Goal: Transaction & Acquisition: Purchase product/service

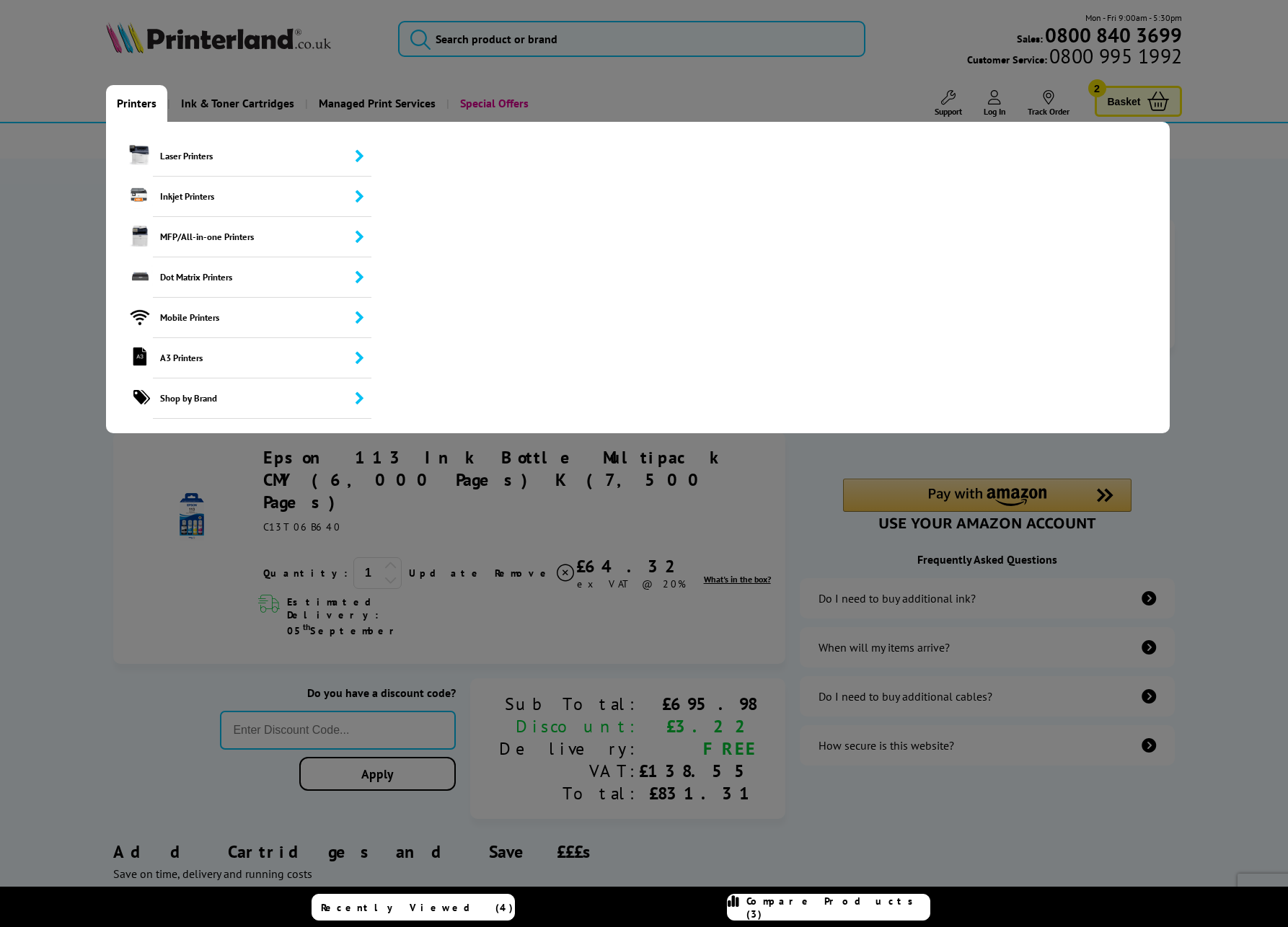
click at [139, 100] on link "Printers" at bounding box center [136, 103] width 61 height 37
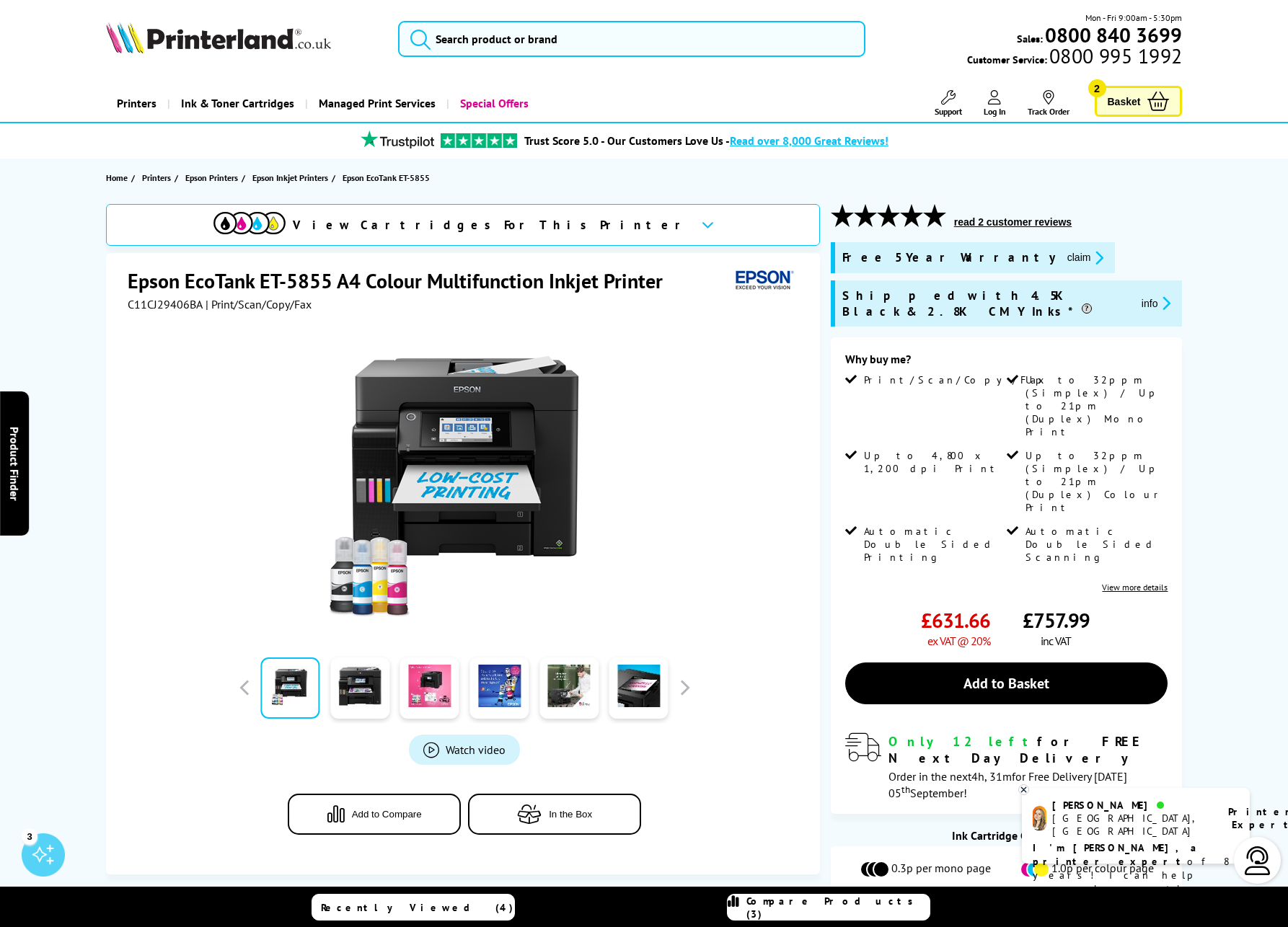
click at [995, 218] on button "read 2 customer reviews" at bounding box center [1012, 222] width 126 height 13
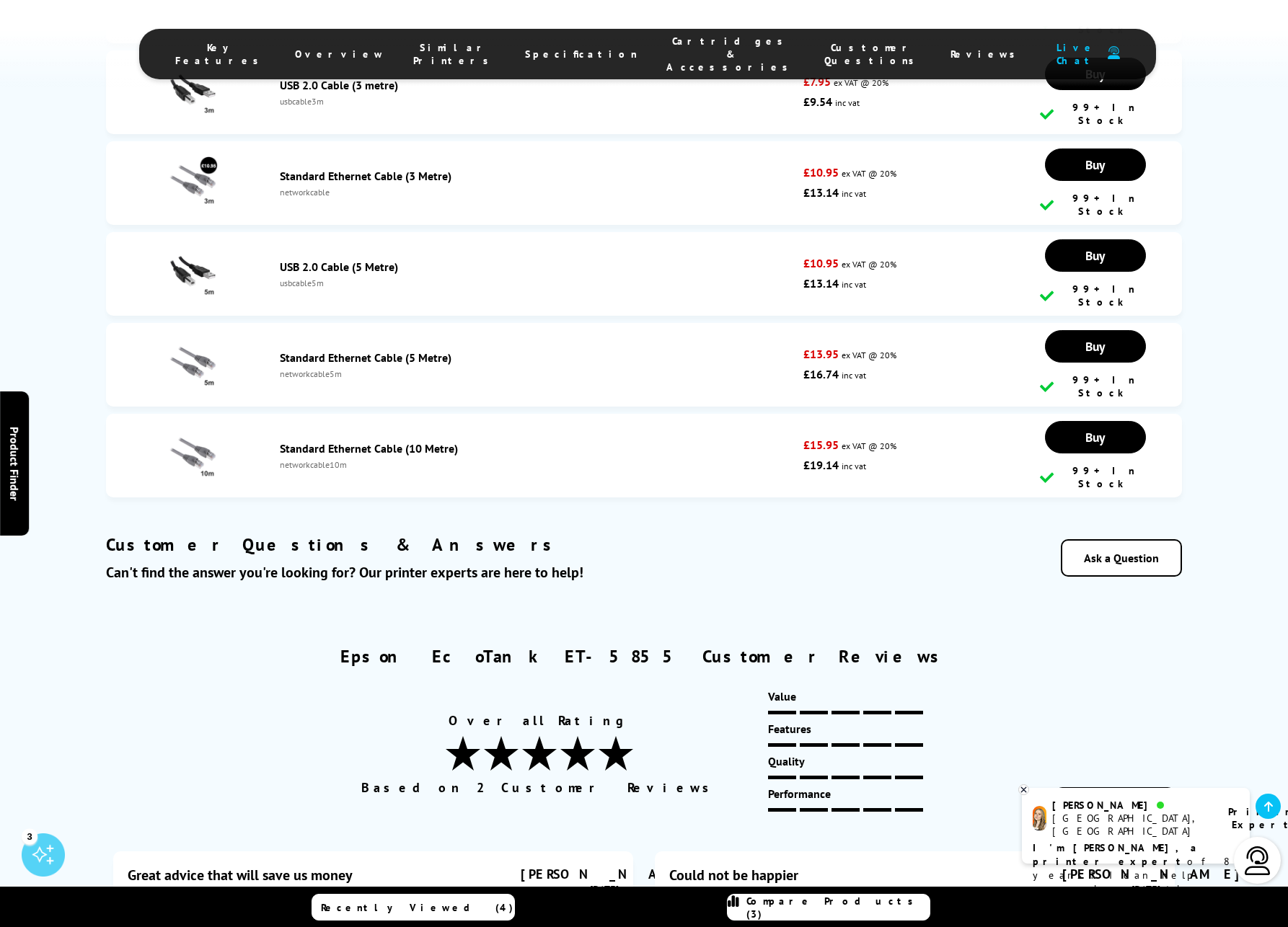
scroll to position [6704, 0]
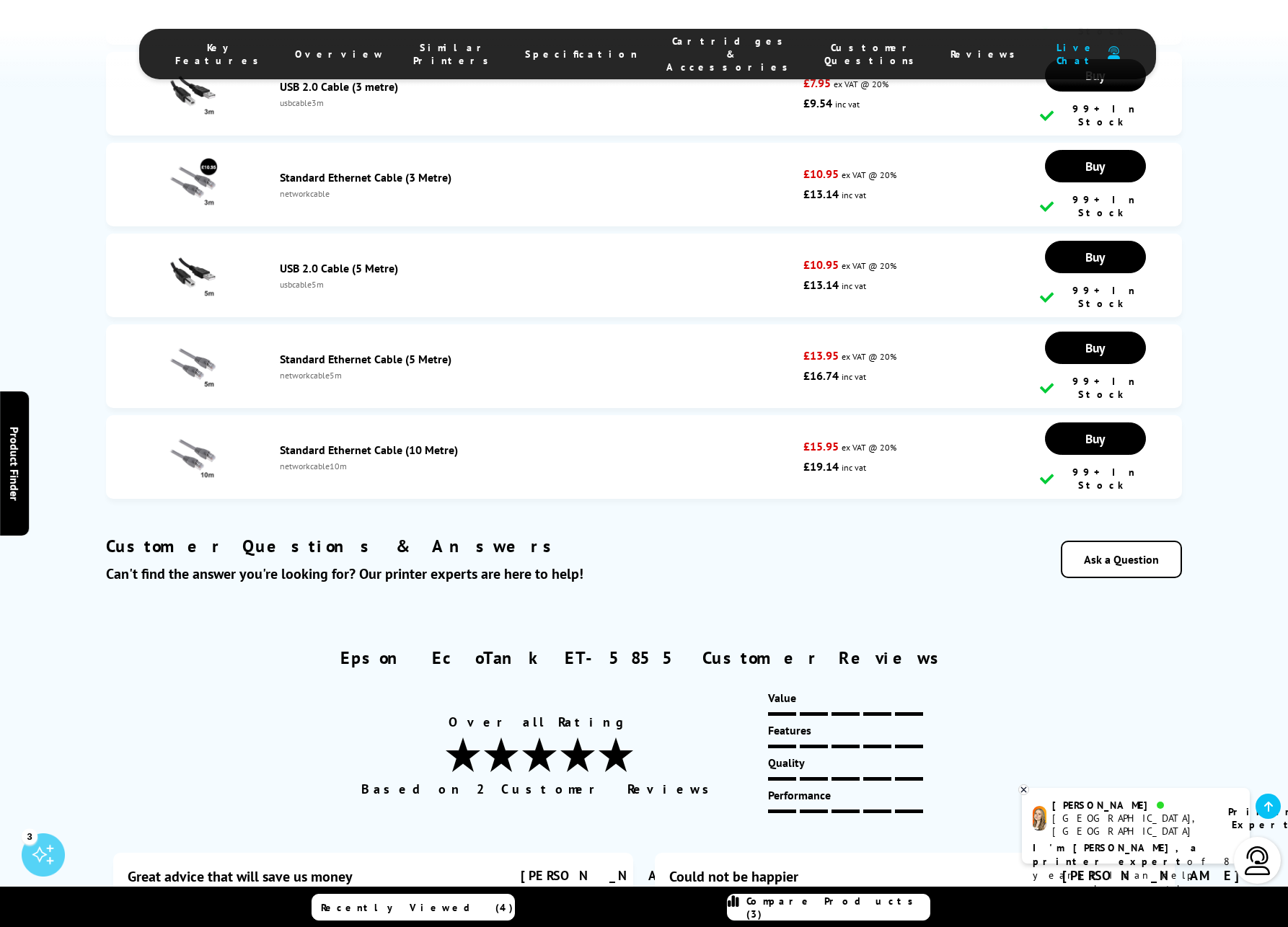
drag, startPoint x: 326, startPoint y: 502, endPoint x: 252, endPoint y: 440, distance: 96.5
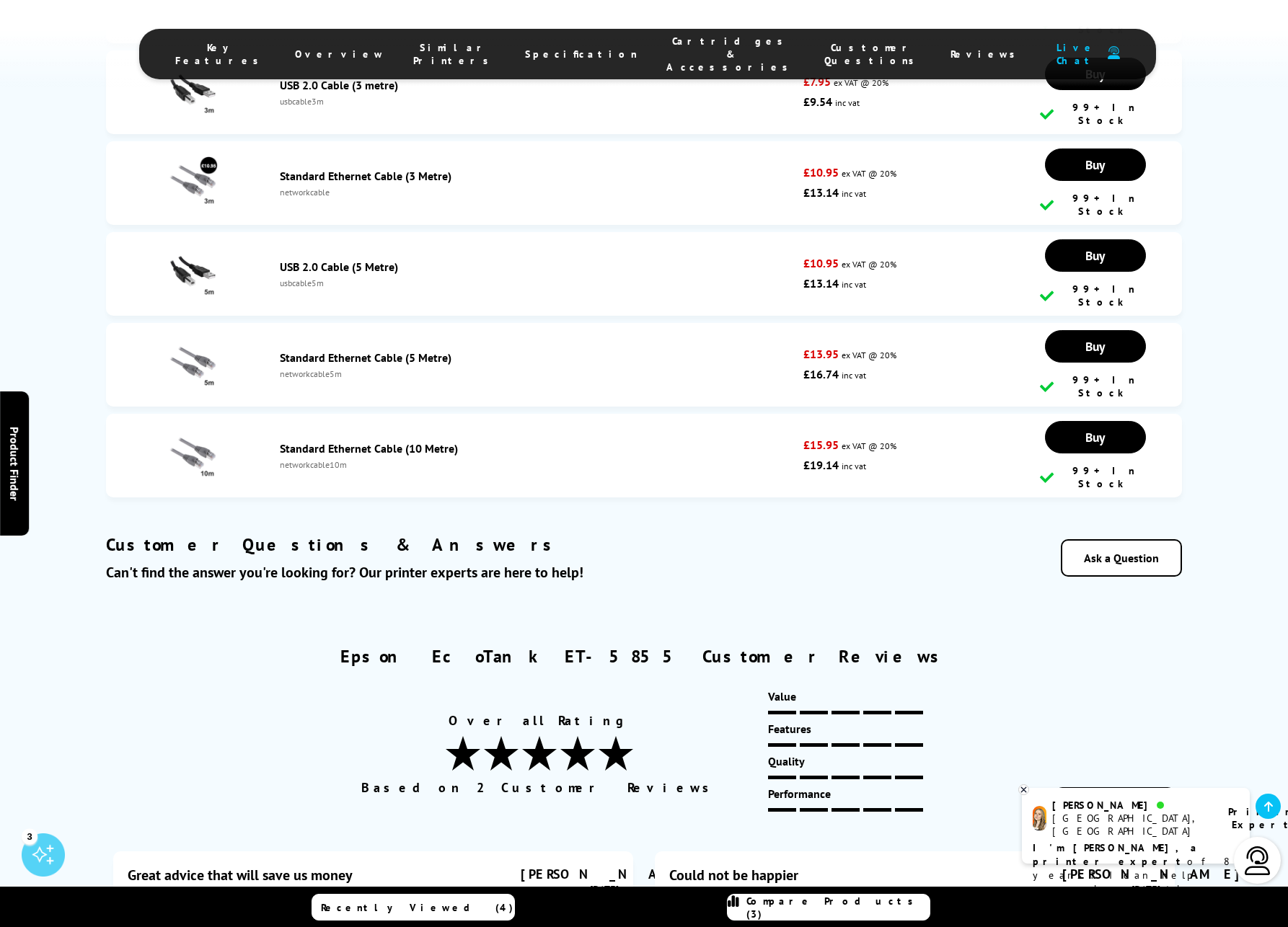
drag, startPoint x: 823, startPoint y: 458, endPoint x: 878, endPoint y: 490, distance: 63.6
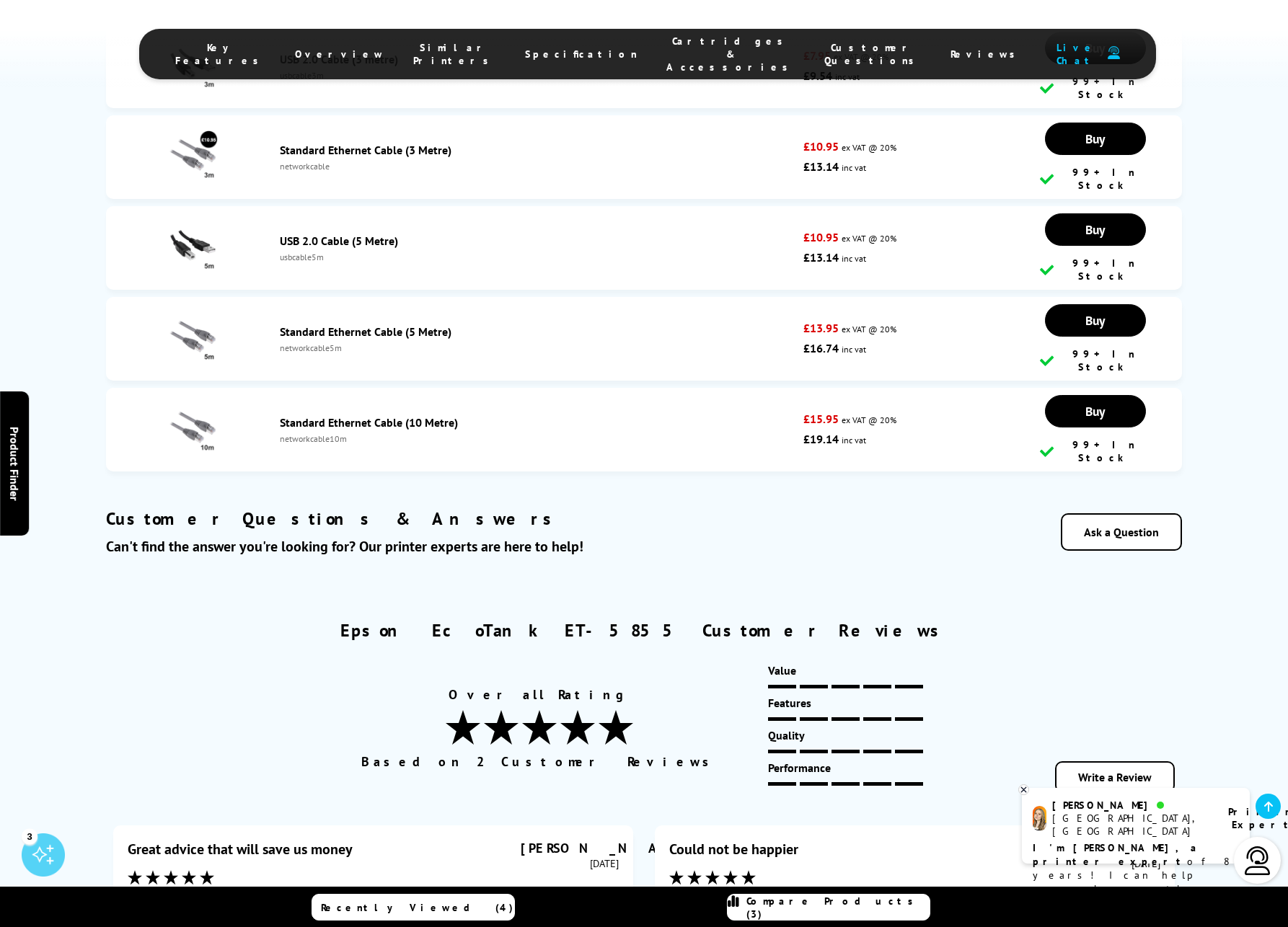
scroll to position [6737, 0]
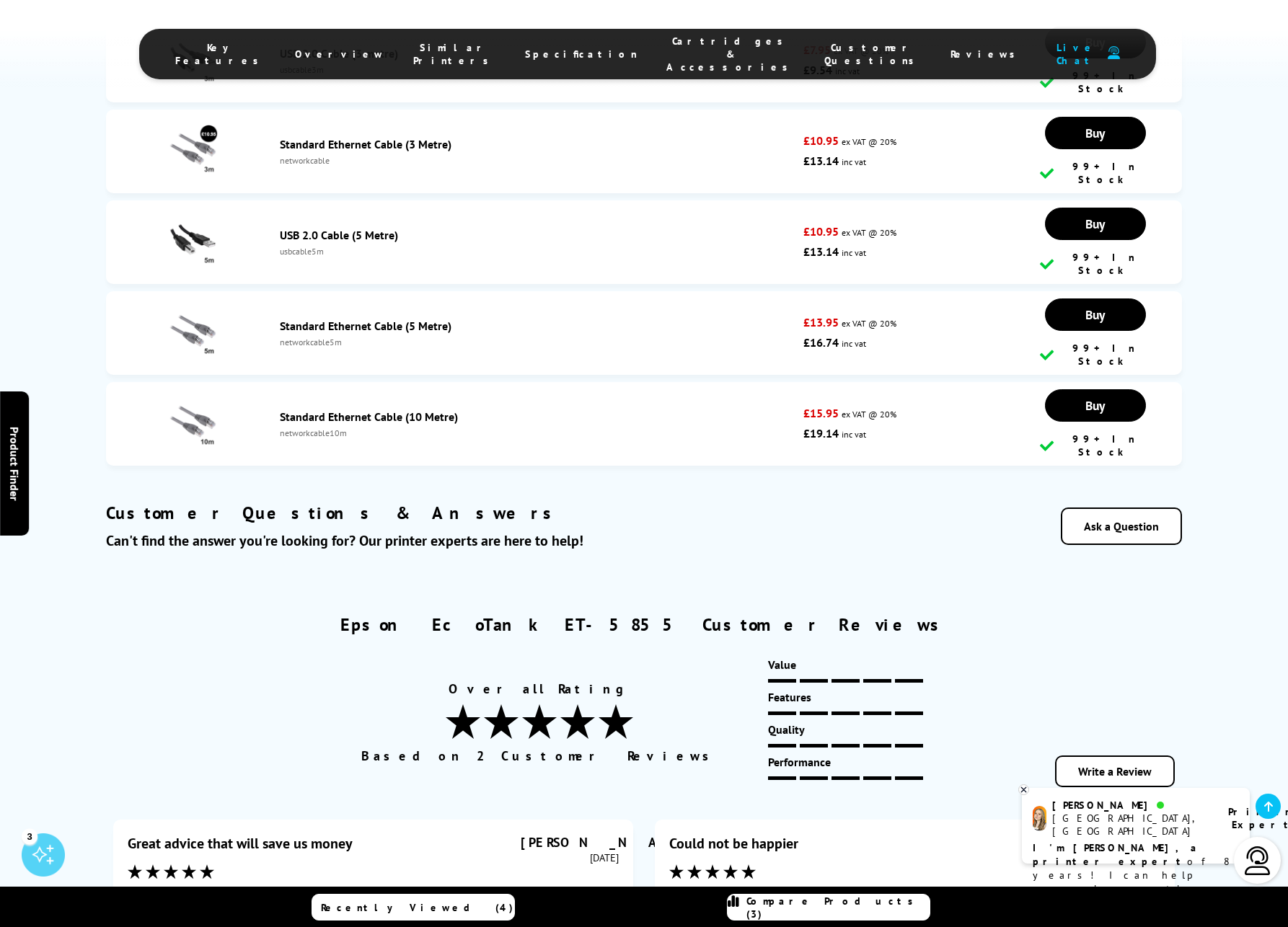
drag, startPoint x: 903, startPoint y: 530, endPoint x: 775, endPoint y: 412, distance: 174.1
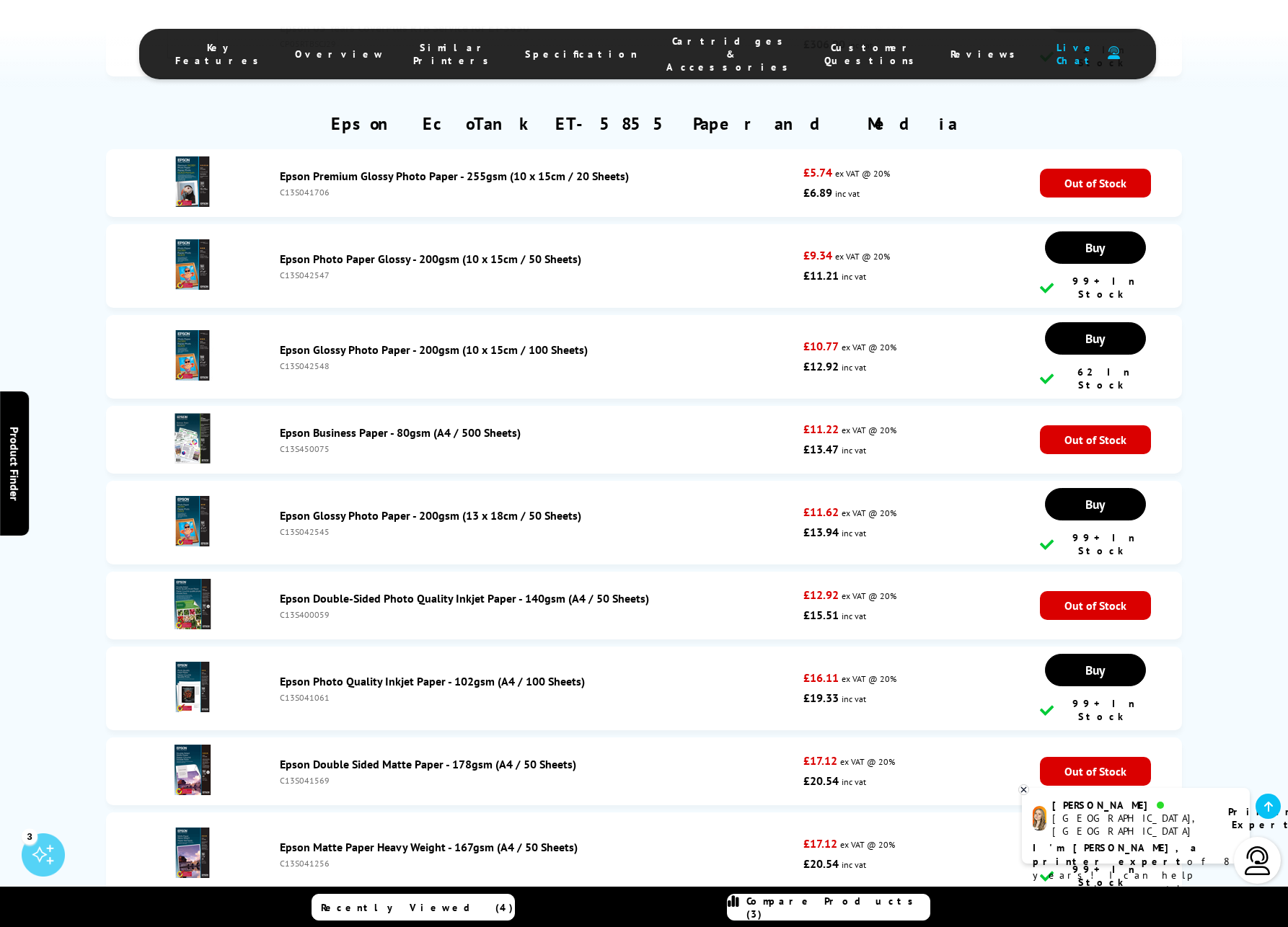
scroll to position [4937, 0]
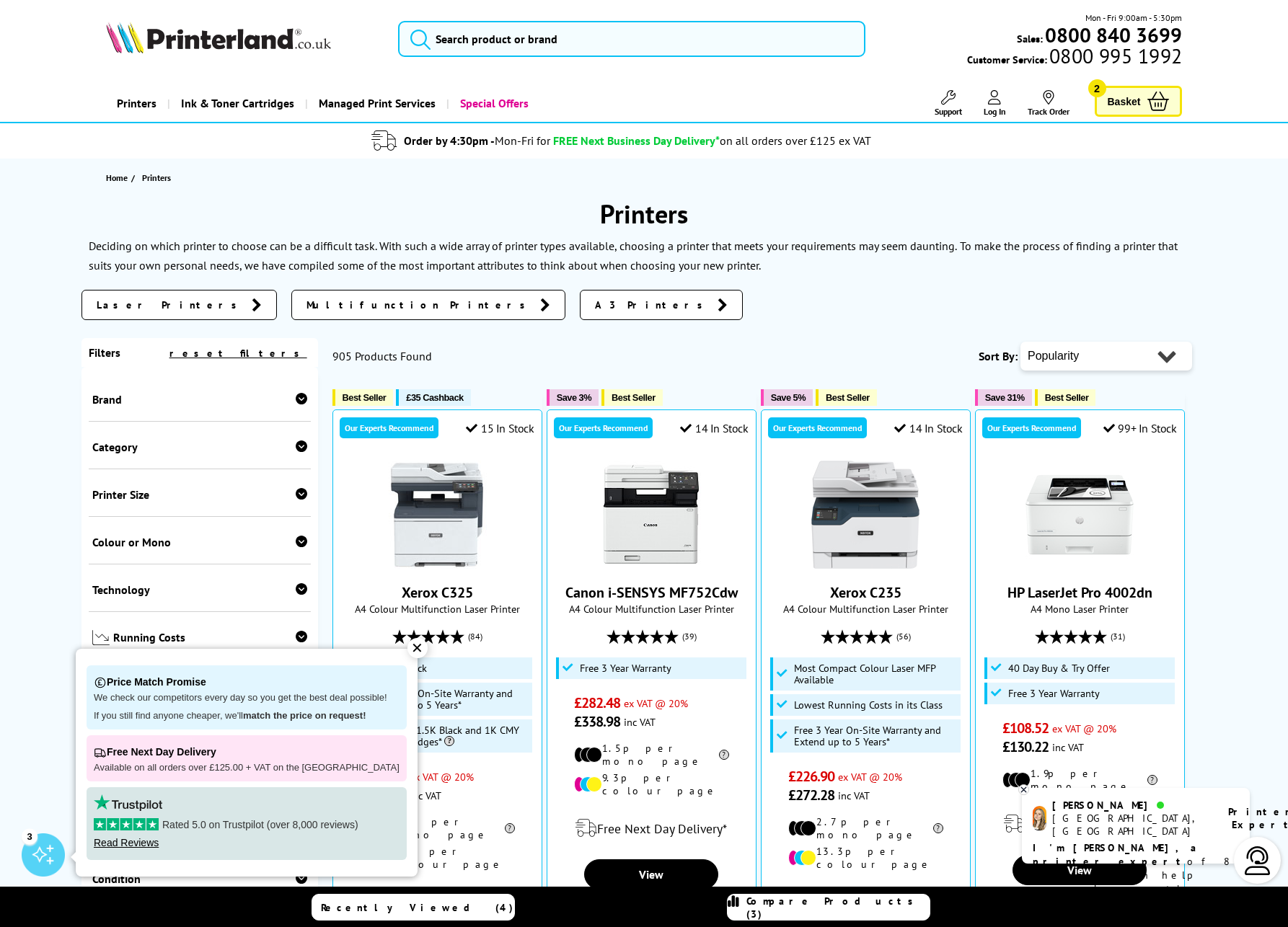
click at [1261, 857] on img at bounding box center [1257, 861] width 29 height 29
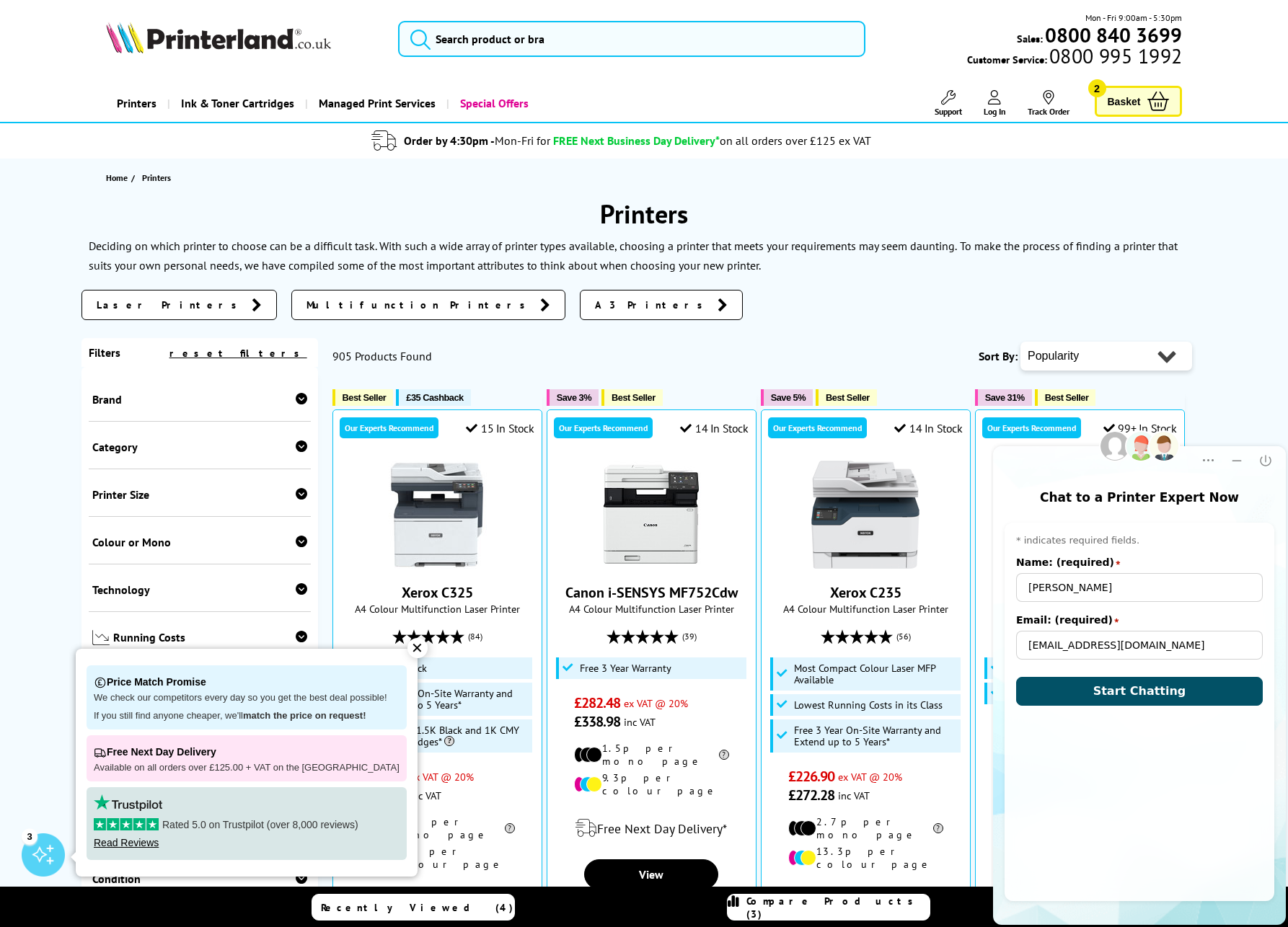
click at [1115, 677] on button "Start Chatting" at bounding box center [1139, 691] width 247 height 29
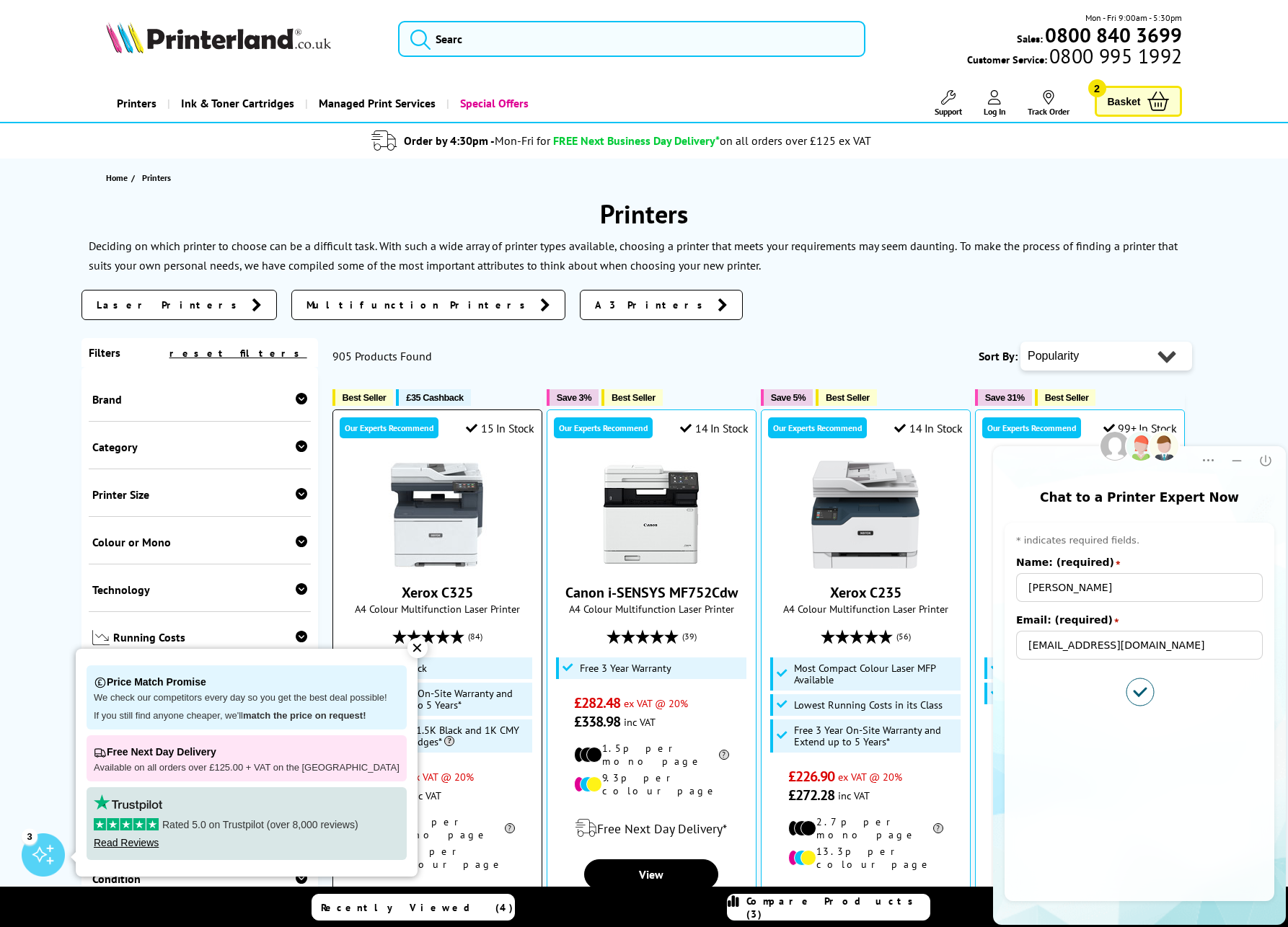
drag, startPoint x: 406, startPoint y: 652, endPoint x: 416, endPoint y: 653, distance: 10.0
click at [408, 652] on div "✕" at bounding box center [417, 648] width 20 height 20
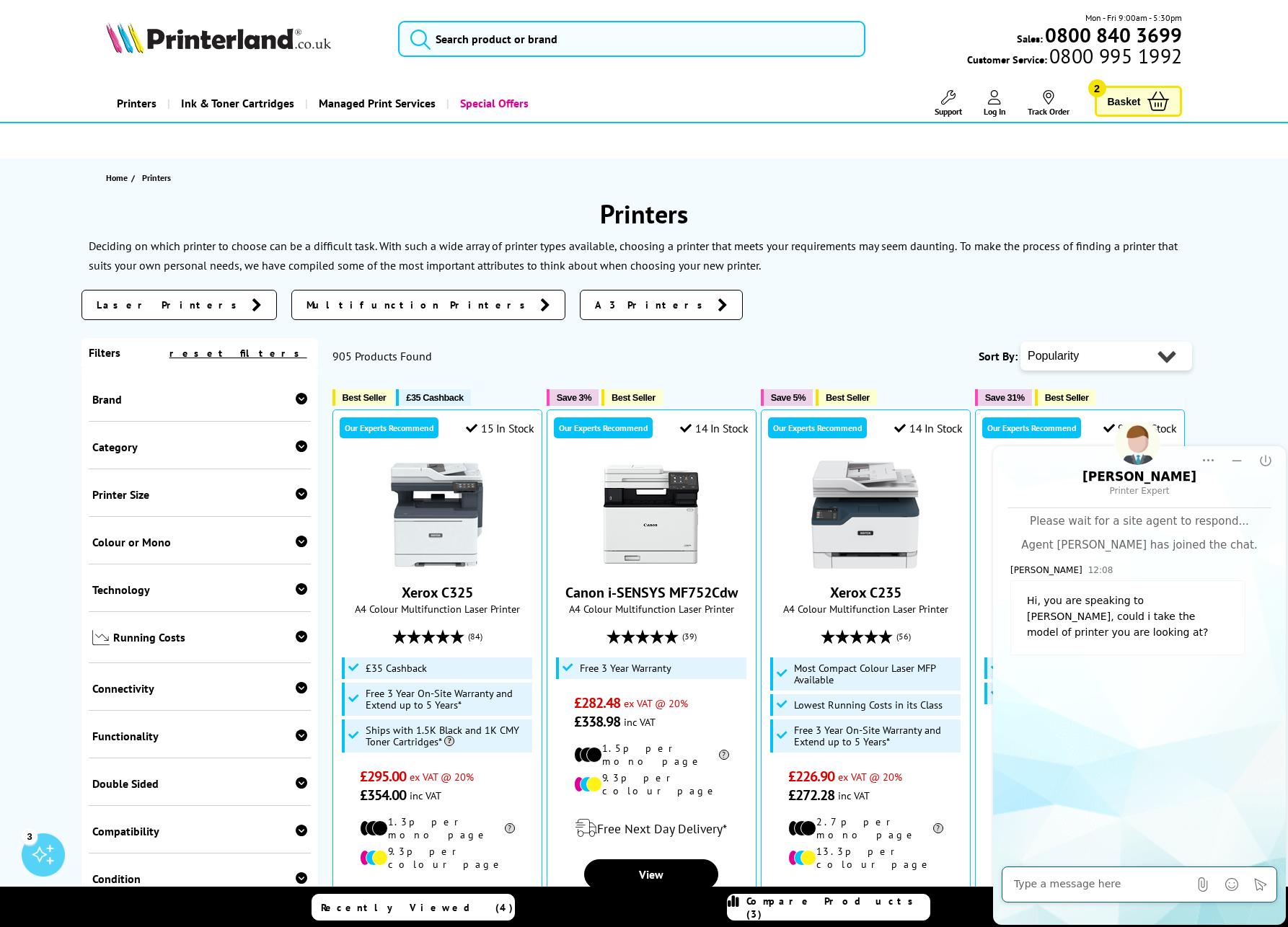
click at [1118, 882] on textarea at bounding box center [1101, 885] width 174 height 14
paste textarea "Epson Business EcoTank ET-5855"
type textarea "Hi [PERSON_NAME], looking to buy the Epson Business EcoTank ET-5855"
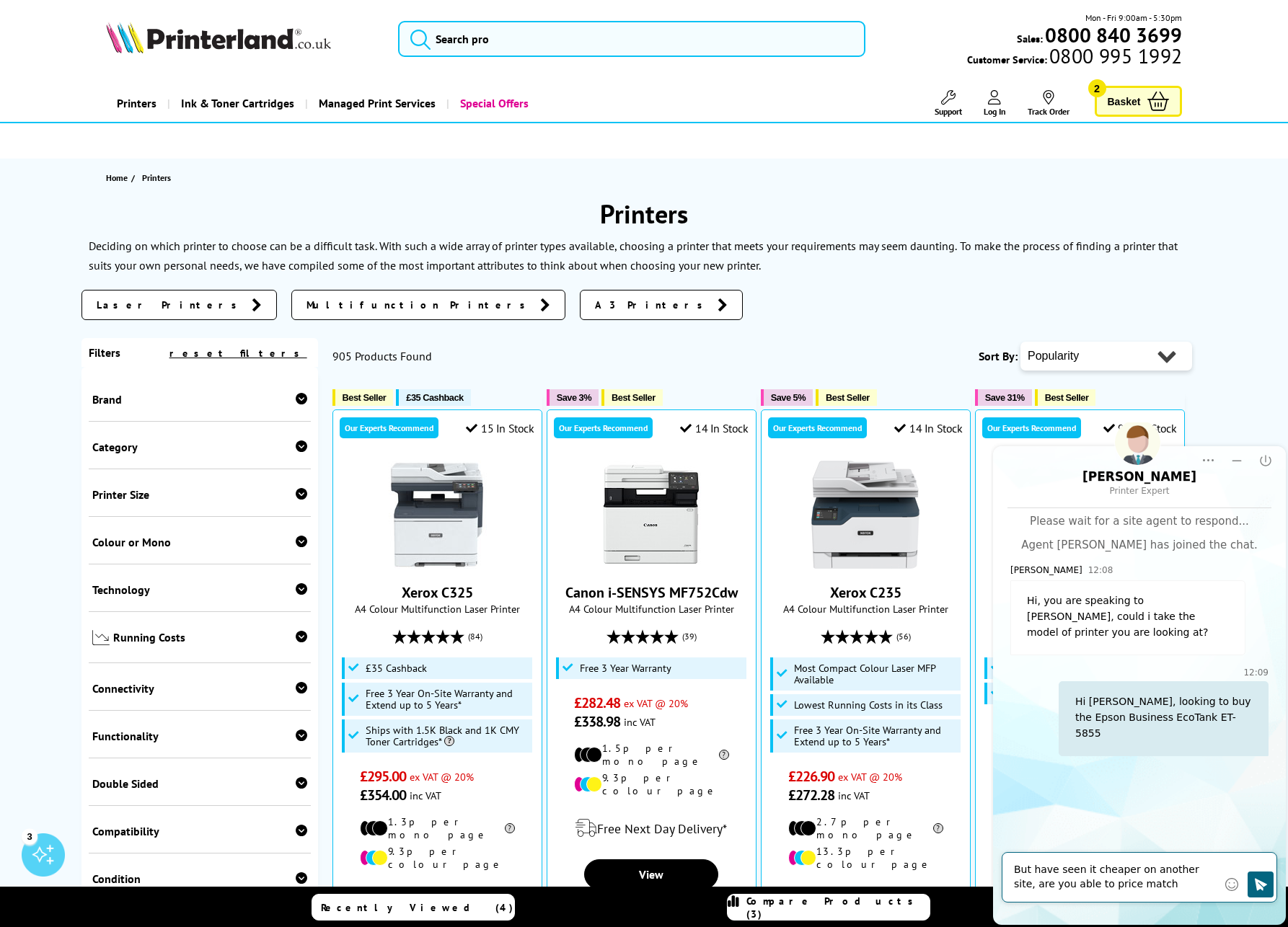
type textarea "But have seen it cheaper on another site, are you able to price match please?"
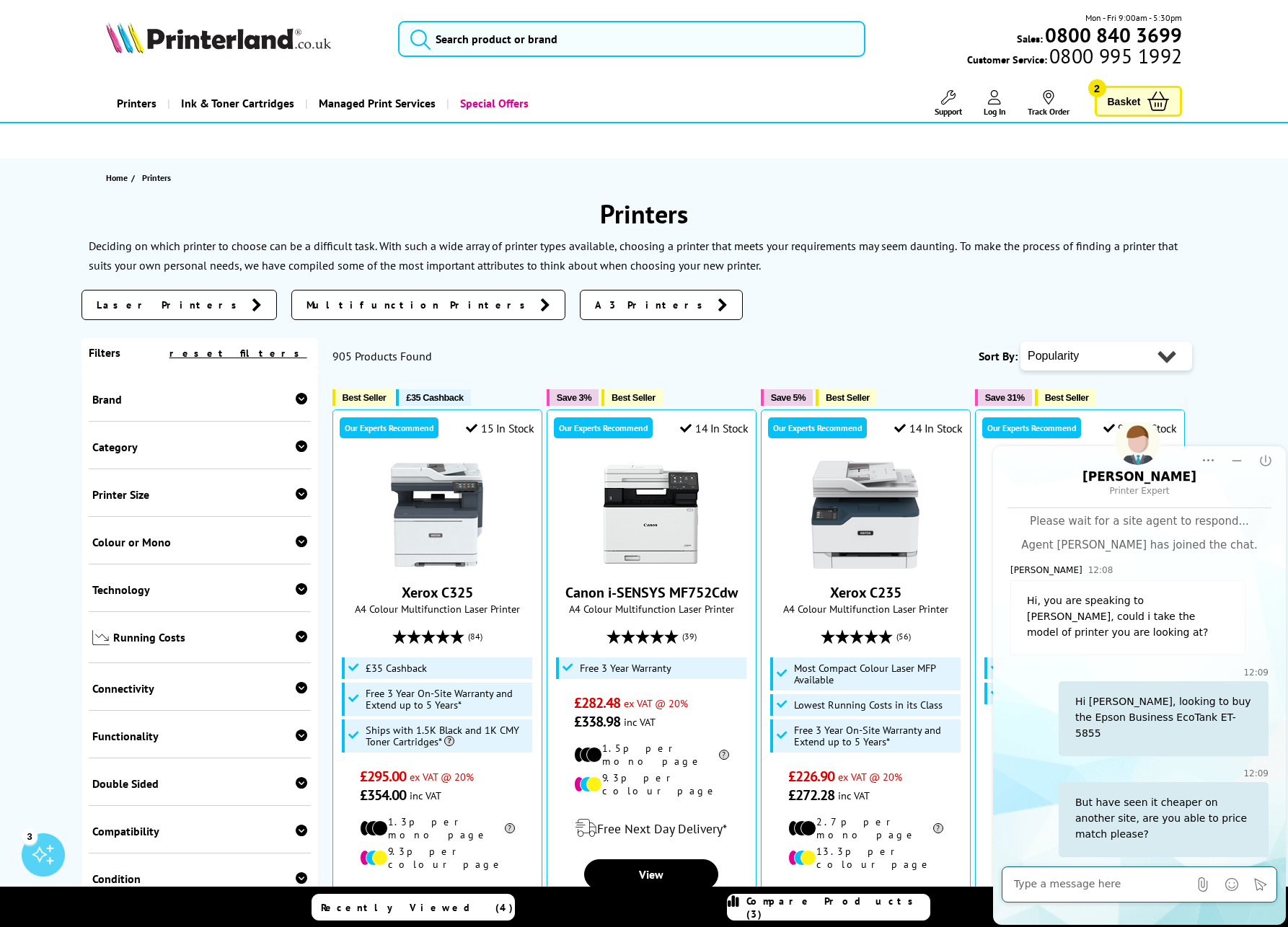
paste textarea "https://www.misco.co.uk/product/Printing/Printers---Multifunction/Epson/Epson-E…"
type textarea "https://www.misco.co.uk/product/Printing/Printers---Multifunction/Epson/Epson-E…"
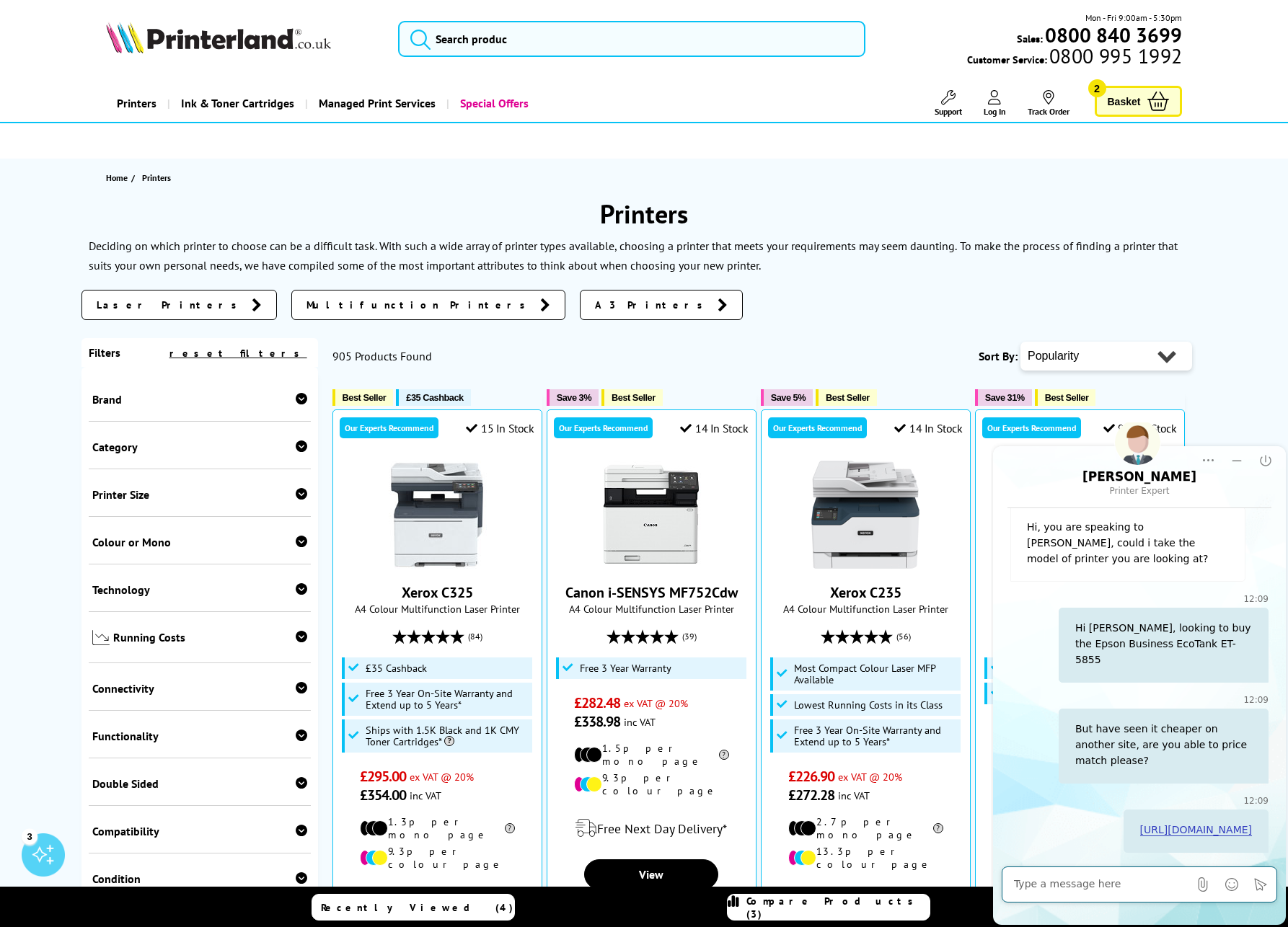
scroll to position [248, 0]
click at [1139, 824] on link "[URL][DOMAIN_NAME]" at bounding box center [1195, 830] width 111 height 12
click at [1129, 103] on span "Basket" at bounding box center [1124, 102] width 34 height 19
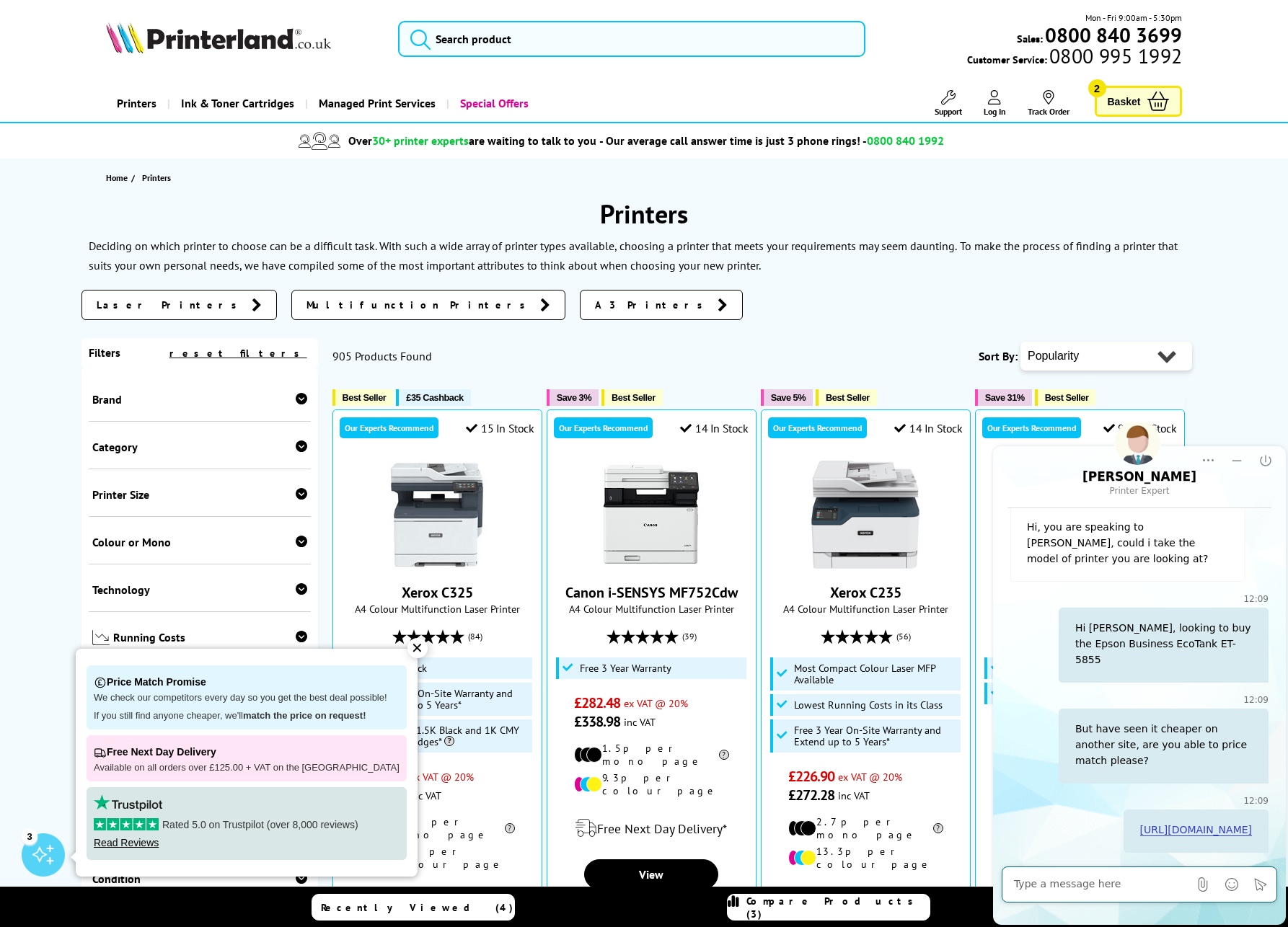
scroll to position [248, 0]
click at [1147, 98] on icon at bounding box center [1158, 102] width 21 height 19
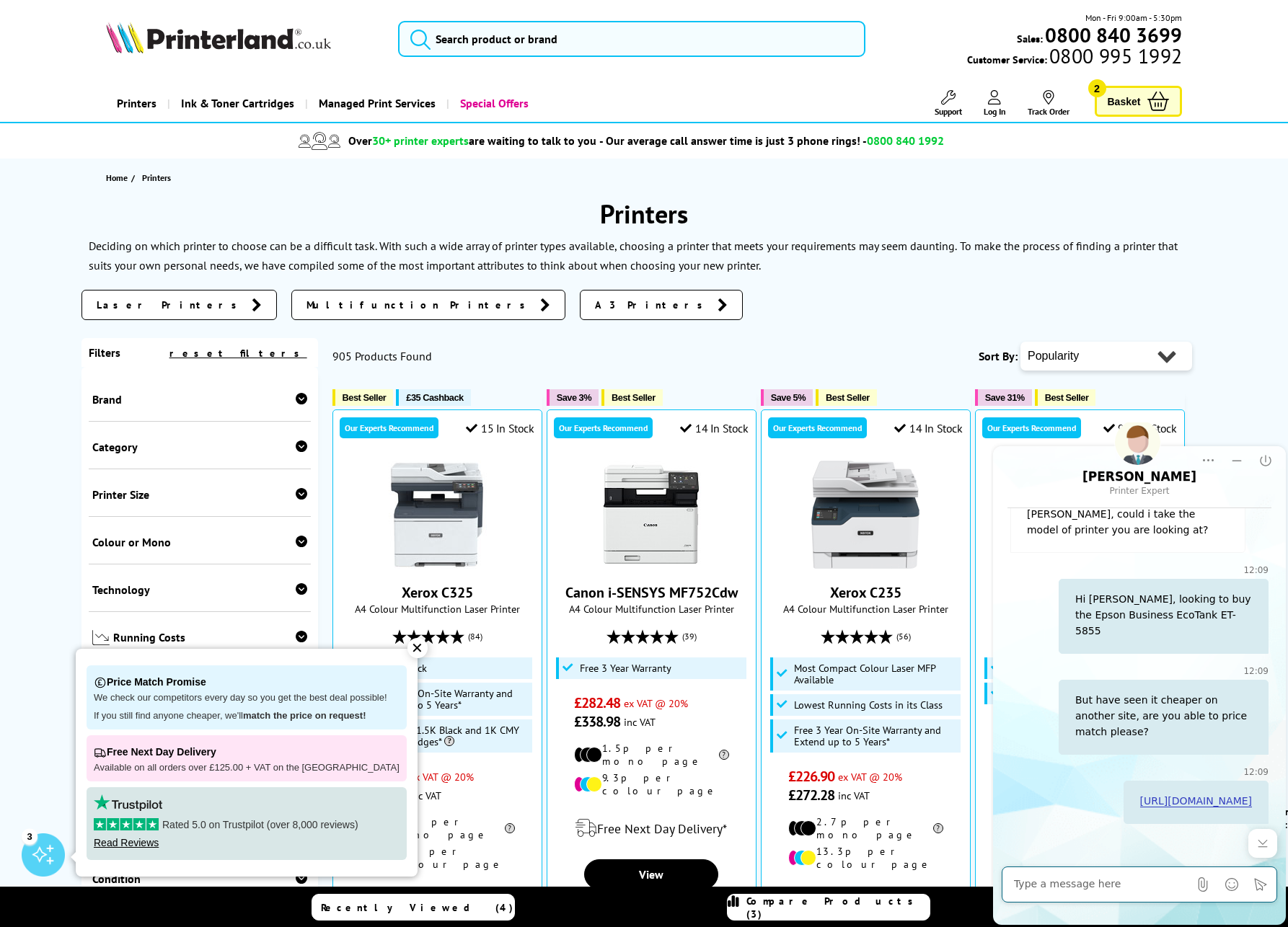
click at [408, 649] on div "✕" at bounding box center [417, 648] width 20 height 20
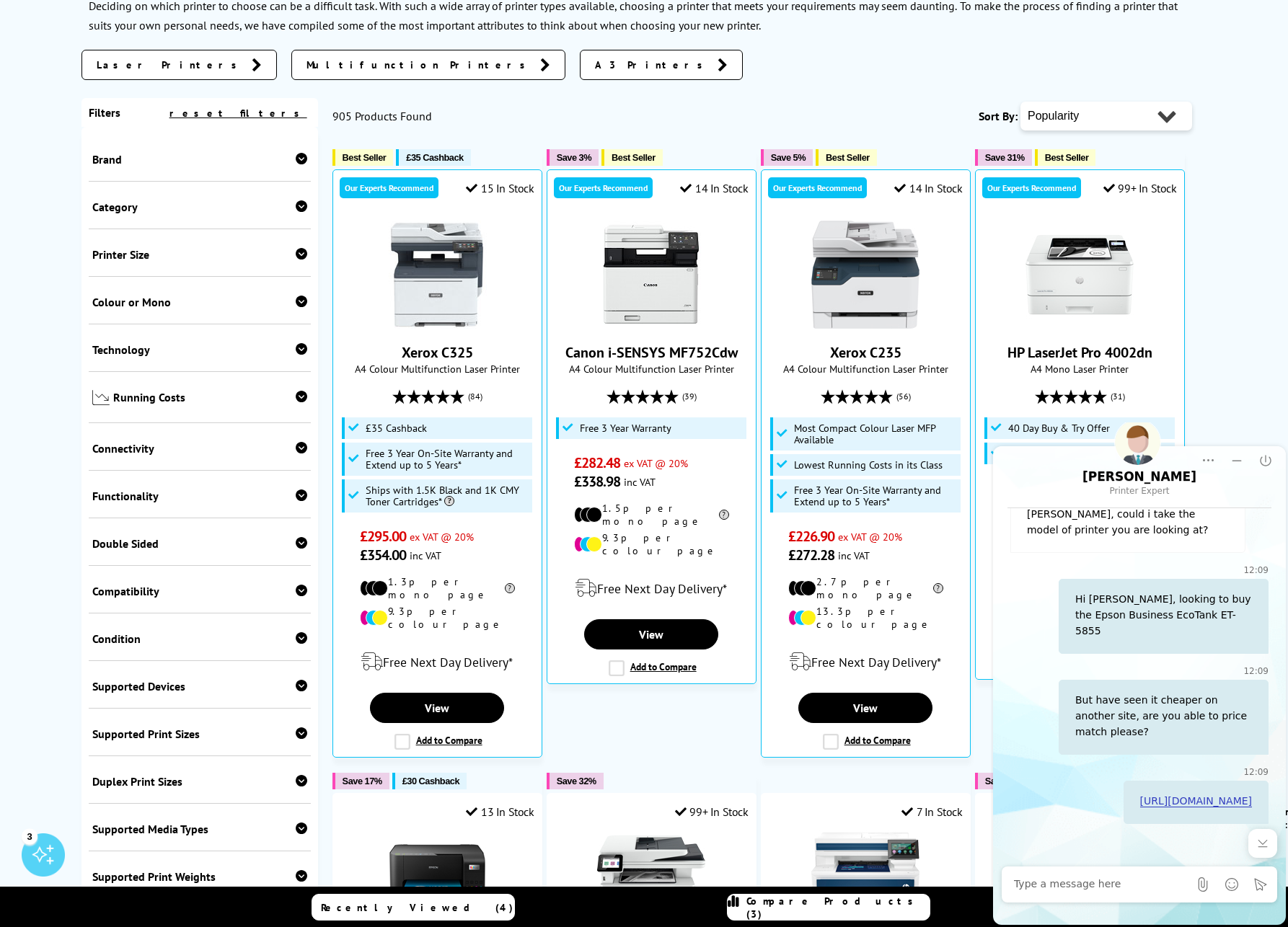
scroll to position [253, 0]
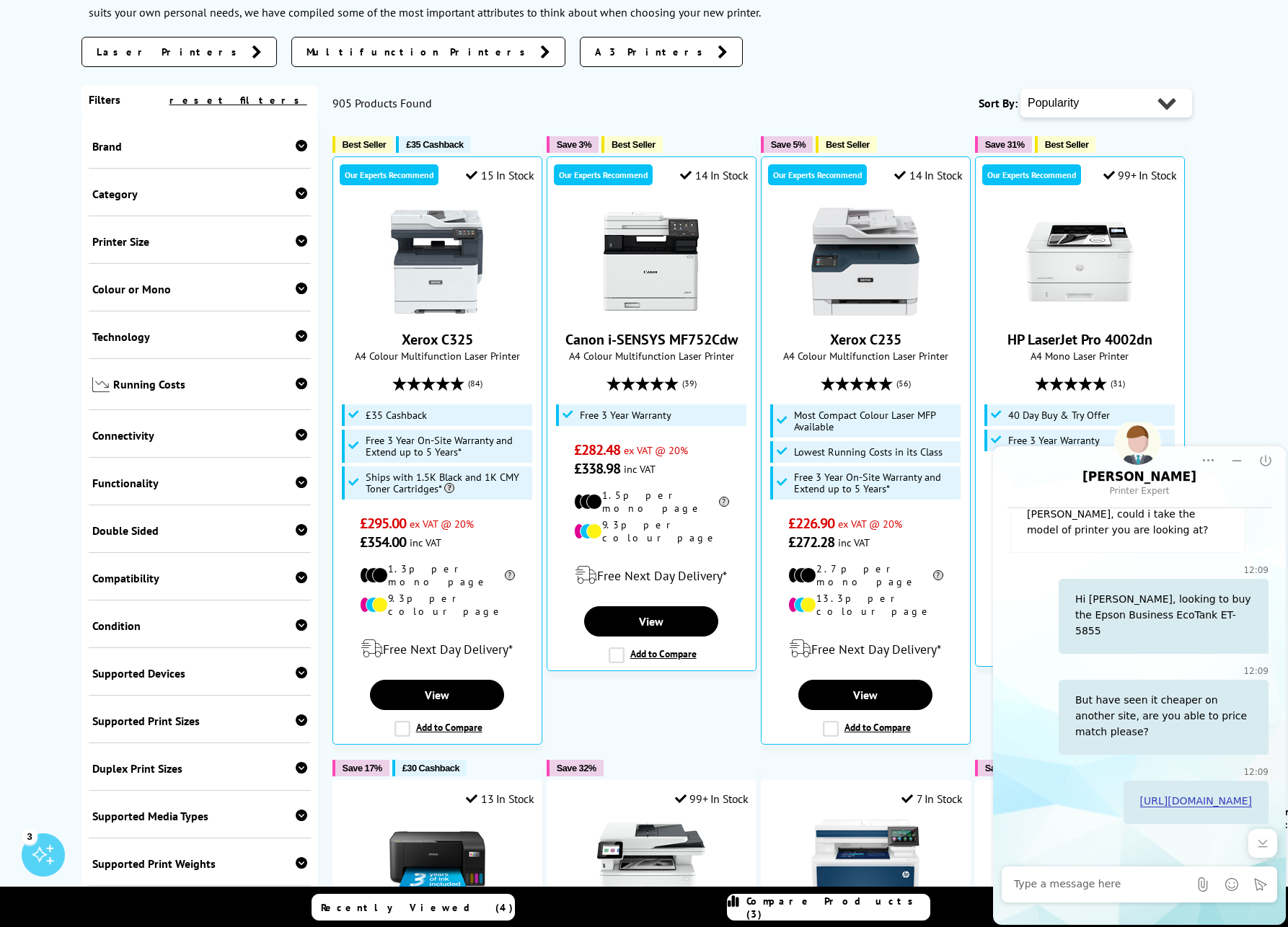
click at [180, 146] on span "Brand" at bounding box center [199, 146] width 215 height 14
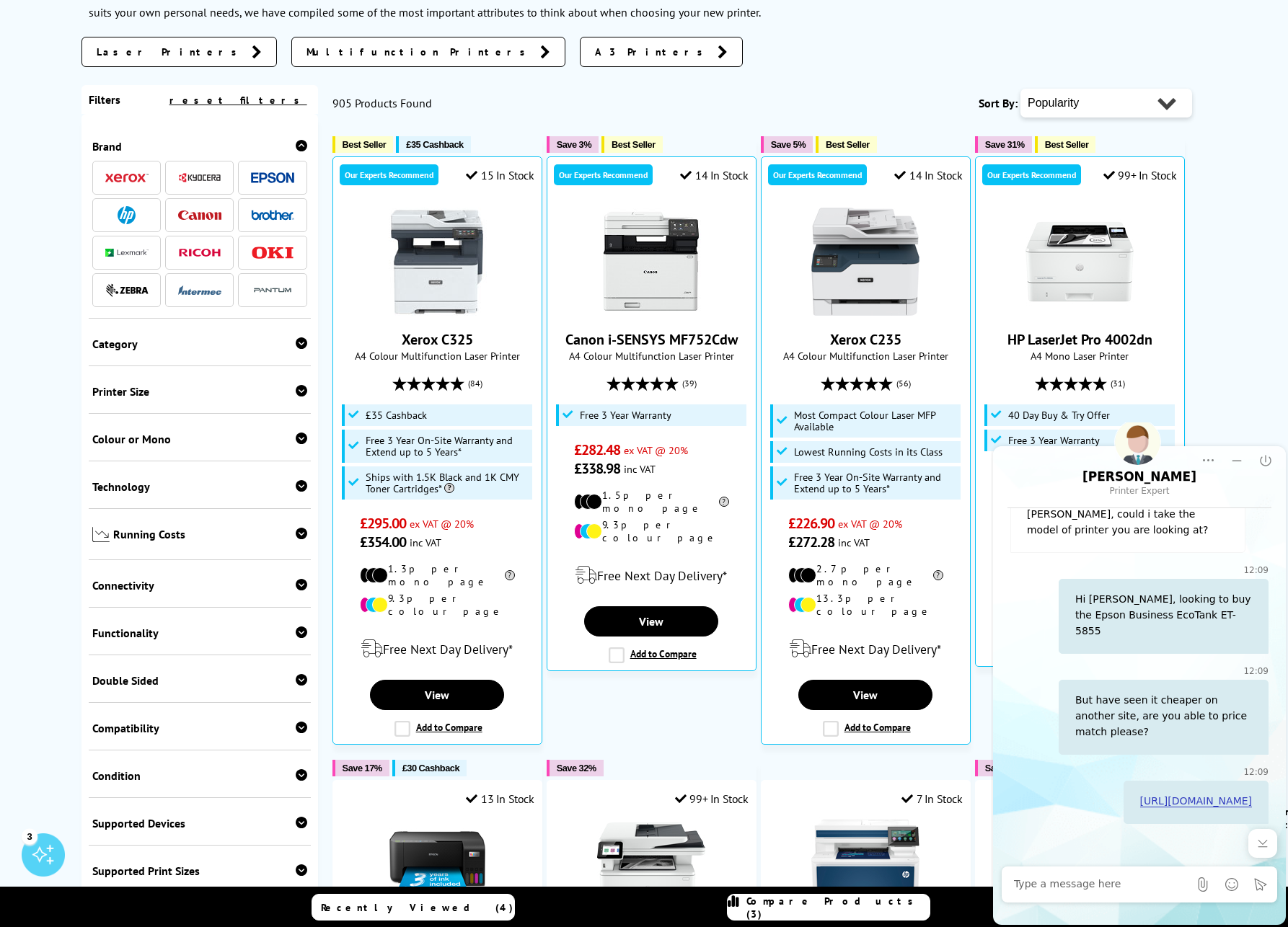
click at [206, 391] on span "Printer Size" at bounding box center [199, 391] width 215 height 14
drag, startPoint x: 103, startPoint y: 437, endPoint x: 116, endPoint y: 424, distance: 18.4
click at [102, 437] on link "A4" at bounding box center [146, 437] width 108 height 16
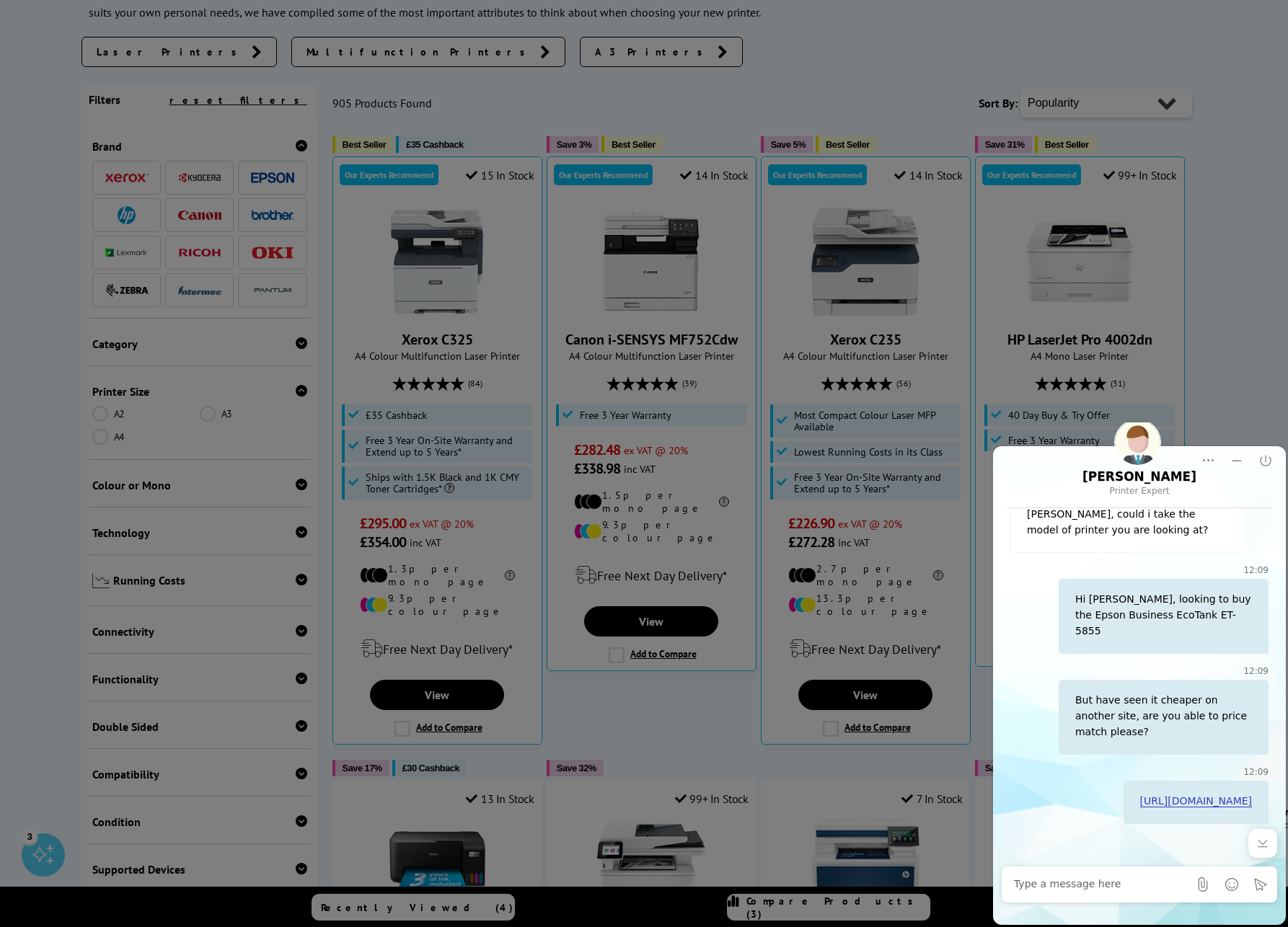
scroll to position [252, 0]
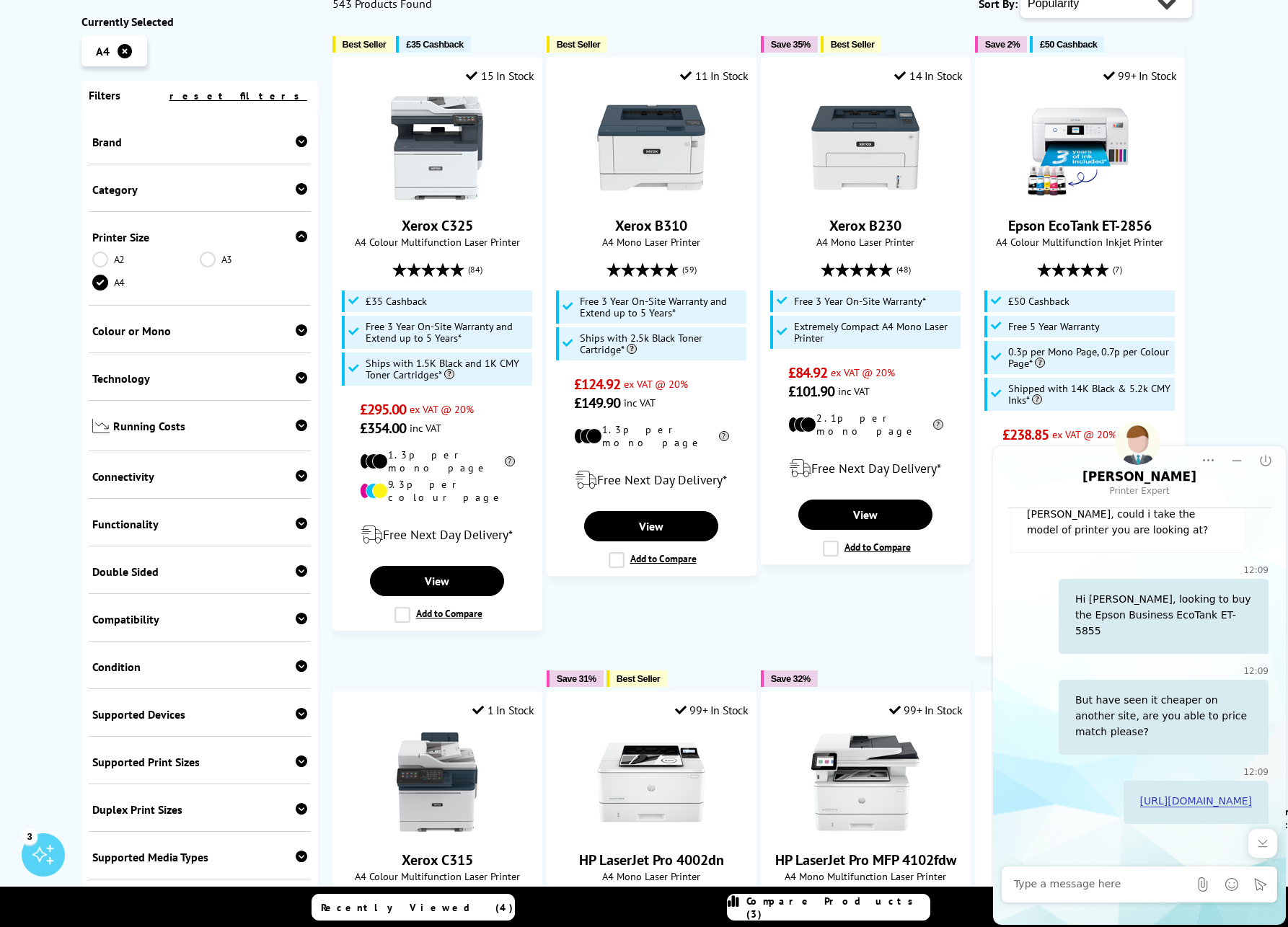
click at [174, 182] on span "Category" at bounding box center [199, 189] width 215 height 14
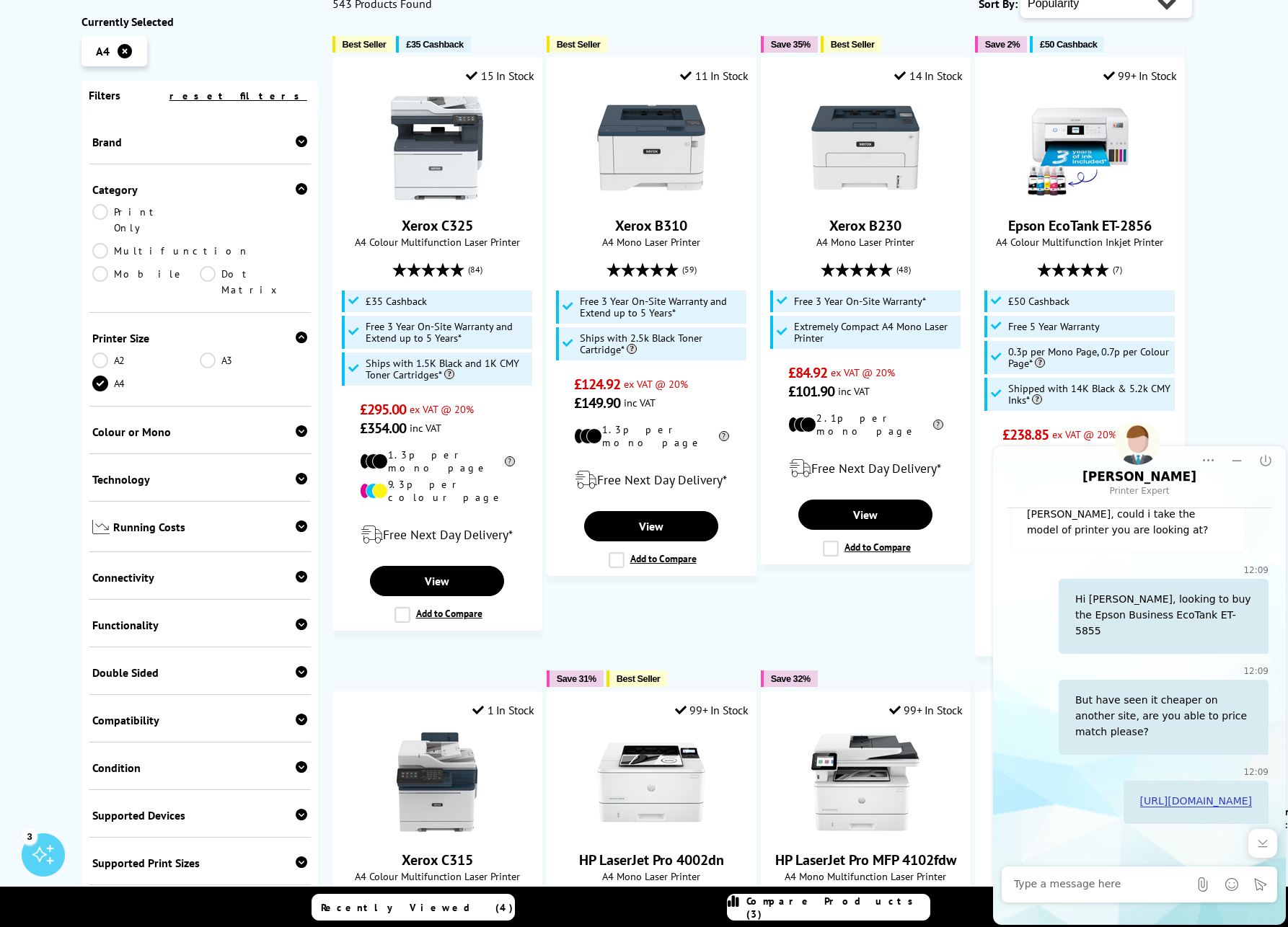
click at [226, 243] on link "Multifunction" at bounding box center [171, 251] width 157 height 16
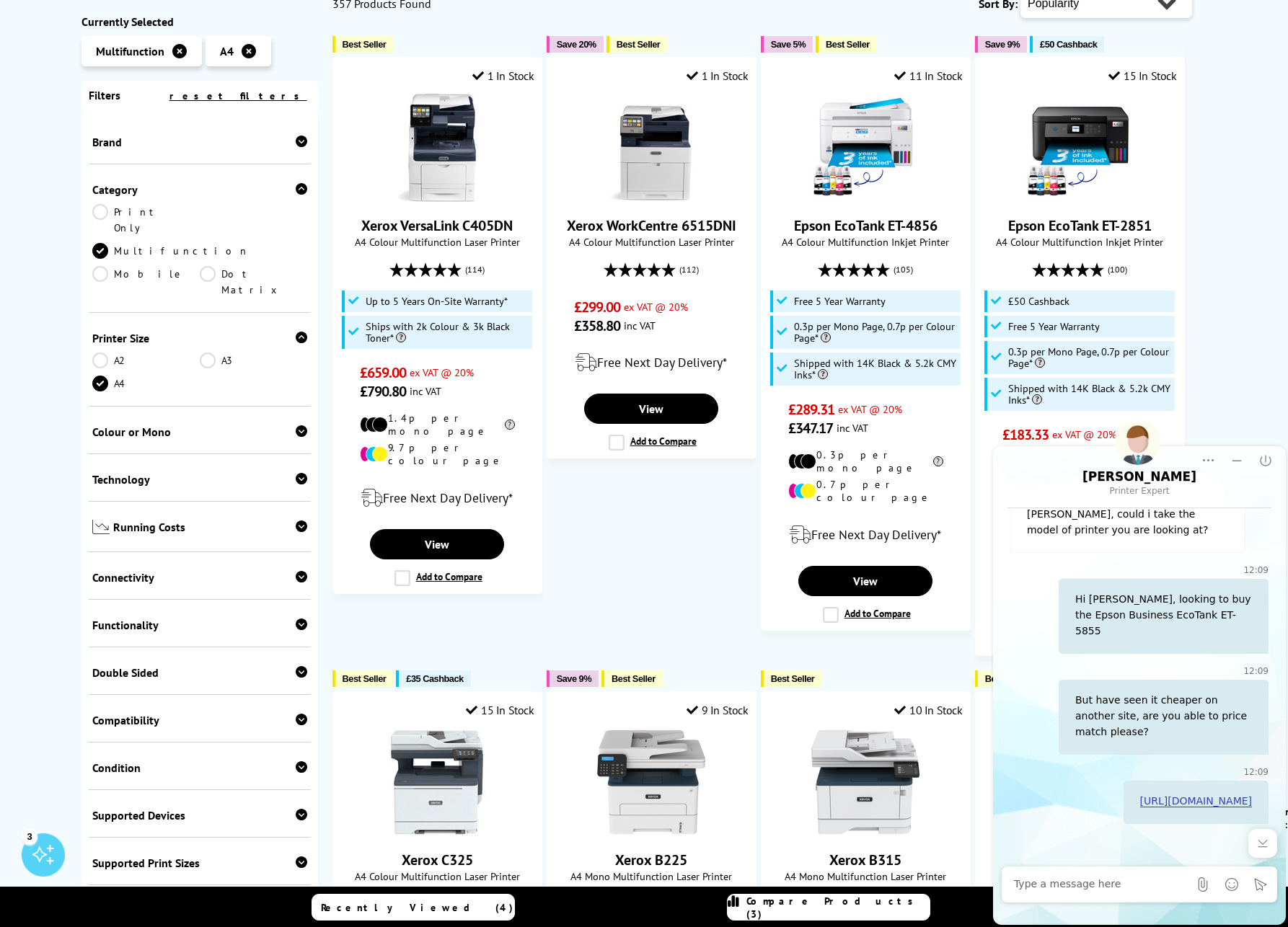
click at [196, 472] on span "Technology" at bounding box center [199, 479] width 215 height 14
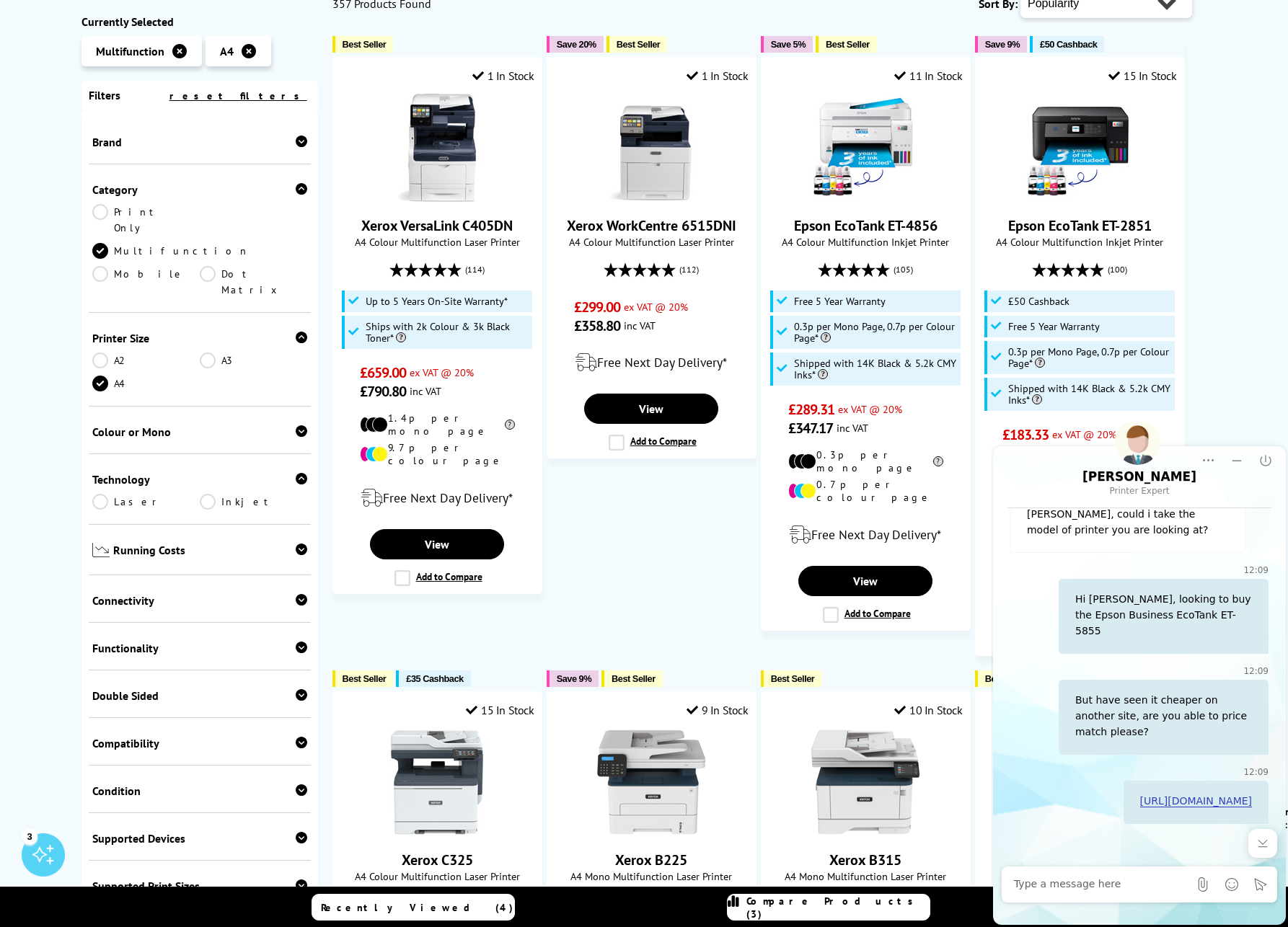
click at [186, 594] on span "Connectivity" at bounding box center [199, 601] width 215 height 14
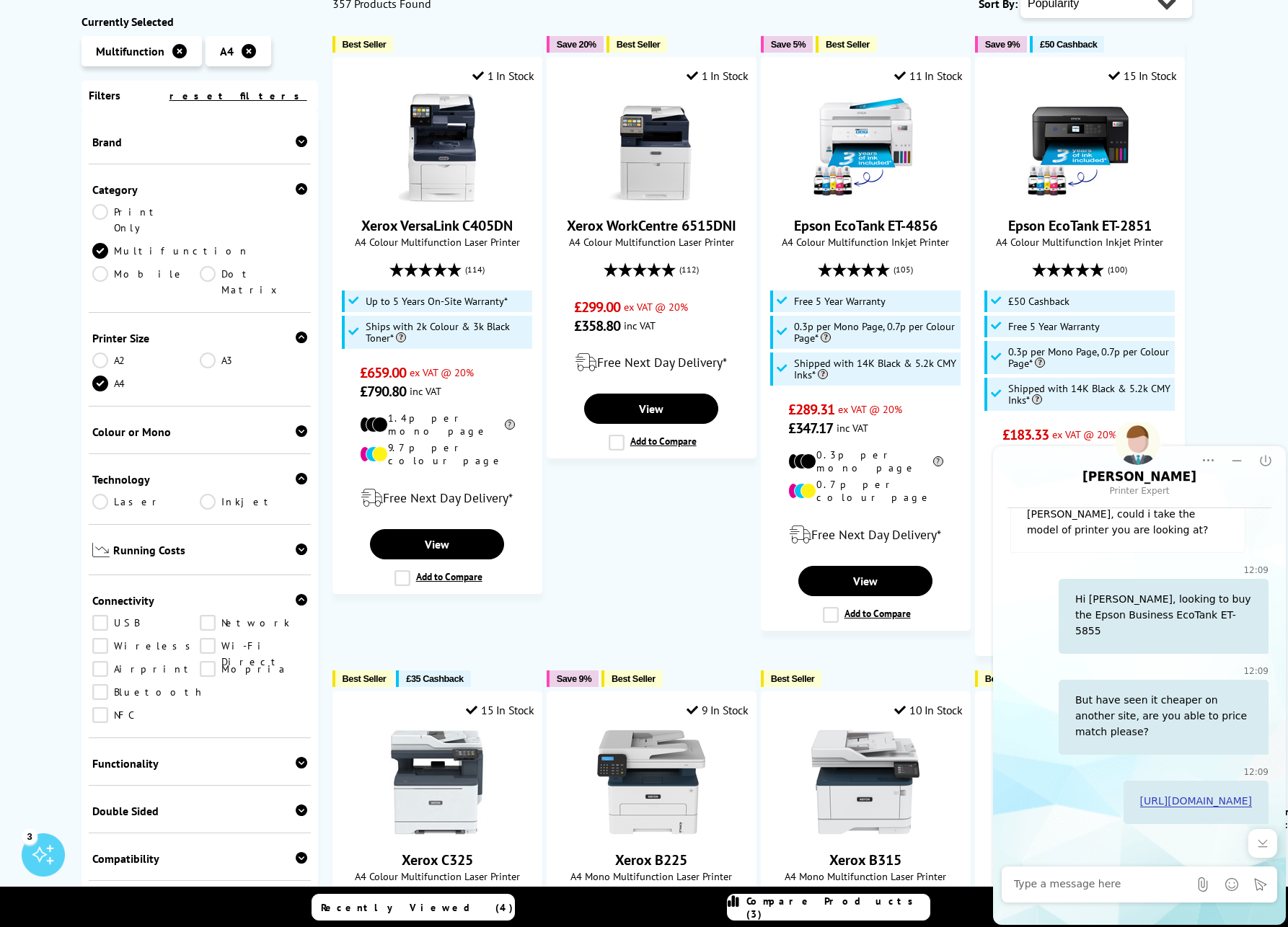
click at [97, 639] on link "Wireless" at bounding box center [146, 647] width 108 height 16
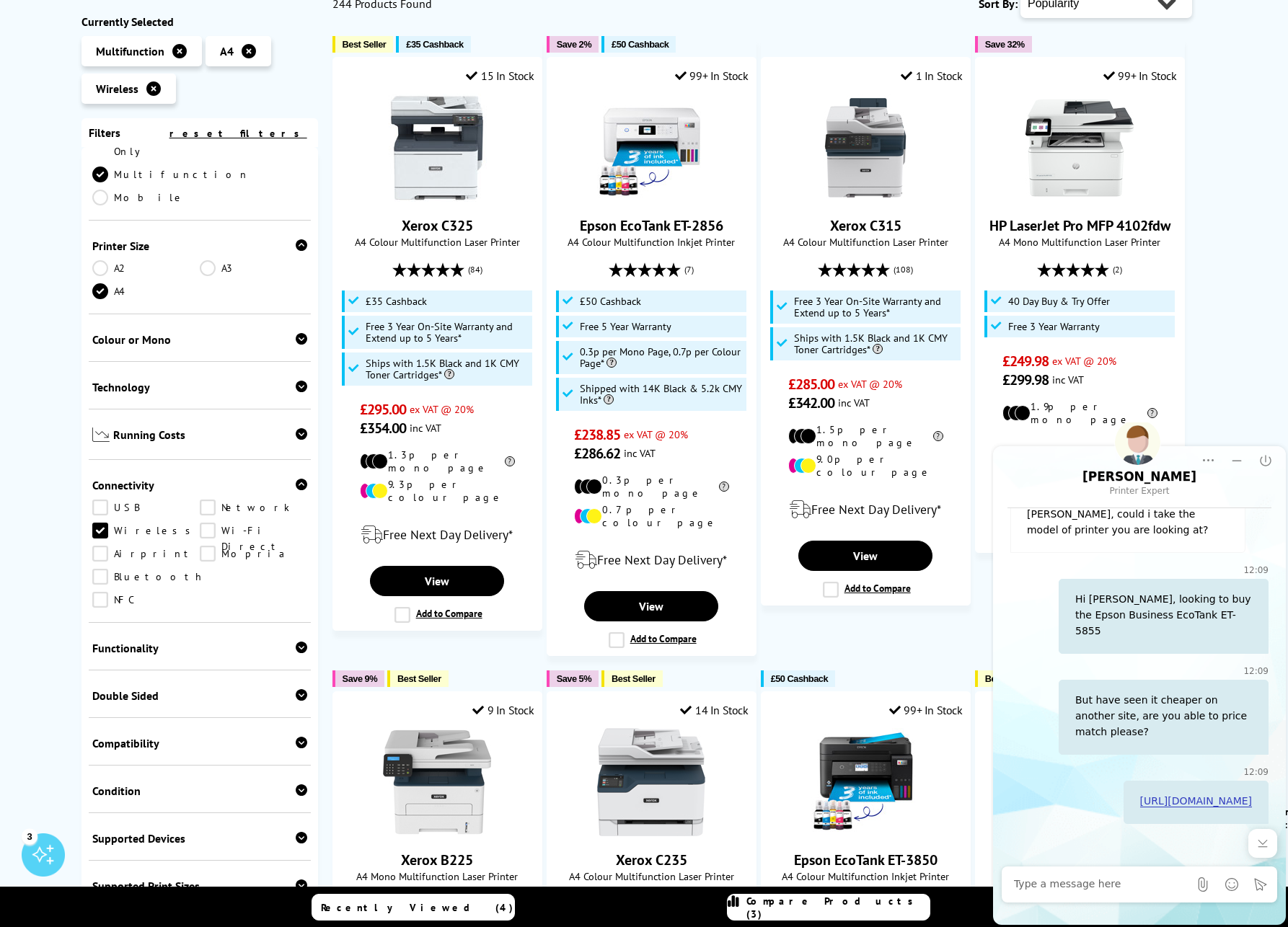
scroll to position [186, 0]
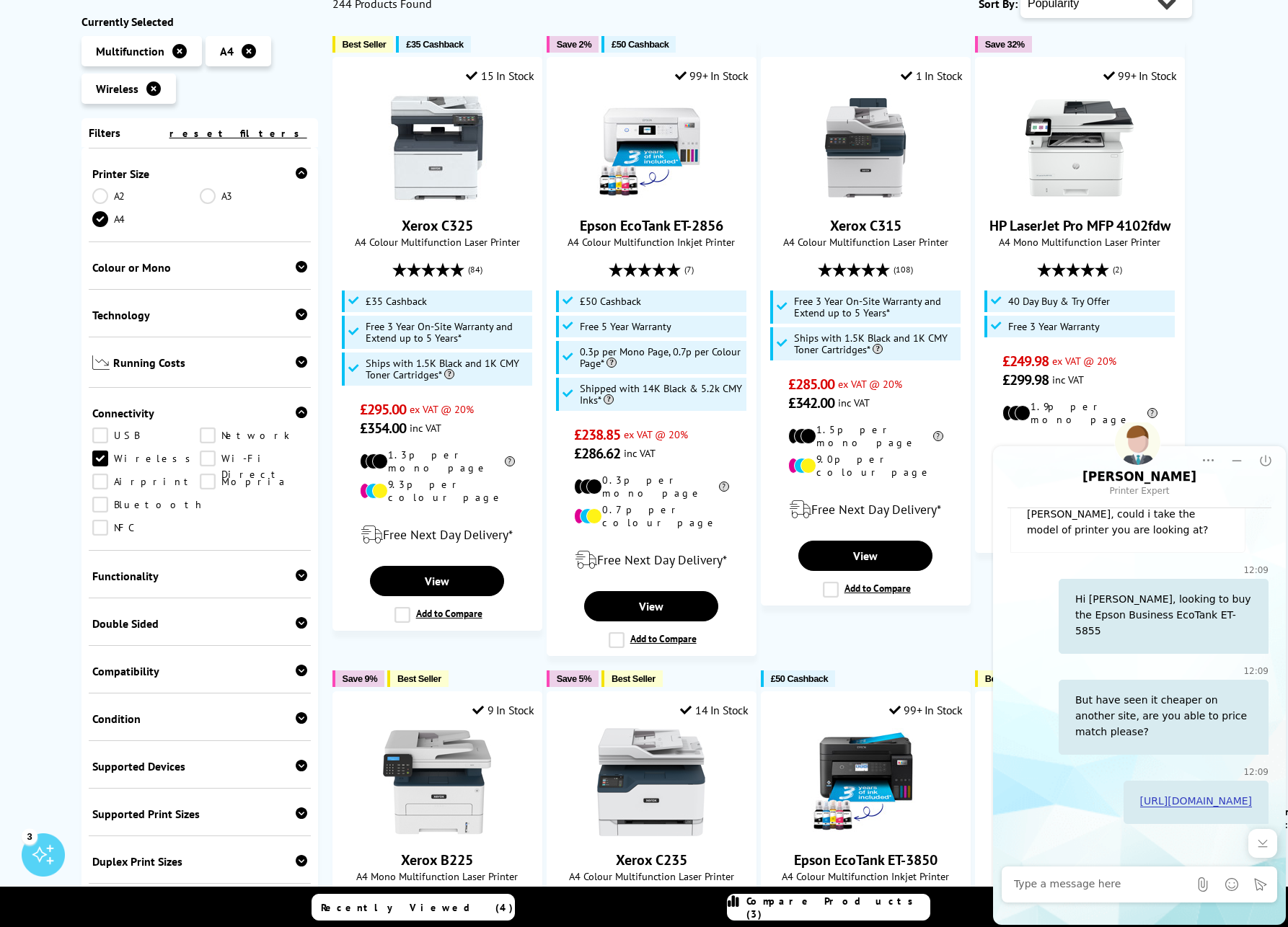
click at [210, 569] on span "Functionality" at bounding box center [199, 576] width 215 height 14
click at [167, 663] on span "Double Sided" at bounding box center [199, 670] width 215 height 14
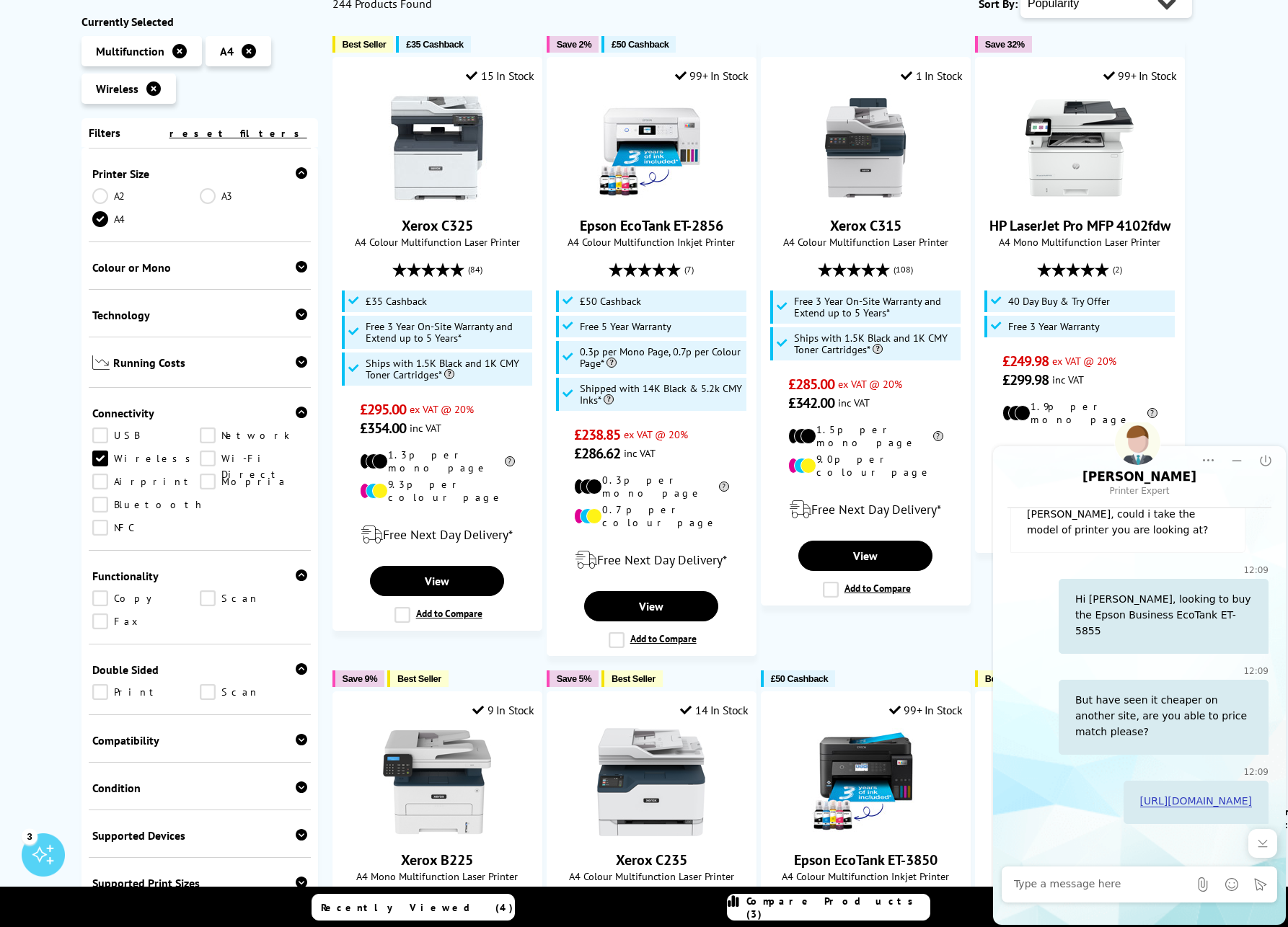
drag, startPoint x: 101, startPoint y: 628, endPoint x: 158, endPoint y: 632, distance: 57.1
click at [102, 685] on link "Print" at bounding box center [146, 693] width 108 height 16
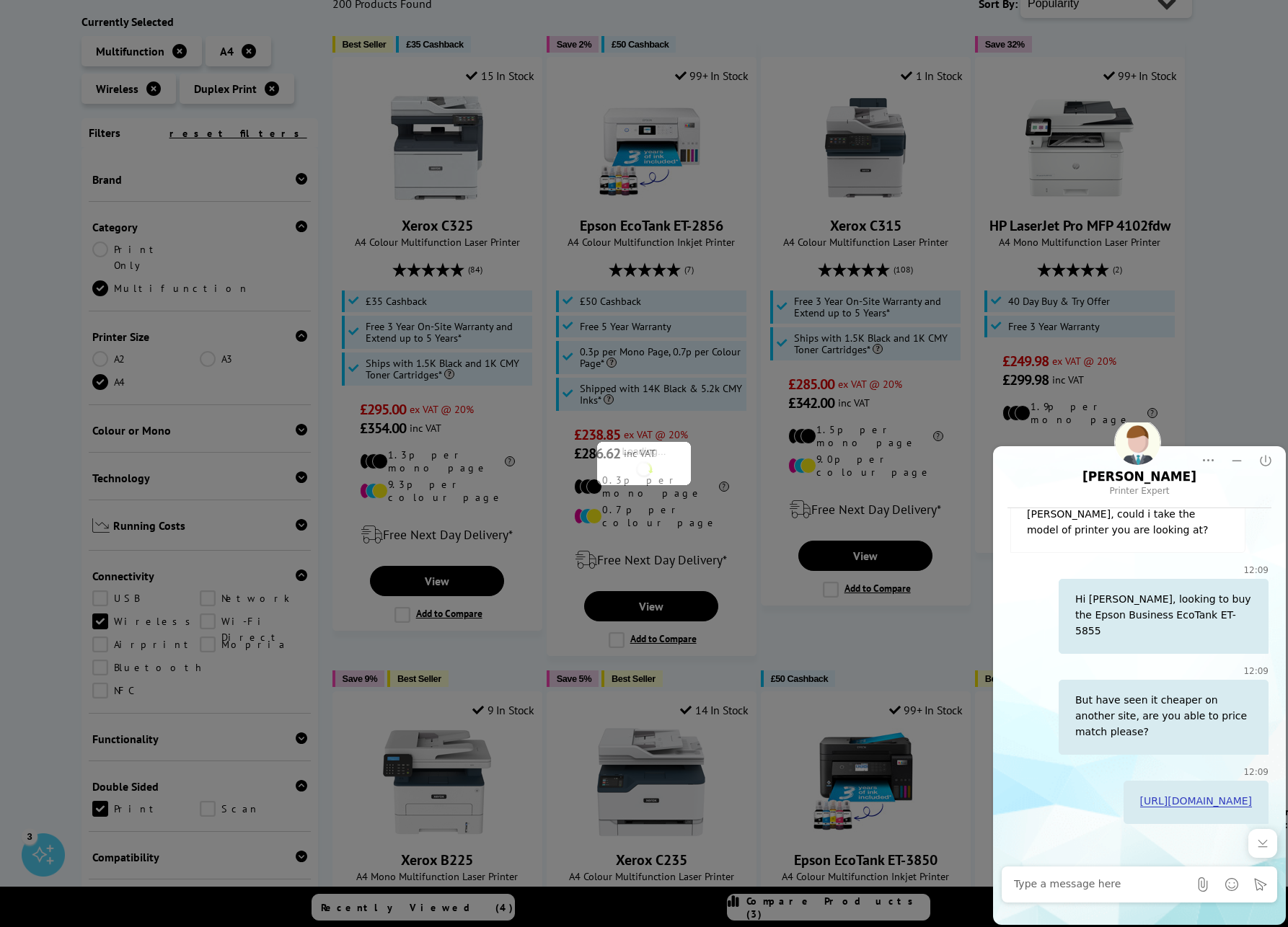
scroll to position [255, 0]
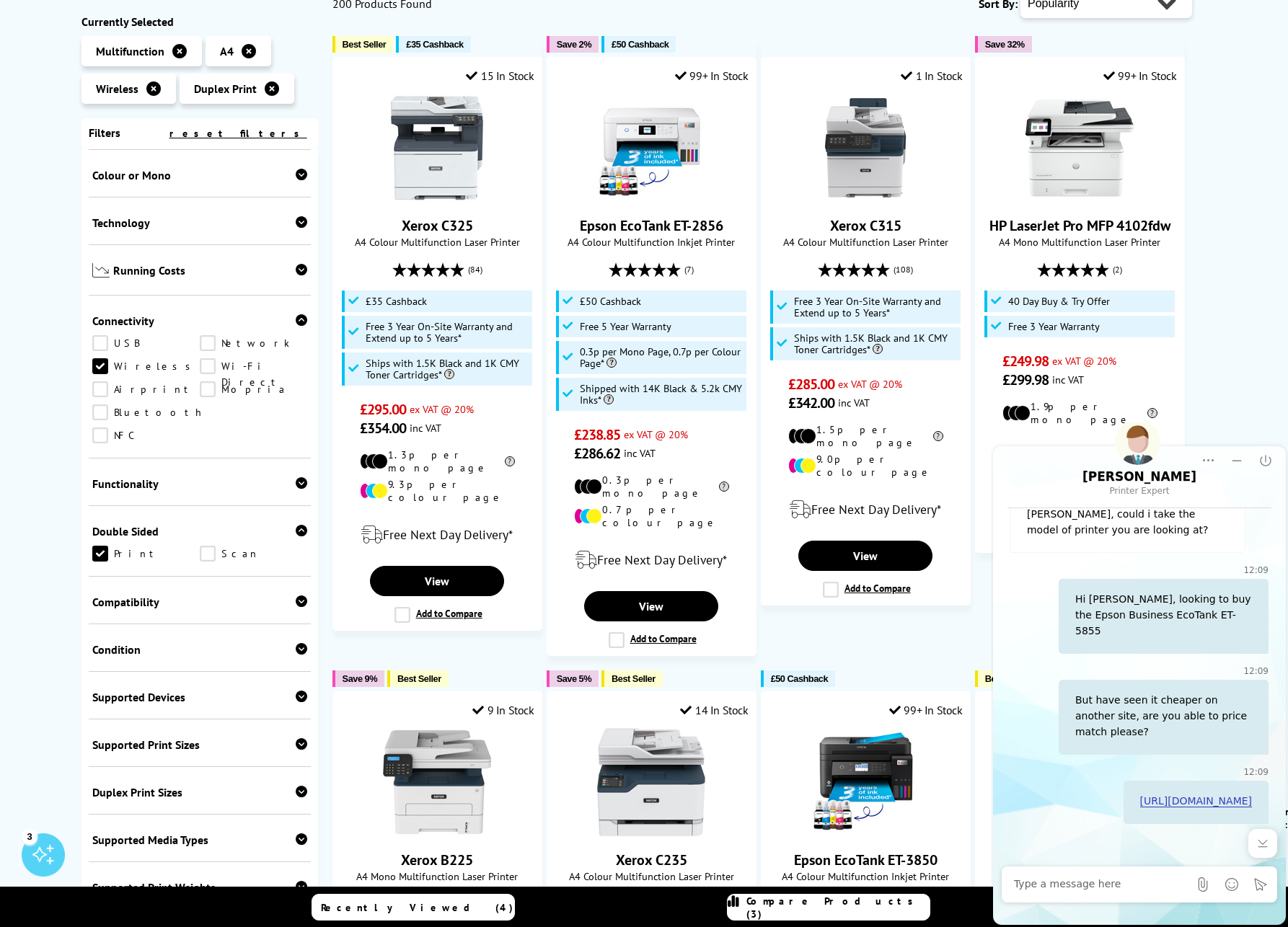
click at [203, 546] on link "Scan" at bounding box center [254, 554] width 108 height 16
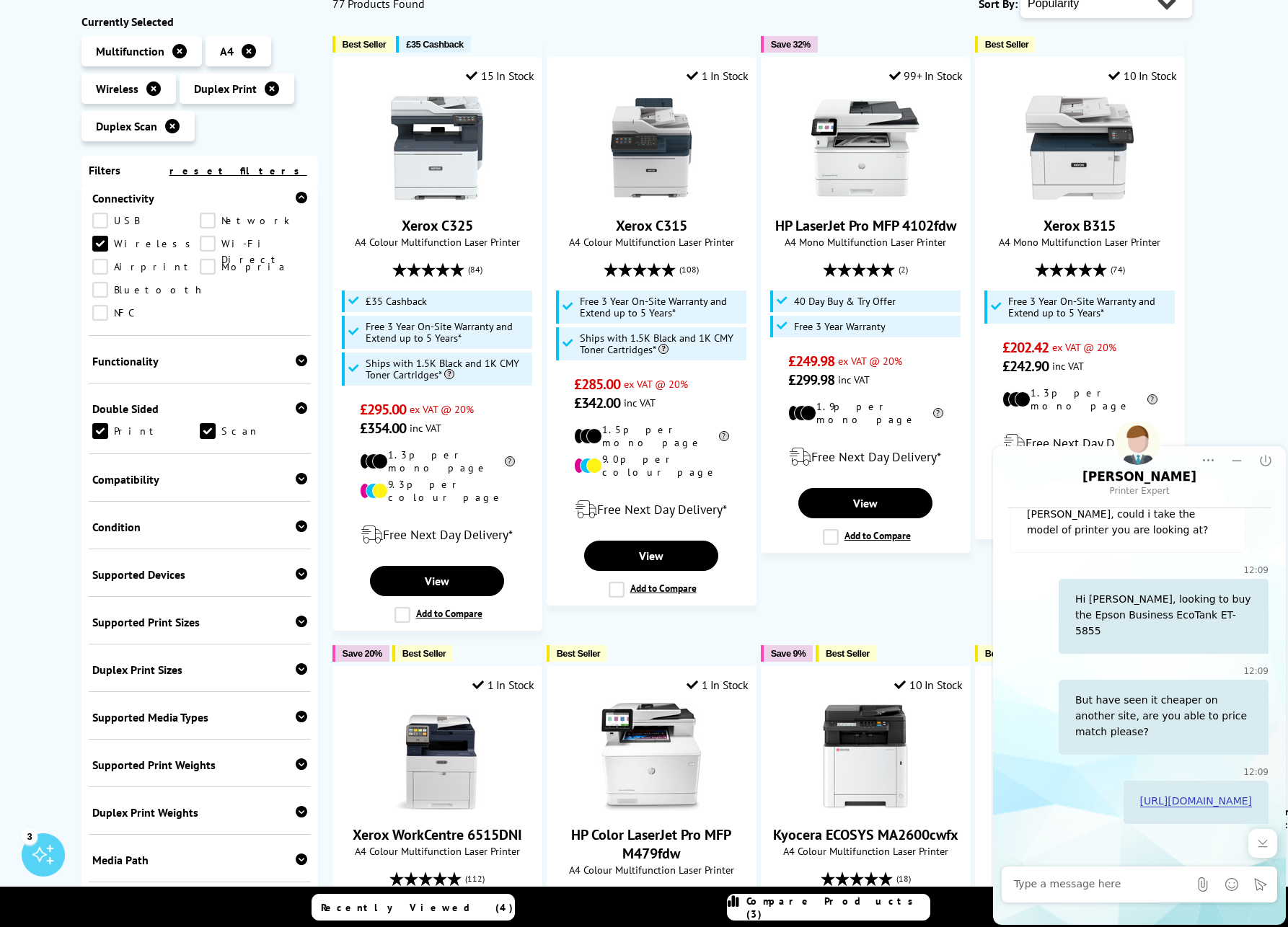
scroll to position [380, 0]
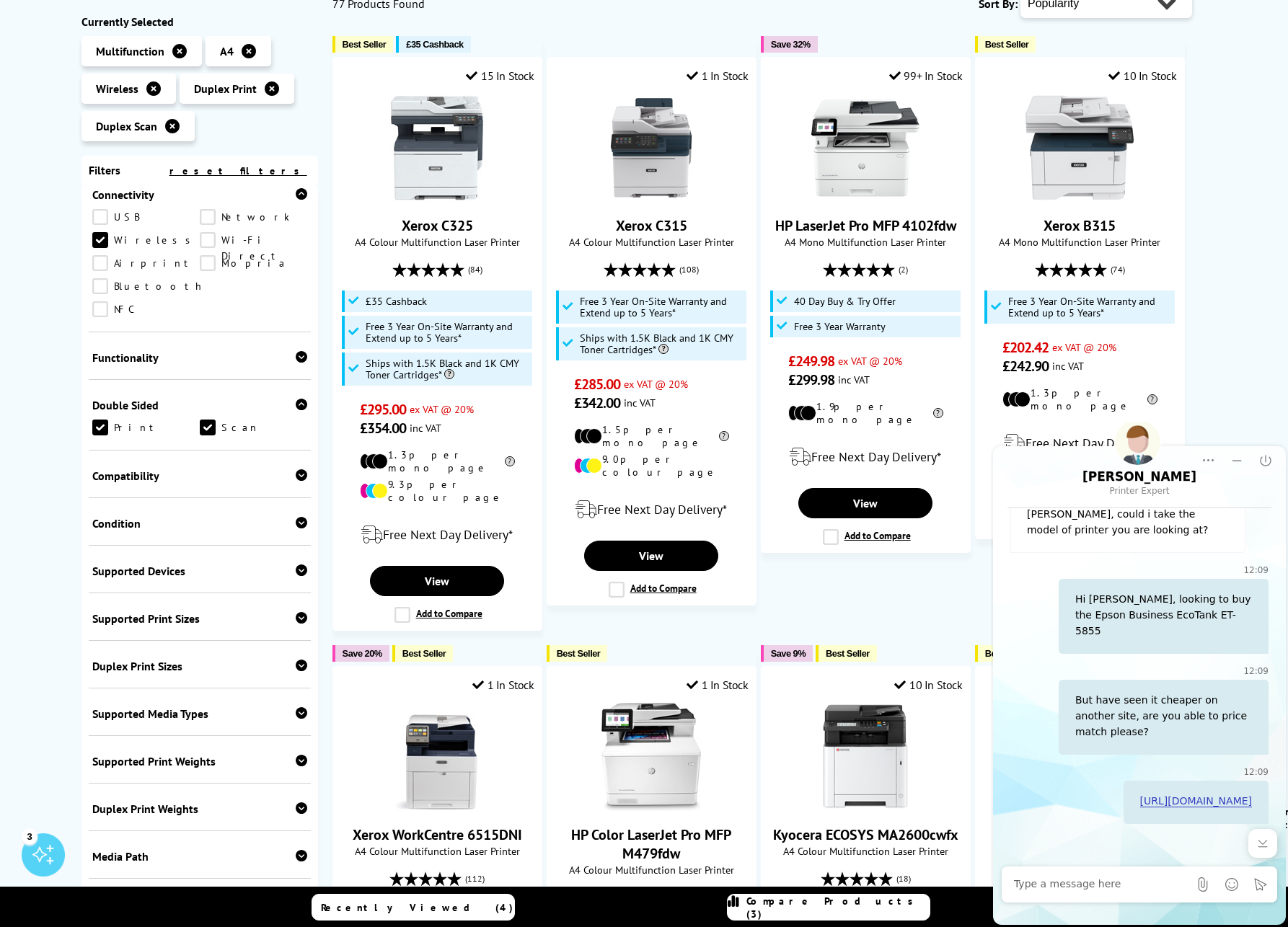
click at [197, 498] on div "Condition Box Opened" at bounding box center [199, 522] width 222 height 48
click at [204, 517] on span "Condition" at bounding box center [199, 524] width 215 height 14
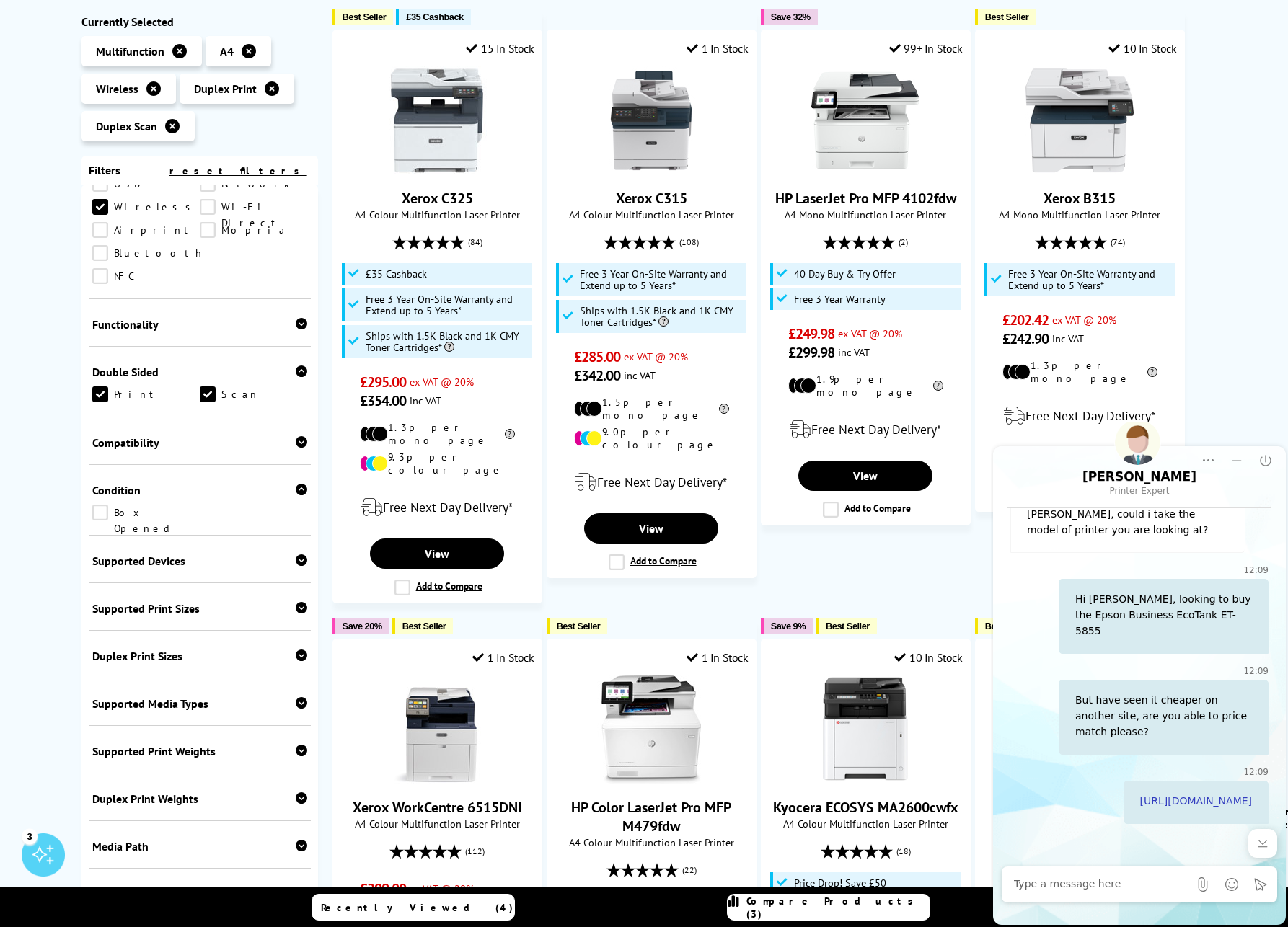
scroll to position [279, 0]
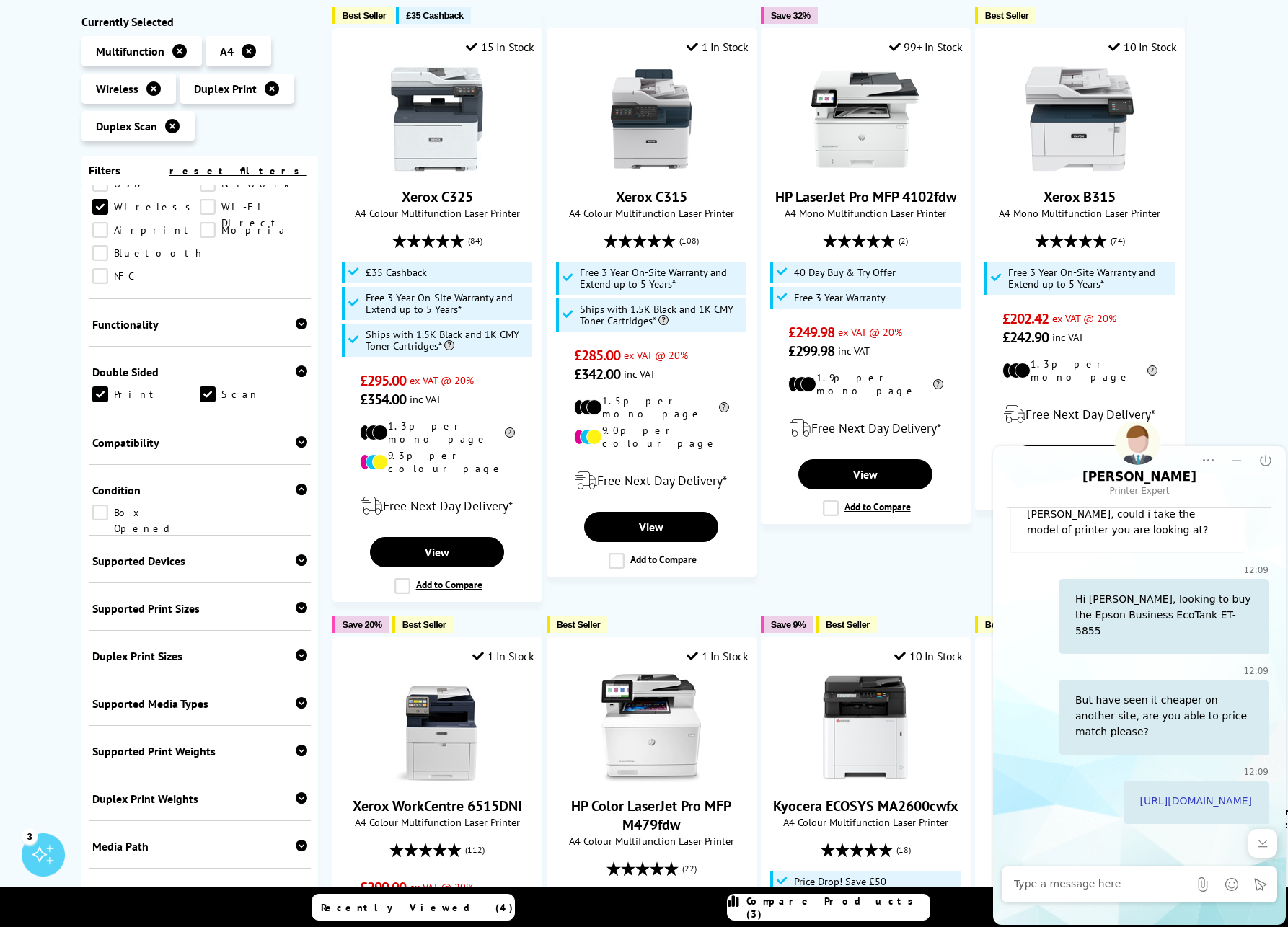
click at [202, 644] on div "Duplex Print Sizes A4 A5 A6" at bounding box center [199, 655] width 222 height 48
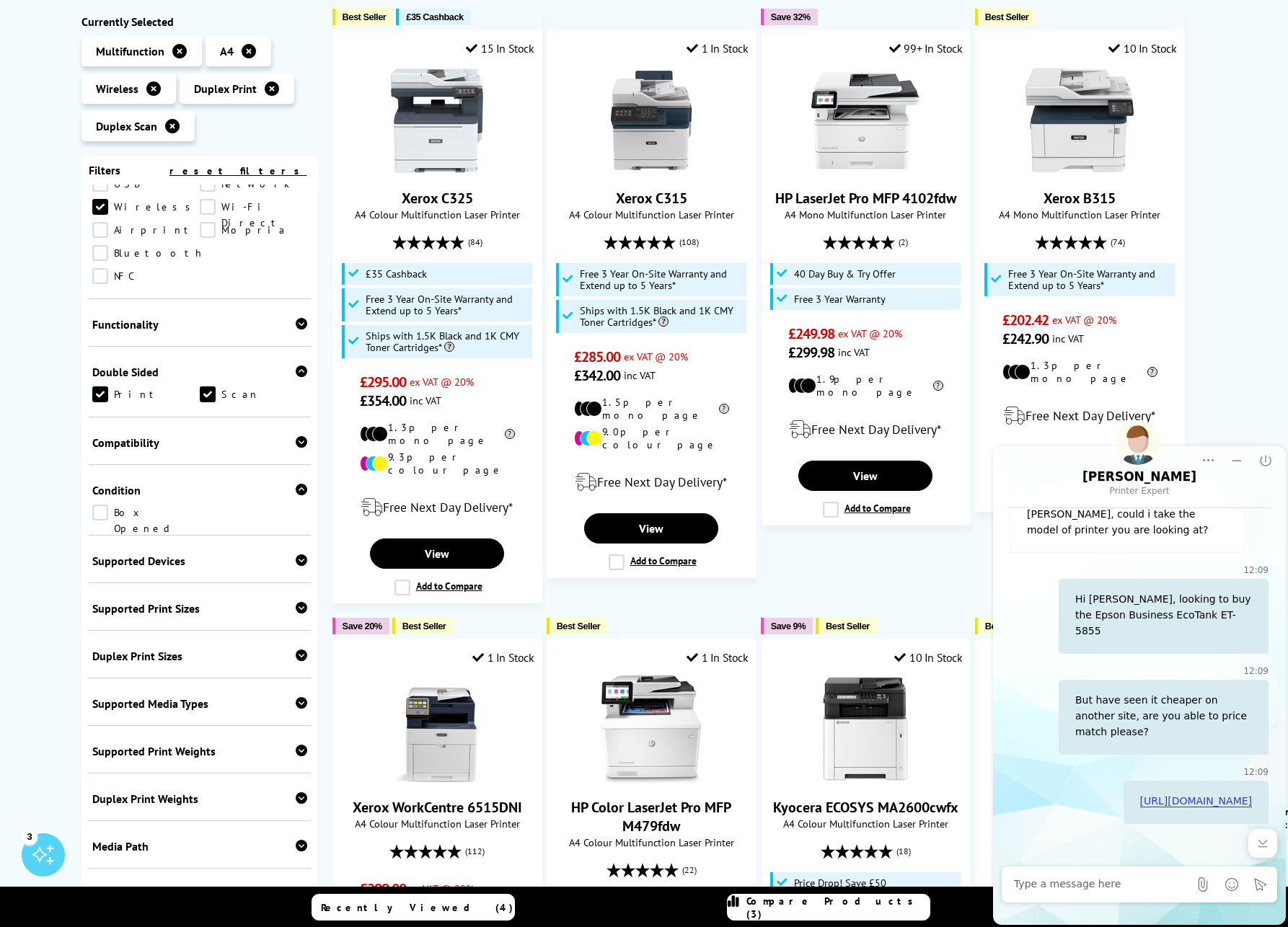
click at [201, 650] on span "Duplex Print Sizes" at bounding box center [199, 657] width 215 height 14
click at [102, 671] on link "A4" at bounding box center [146, 679] width 108 height 16
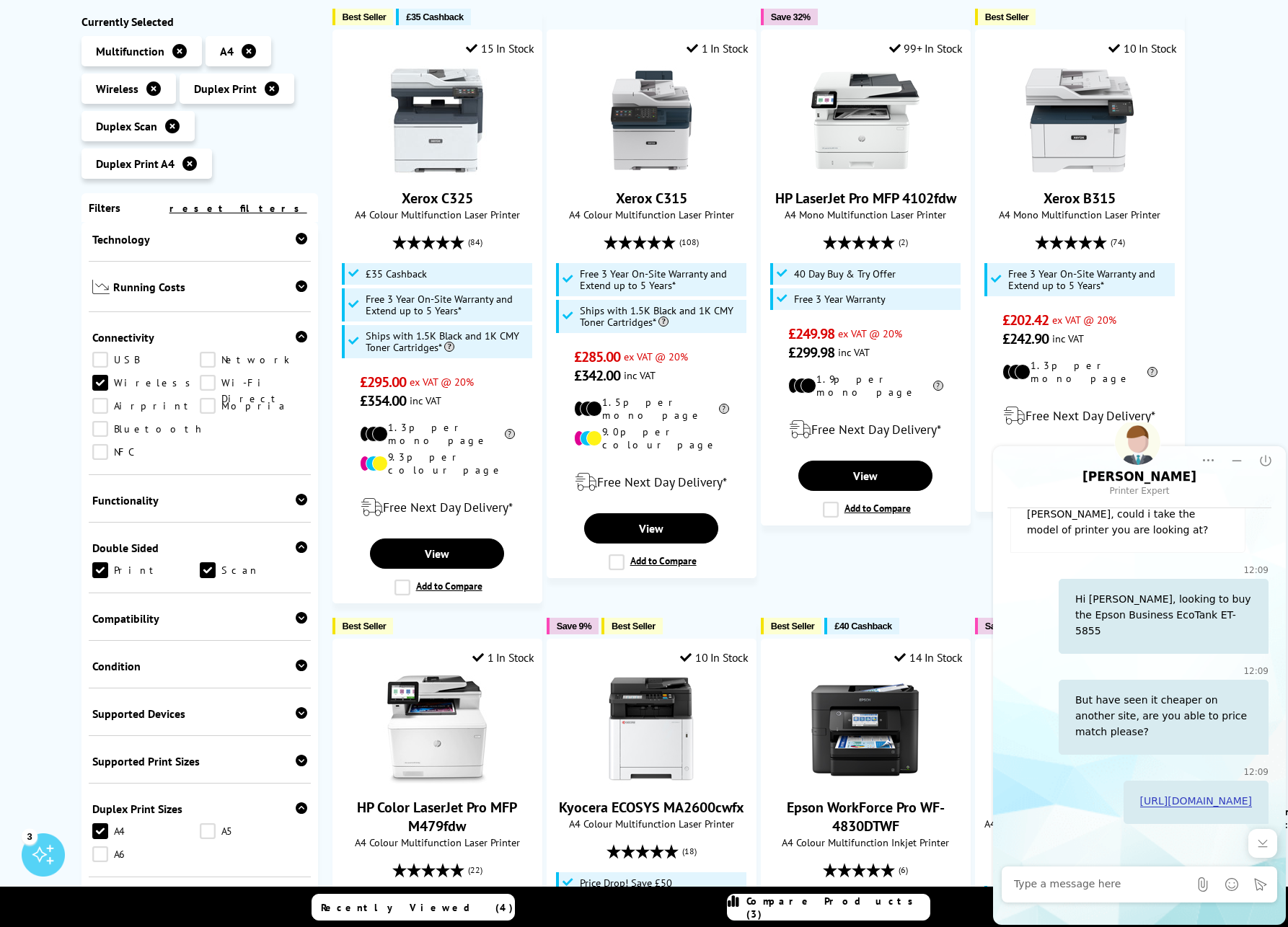
scroll to position [436, 0]
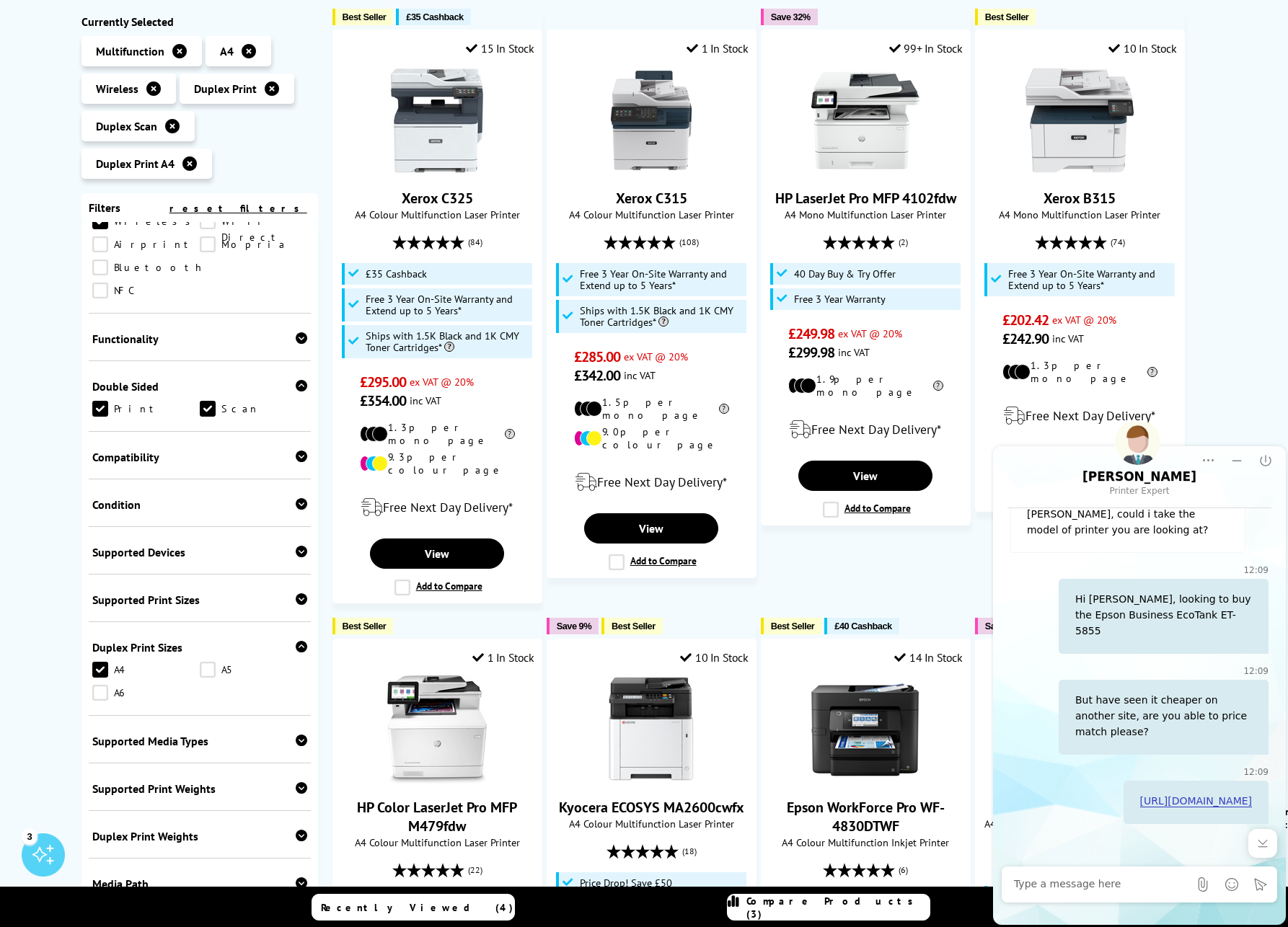
click at [208, 734] on span "Supported Media Types" at bounding box center [199, 741] width 215 height 14
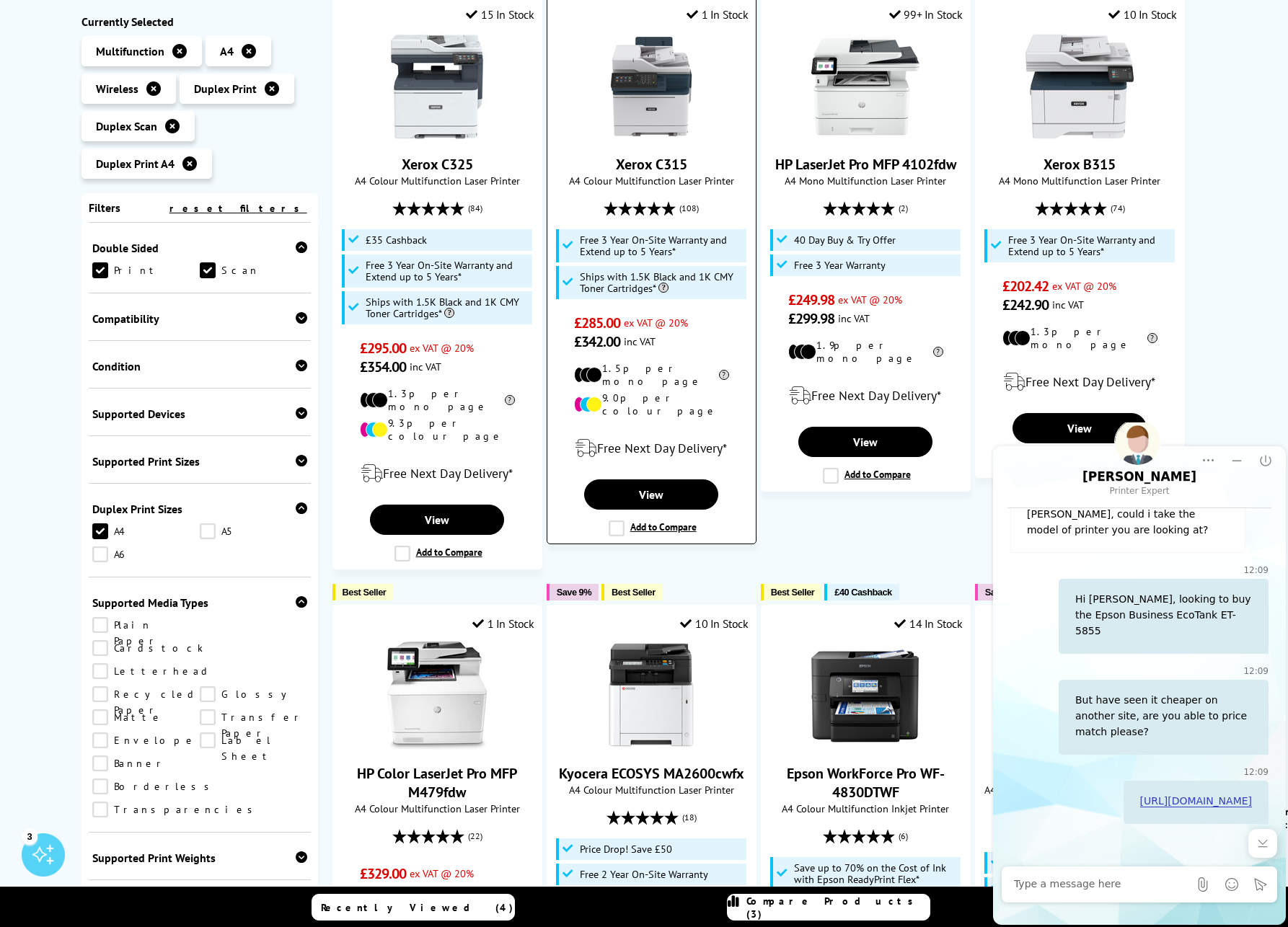
scroll to position [0, 0]
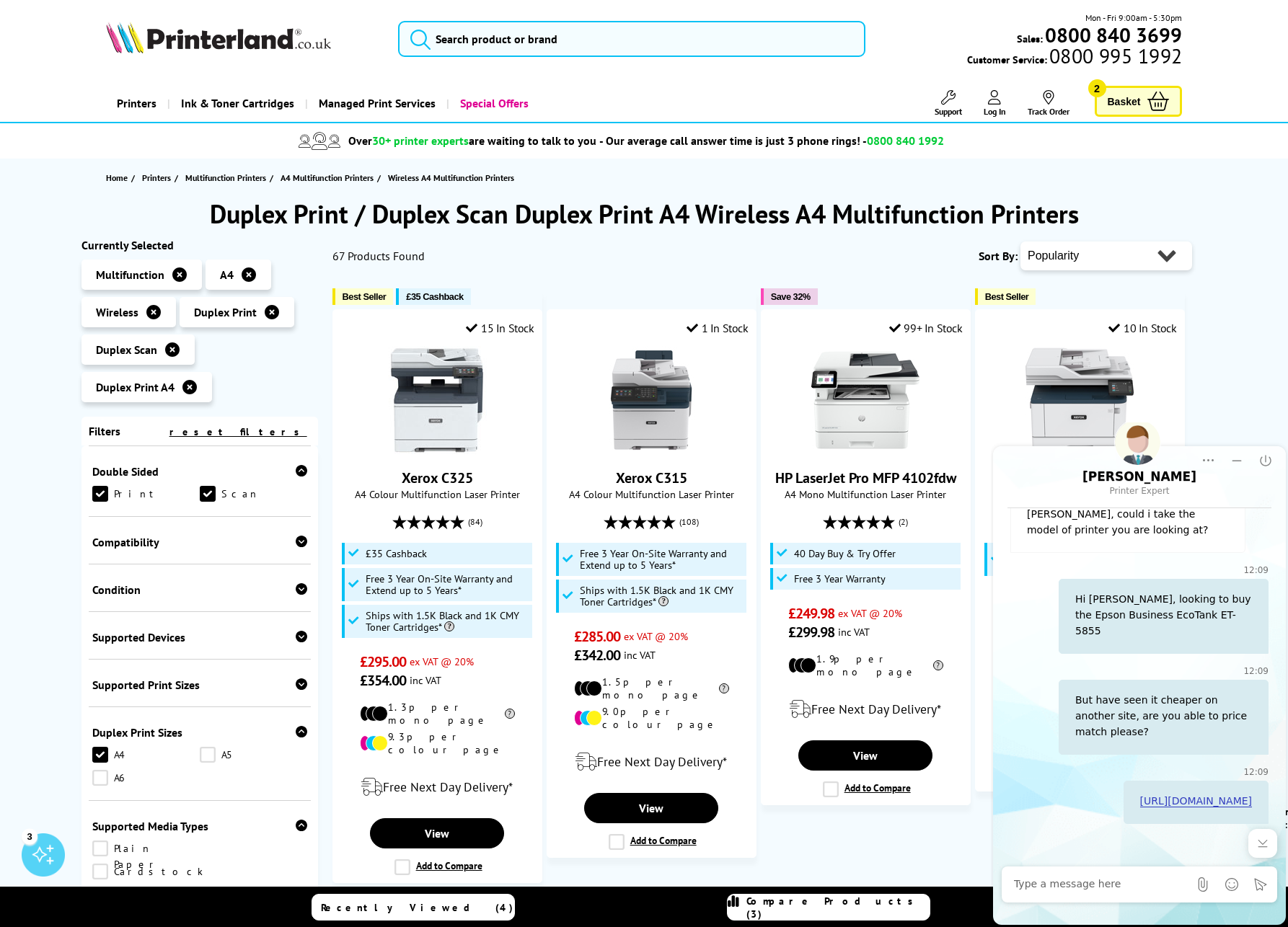
click at [1087, 266] on select "Popularity Rating Price - Low to High Price - High to Low Running Costs - Low t…" at bounding box center [1106, 255] width 171 height 29
select select "Price Descending"
click at [1020, 241] on select "Popularity Rating Price - Low to High Price - High to Low Running Costs - Low t…" at bounding box center [1106, 255] width 171 height 29
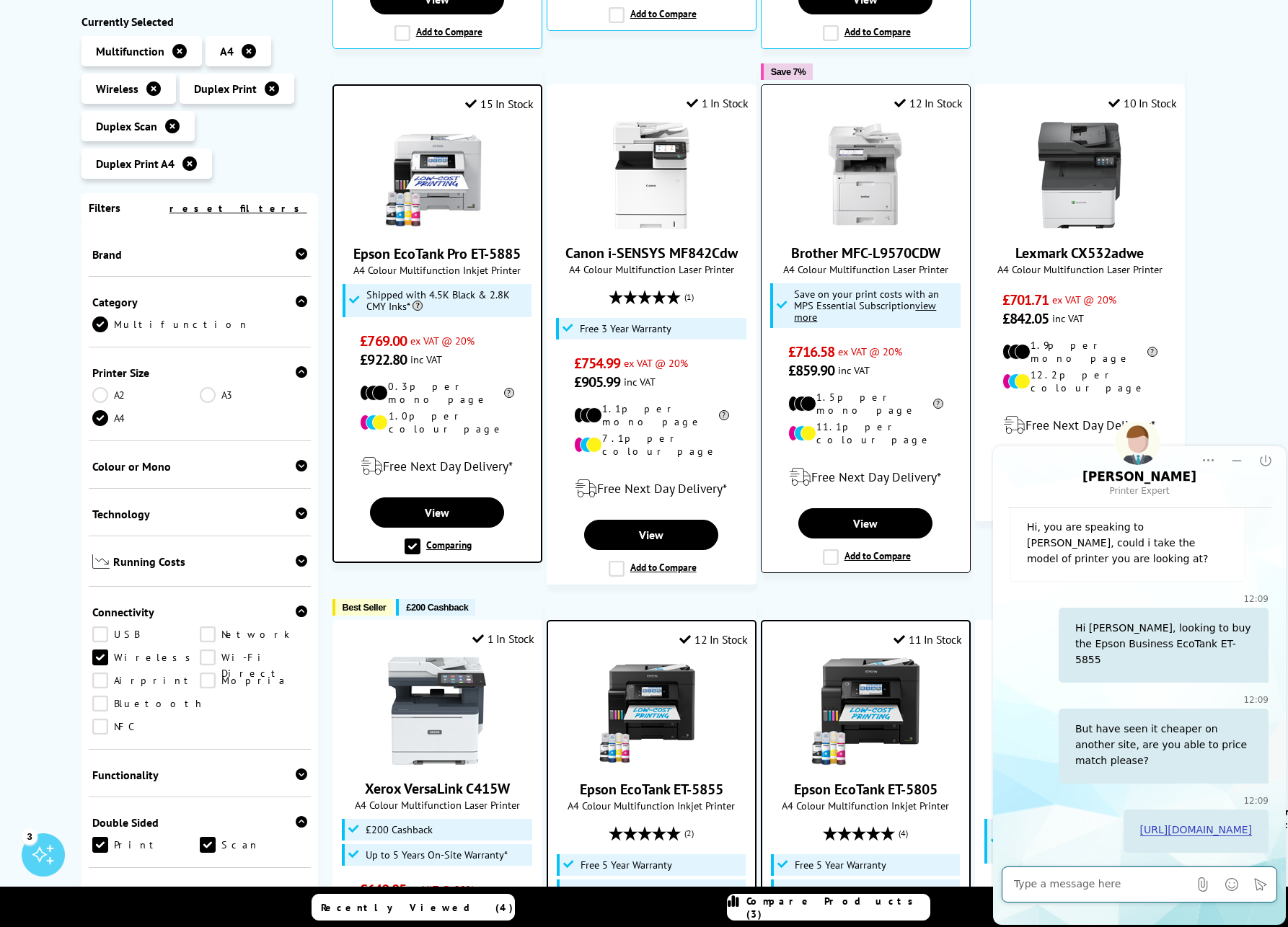
scroll to position [789, 0]
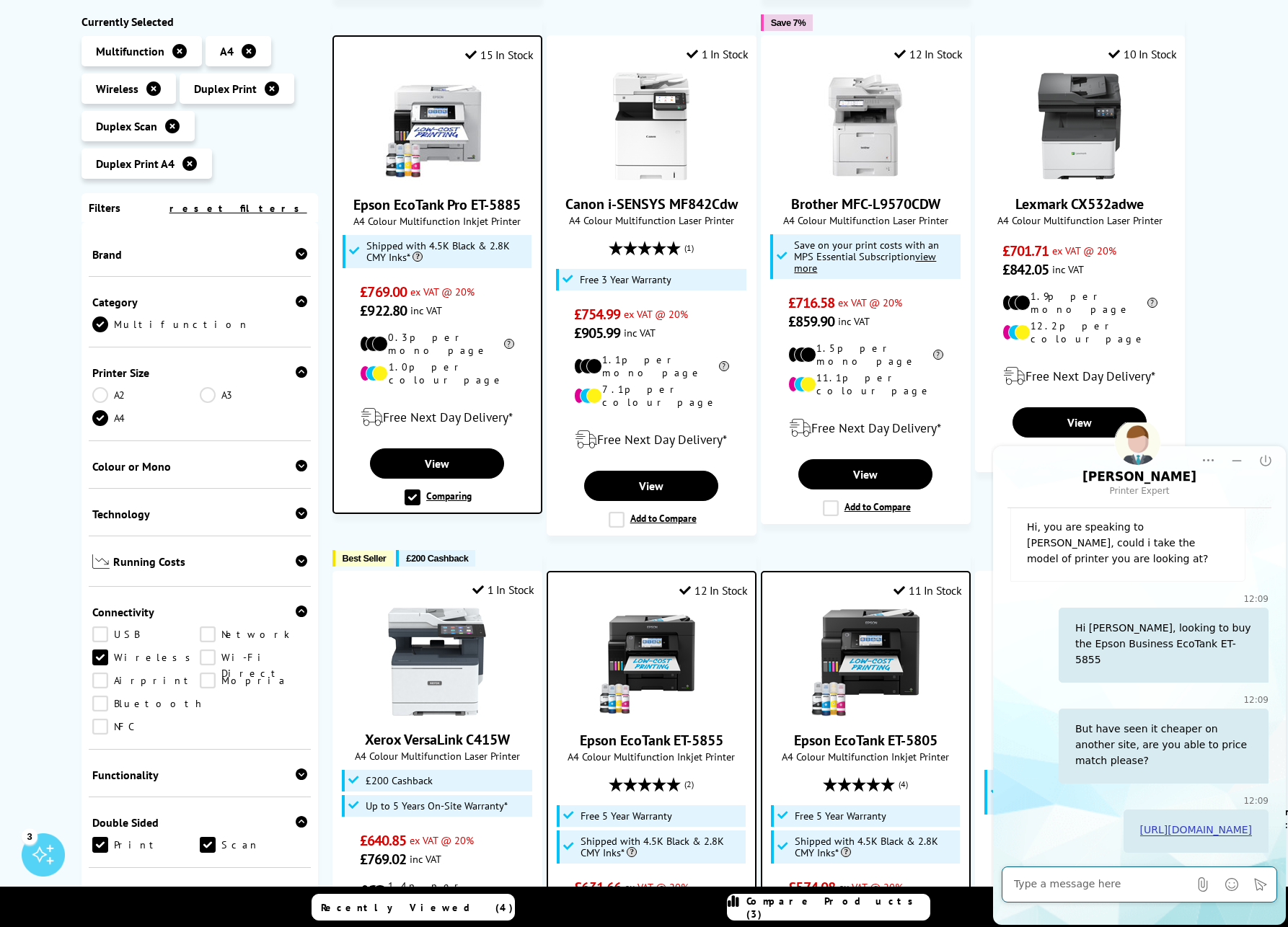
click at [408, 490] on label "Comparing" at bounding box center [438, 498] width 67 height 16
click at [0, 0] on input "Comparing" at bounding box center [0, 0] width 0 height 0
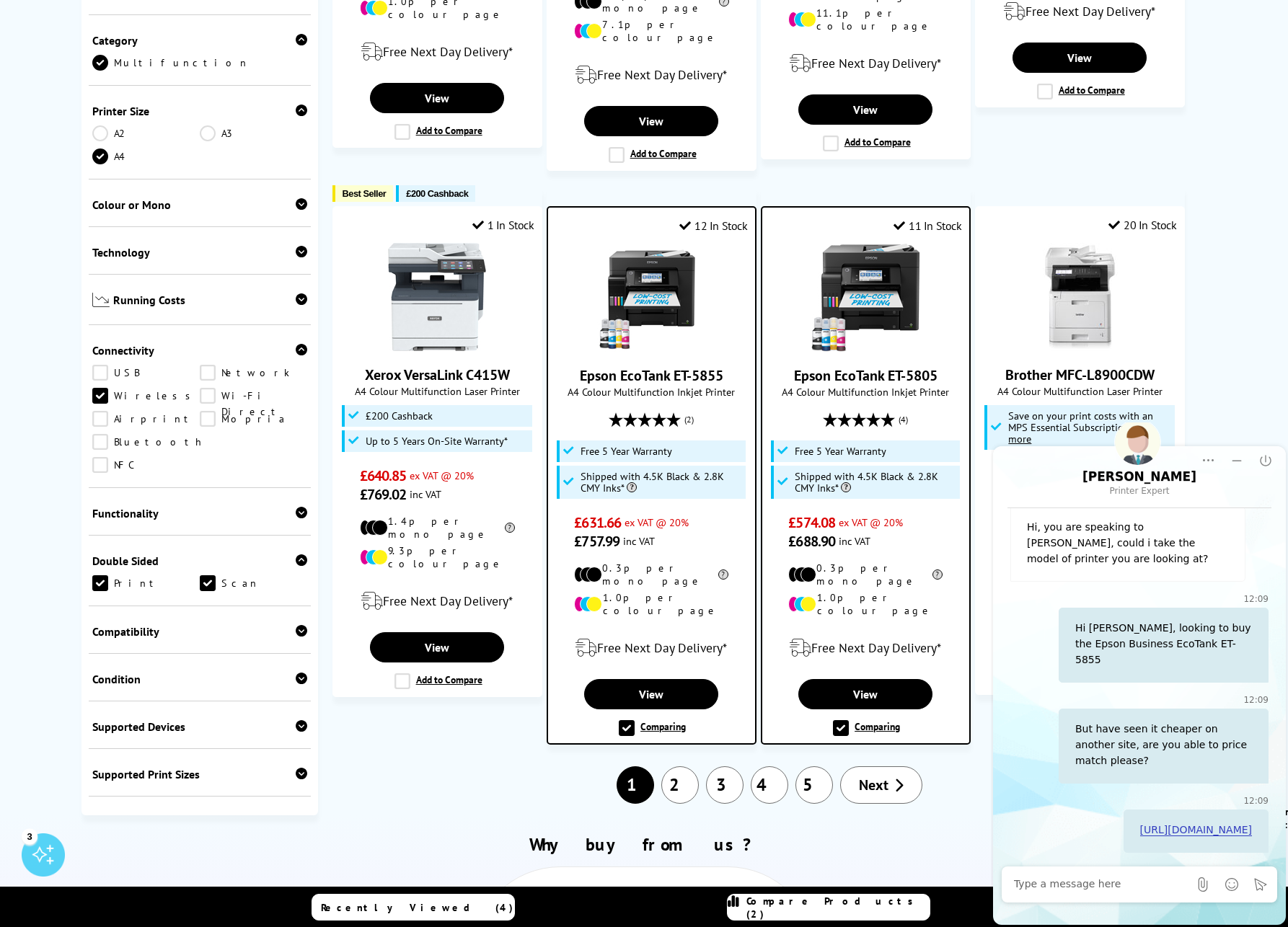
scroll to position [1155, 0]
click at [839, 719] on label "Comparing" at bounding box center [866, 727] width 67 height 16
click at [0, 0] on input "Comparing" at bounding box center [0, 0] width 0 height 0
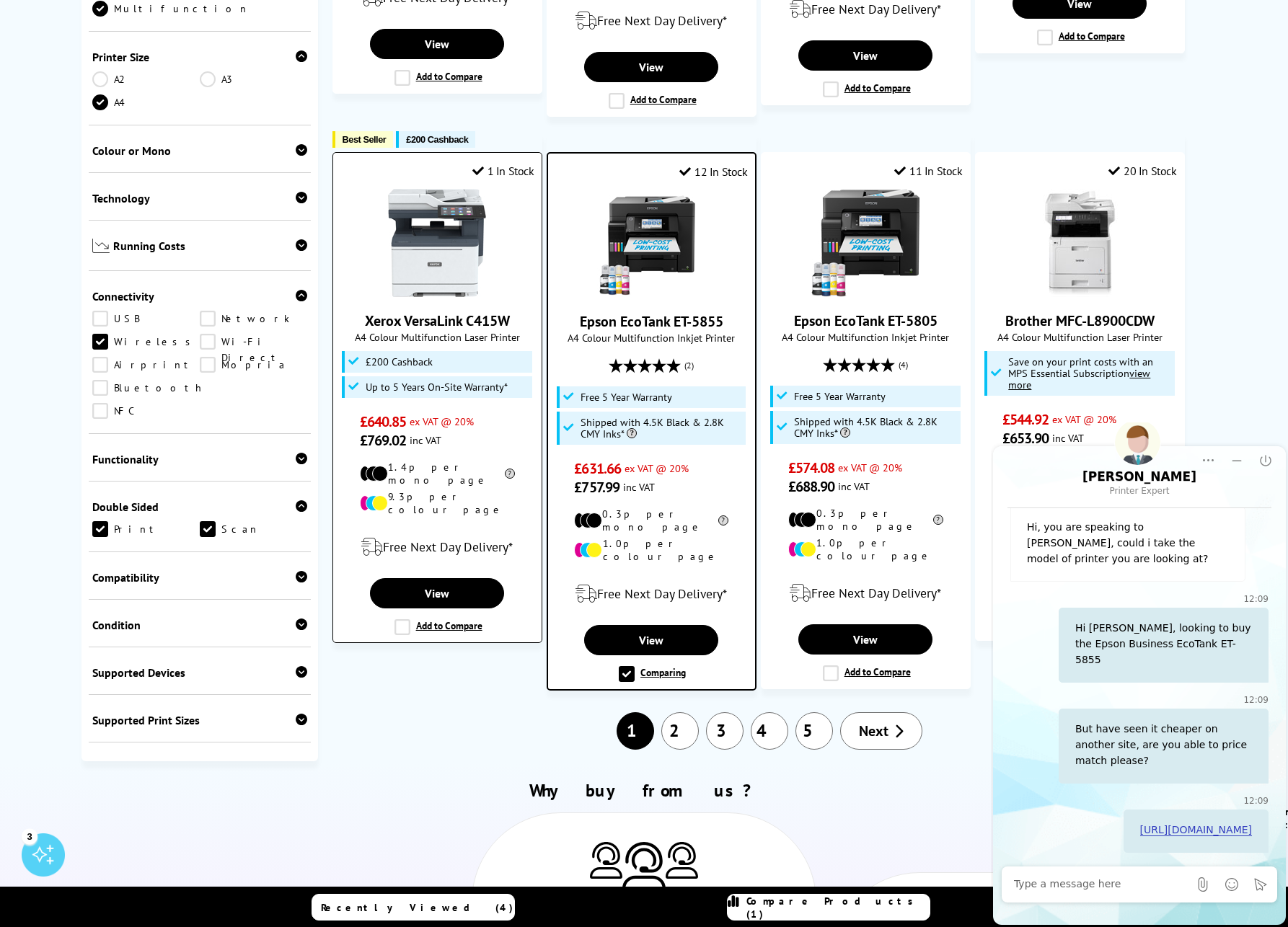
scroll to position [1214, 0]
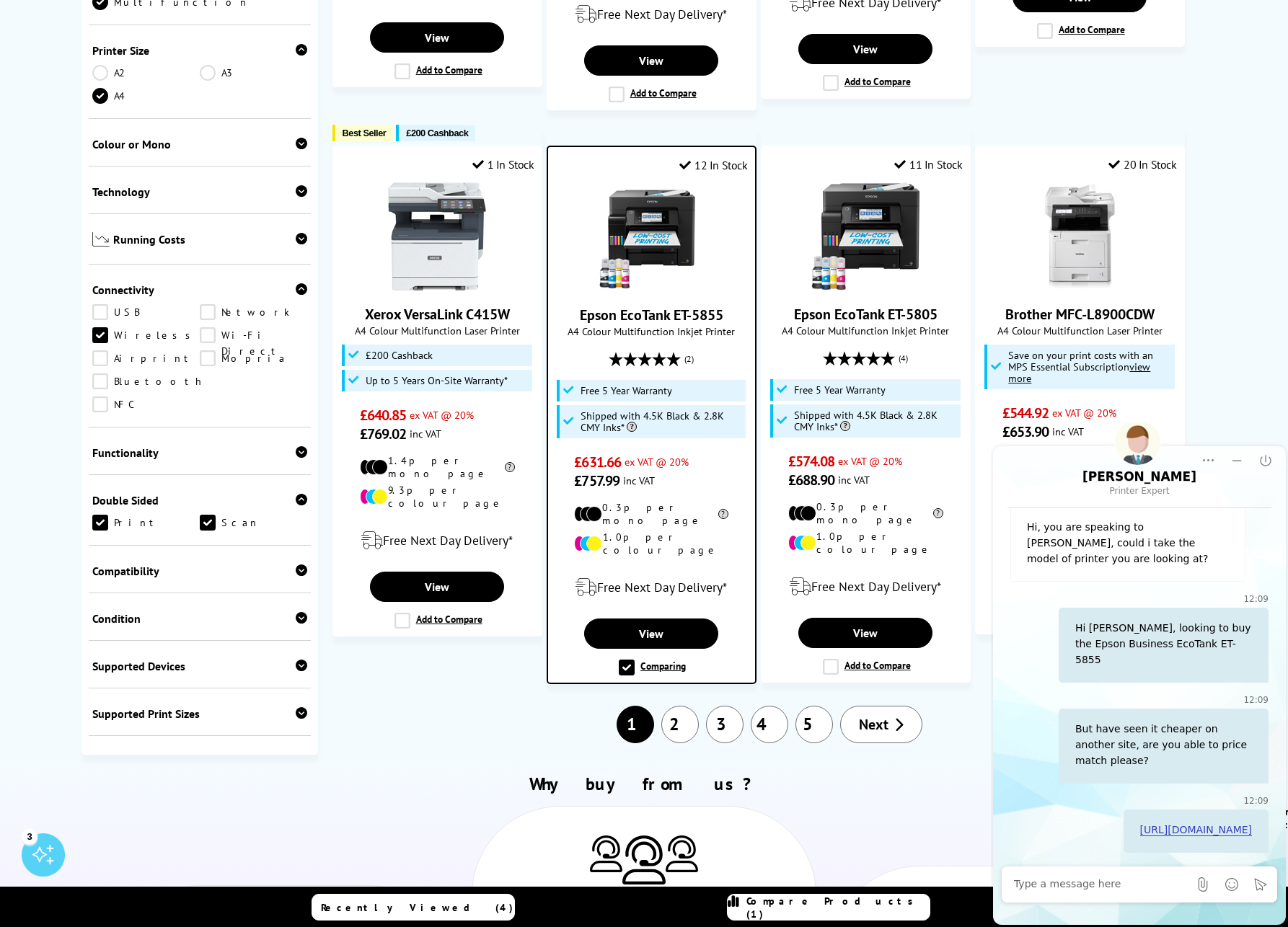
drag, startPoint x: 1235, startPoint y: 459, endPoint x: 1226, endPoint y: 458, distance: 9.1
click at [1235, 459] on icon "Minimize" at bounding box center [1237, 460] width 14 height 14
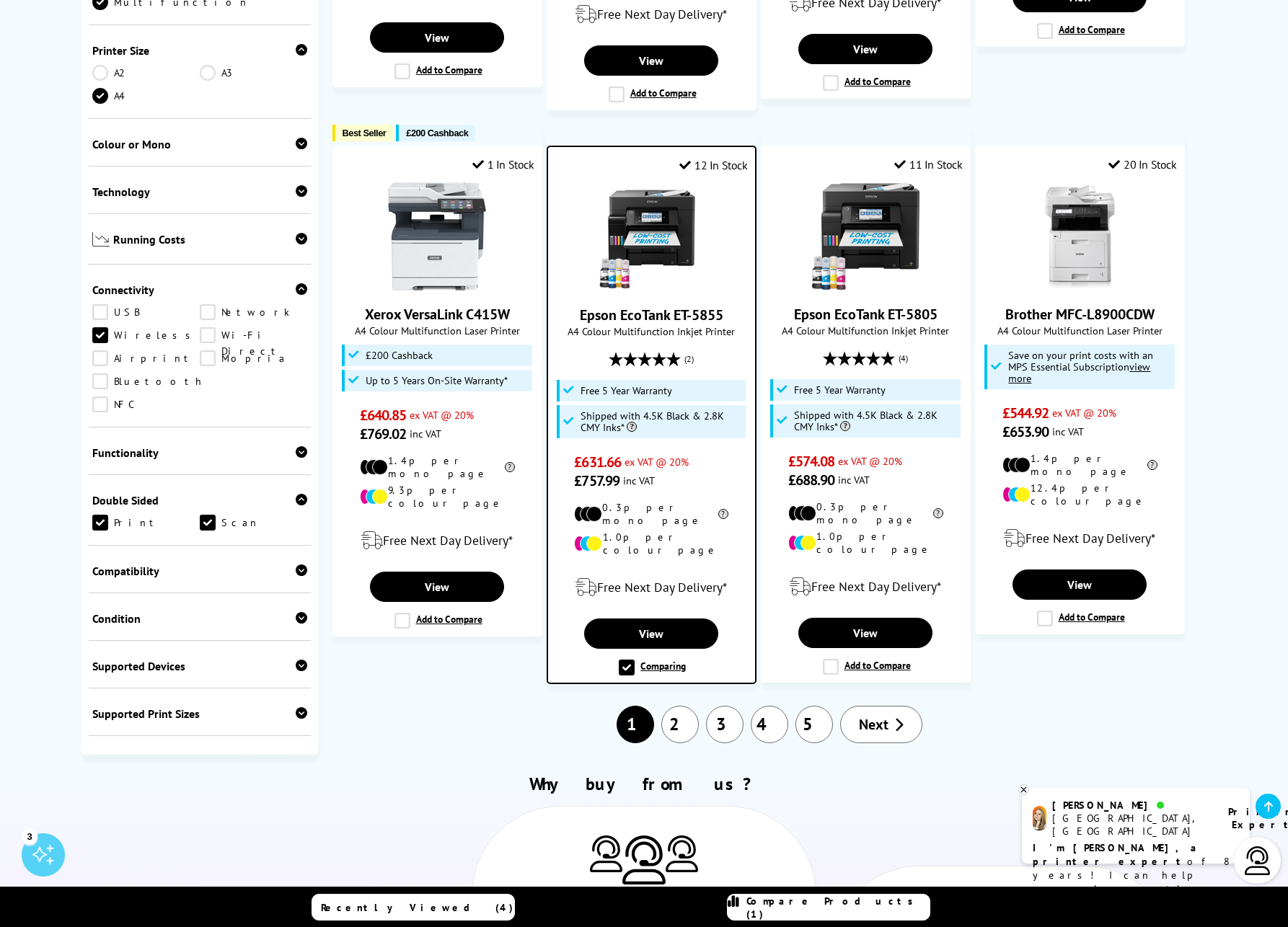
scroll to position [0, 0]
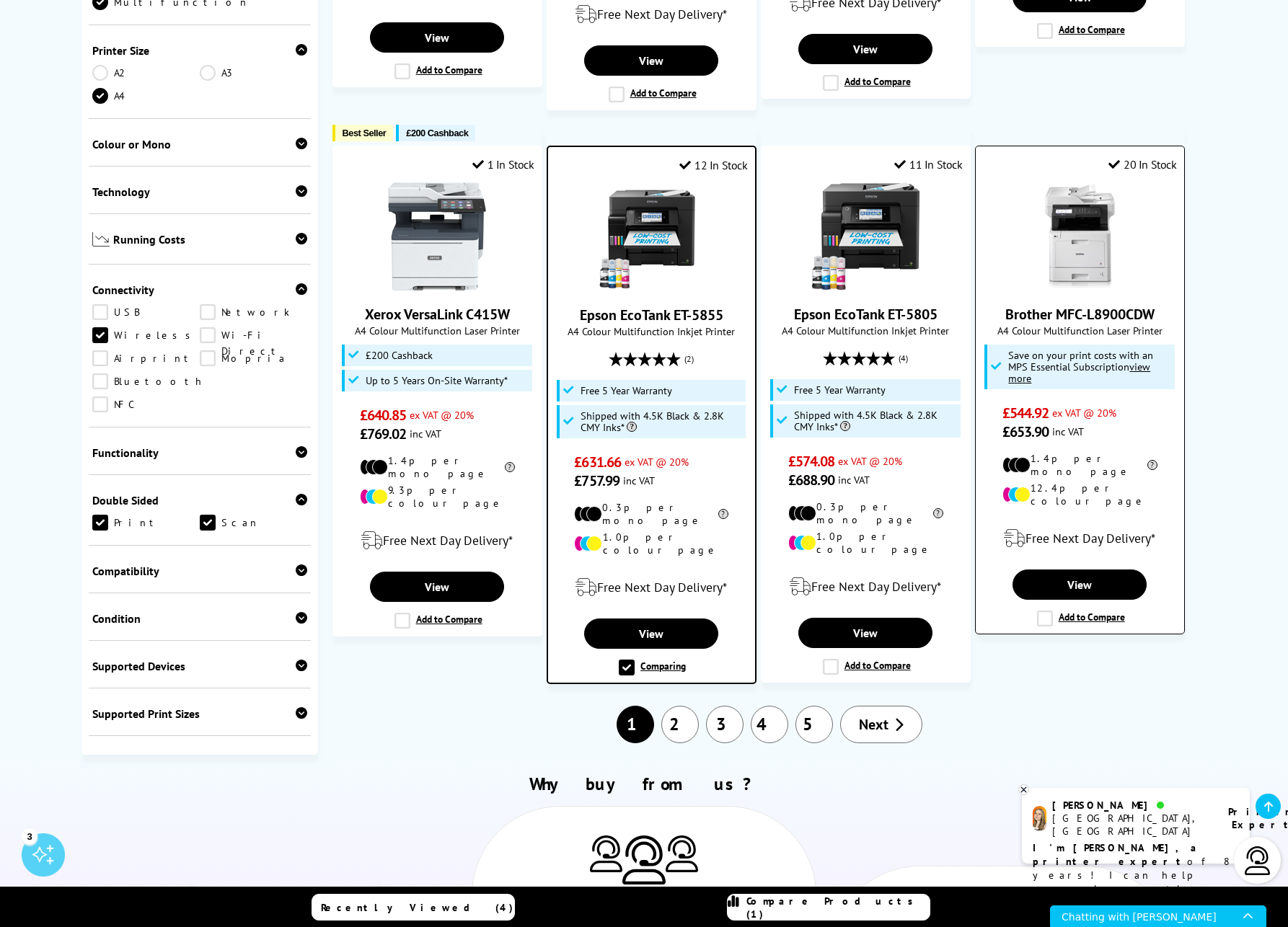
click at [1047, 611] on label "Add to Compare" at bounding box center [1081, 619] width 88 height 16
click at [0, 0] on input "Add to Compare" at bounding box center [0, 0] width 0 height 0
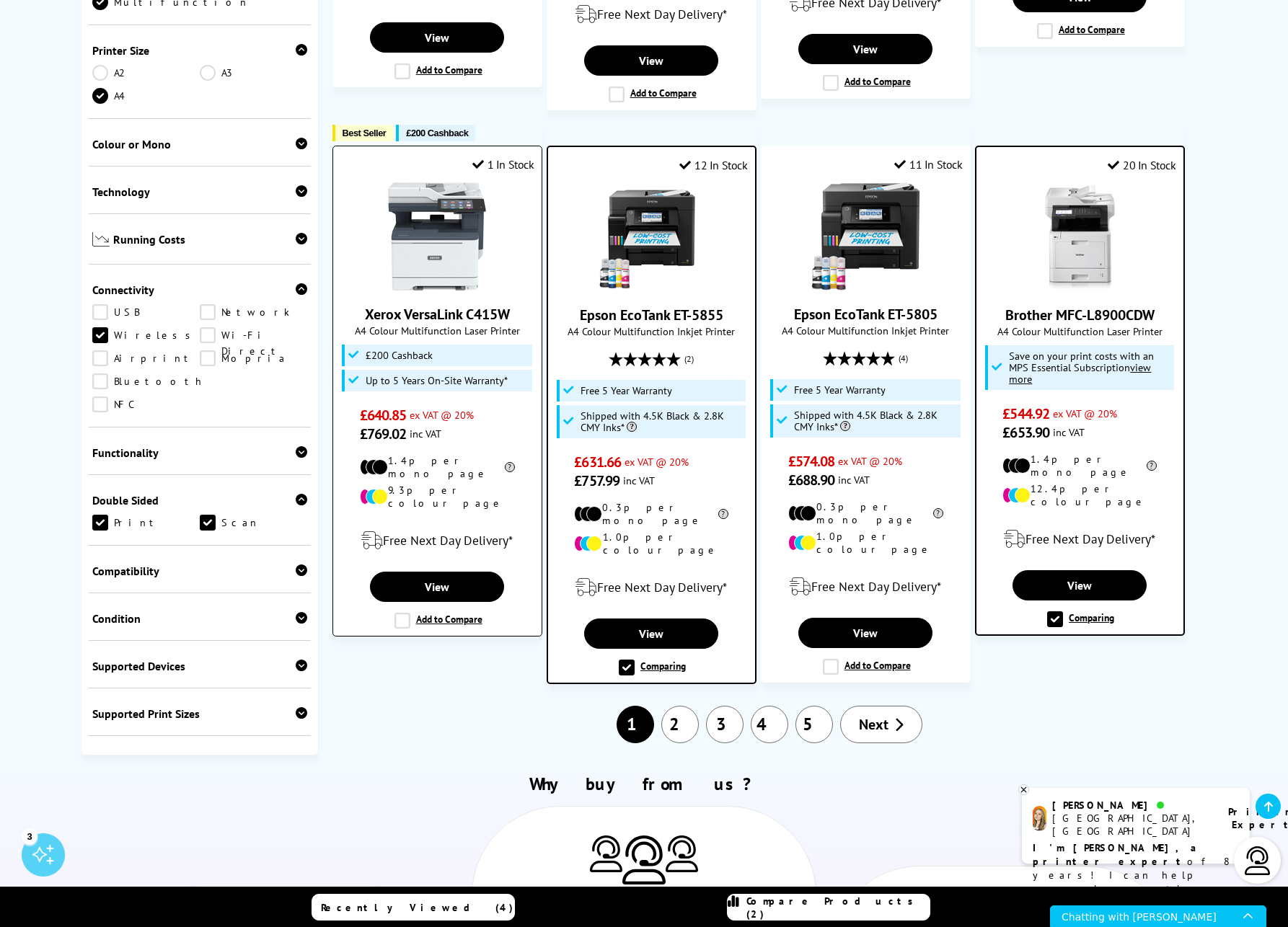
click at [398, 612] on label "Add to Compare" at bounding box center [438, 620] width 88 height 16
click at [0, 0] on input "Add to Compare" at bounding box center [0, 0] width 0 height 0
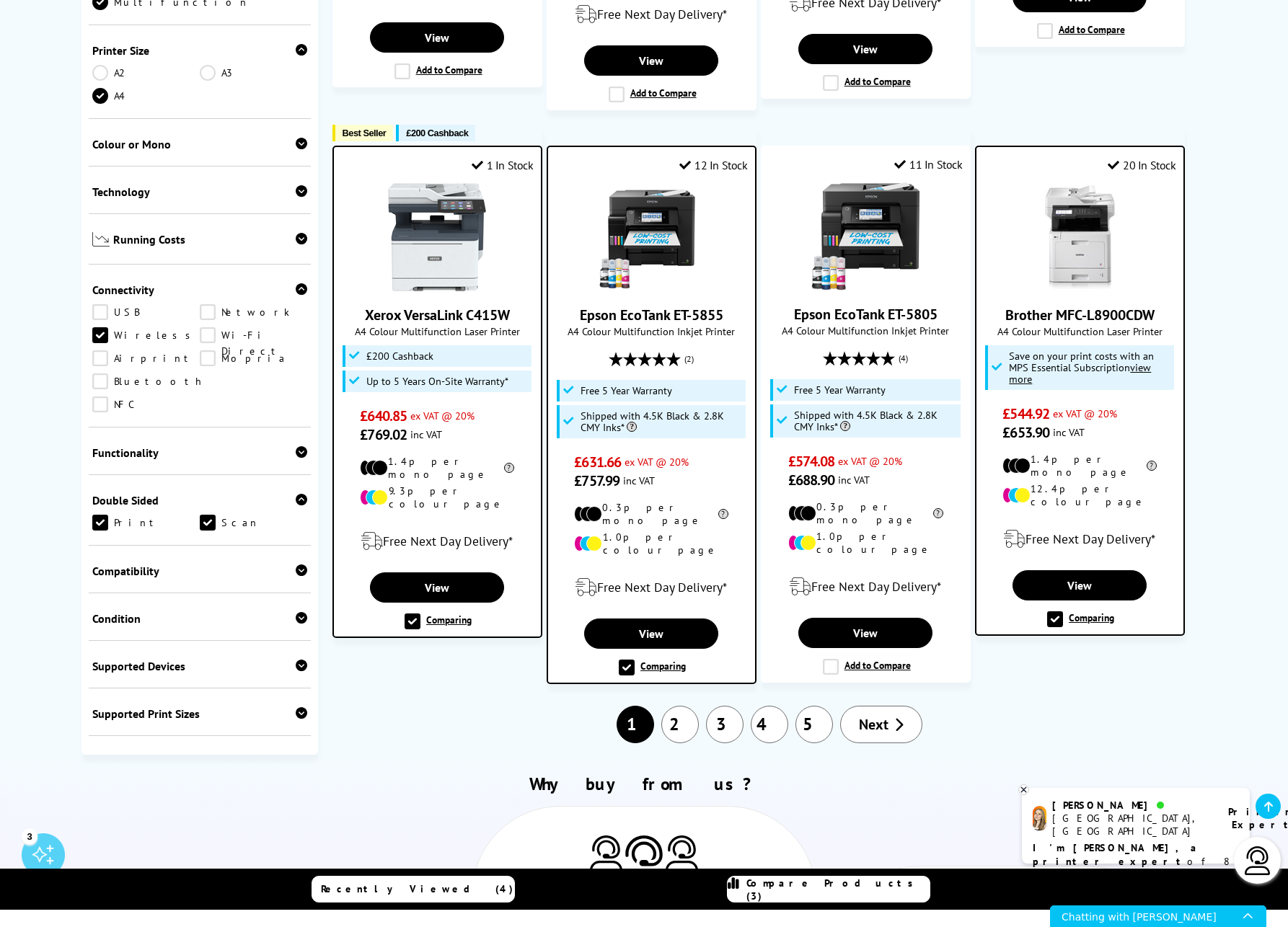
click at [878, 715] on span "Next" at bounding box center [873, 724] width 29 height 19
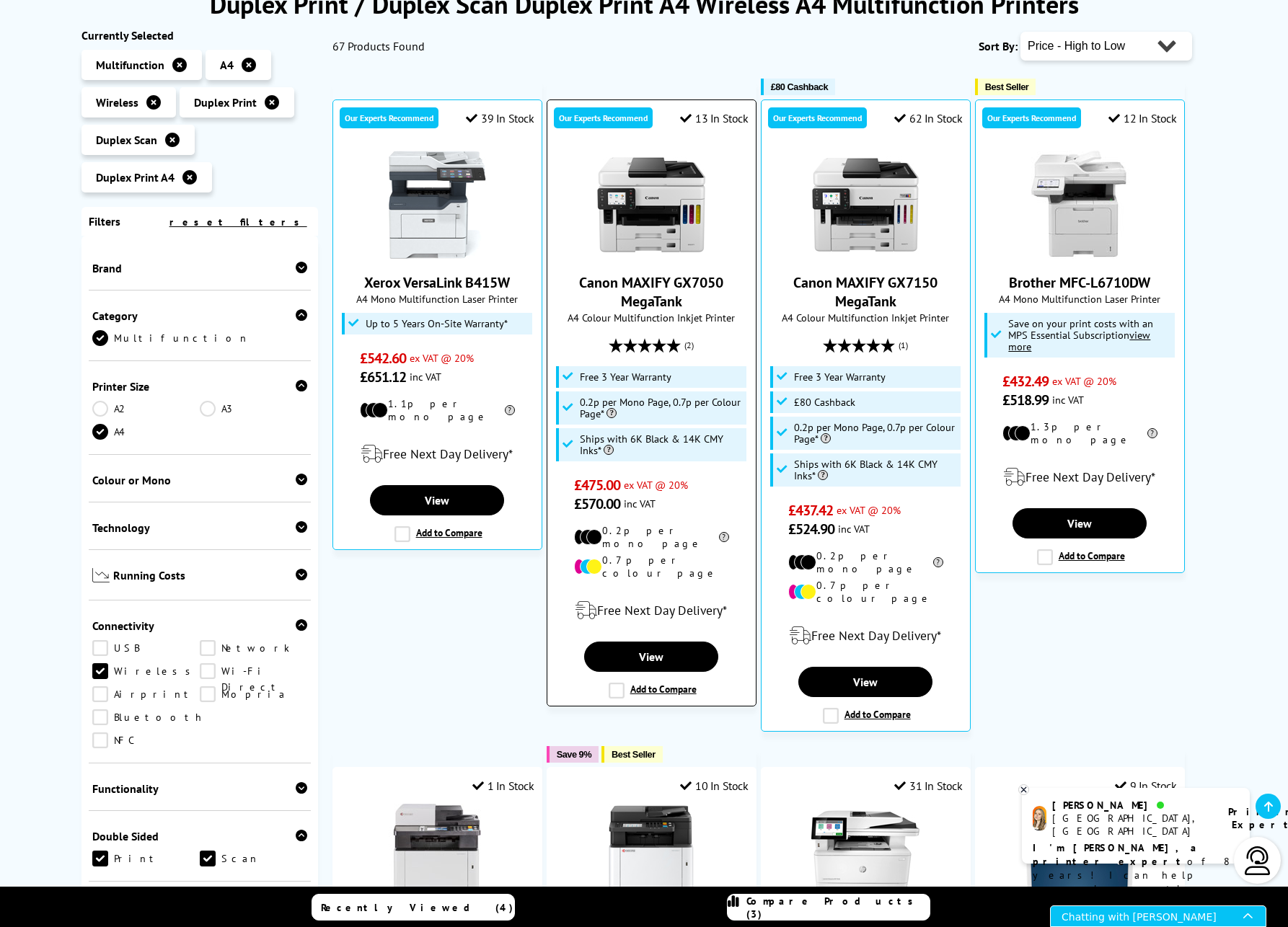
scroll to position [224, 0]
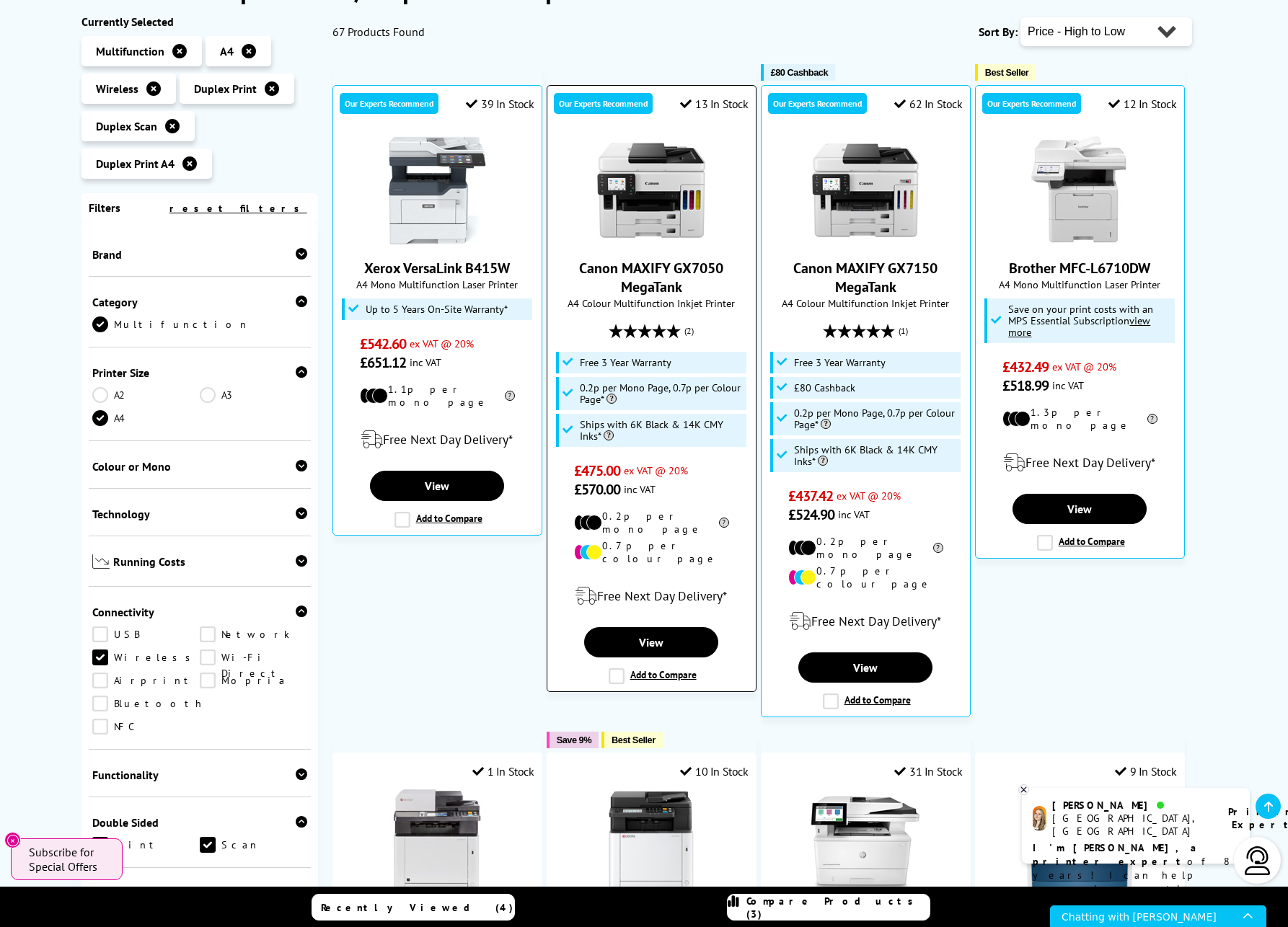
drag, startPoint x: 615, startPoint y: 659, endPoint x: 629, endPoint y: 667, distance: 16.1
click at [615, 668] on label "Add to Compare" at bounding box center [652, 676] width 88 height 16
click at [0, 0] on input "Add to Compare" at bounding box center [0, 0] width 0 height 0
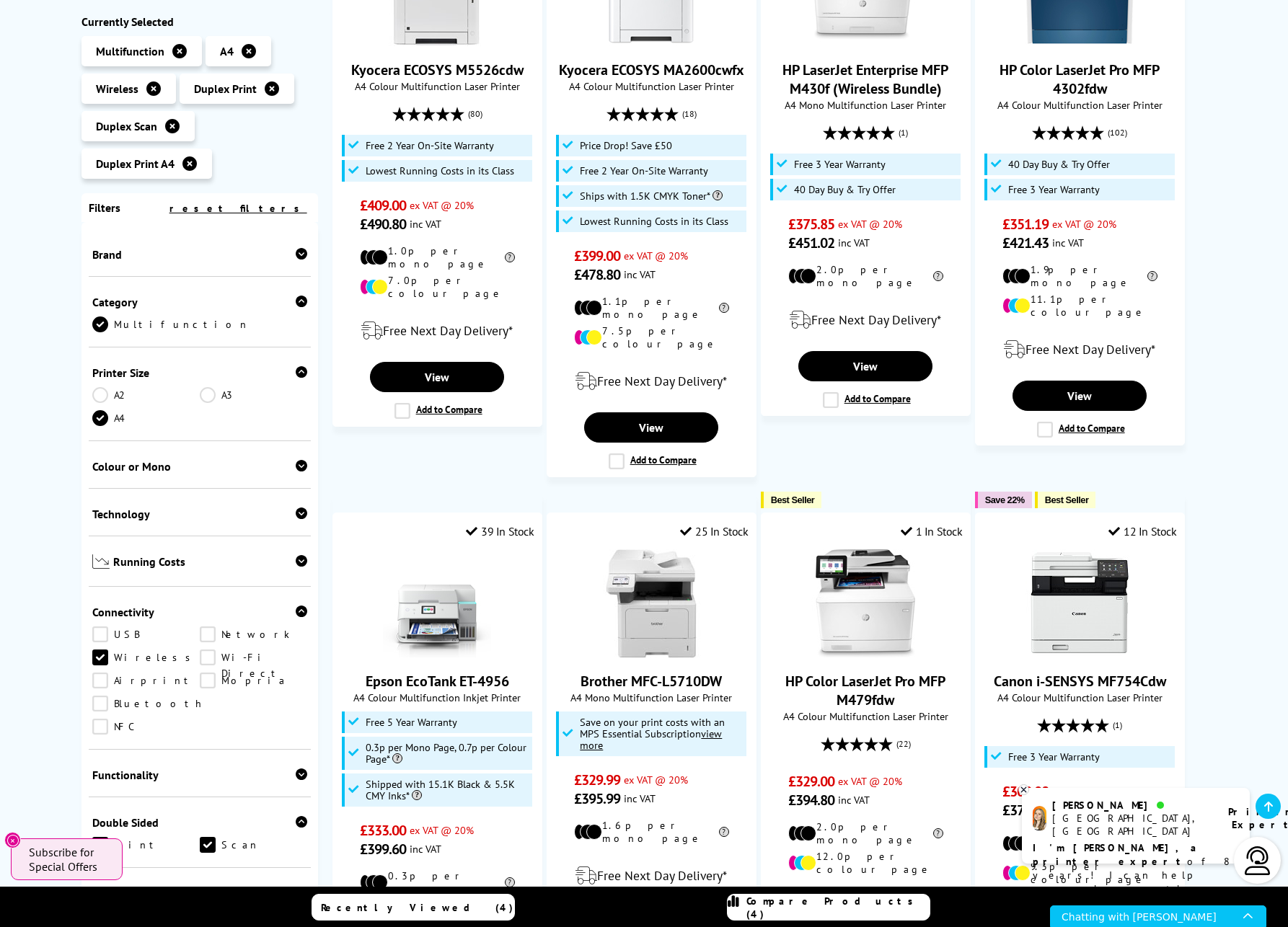
scroll to position [1235, 0]
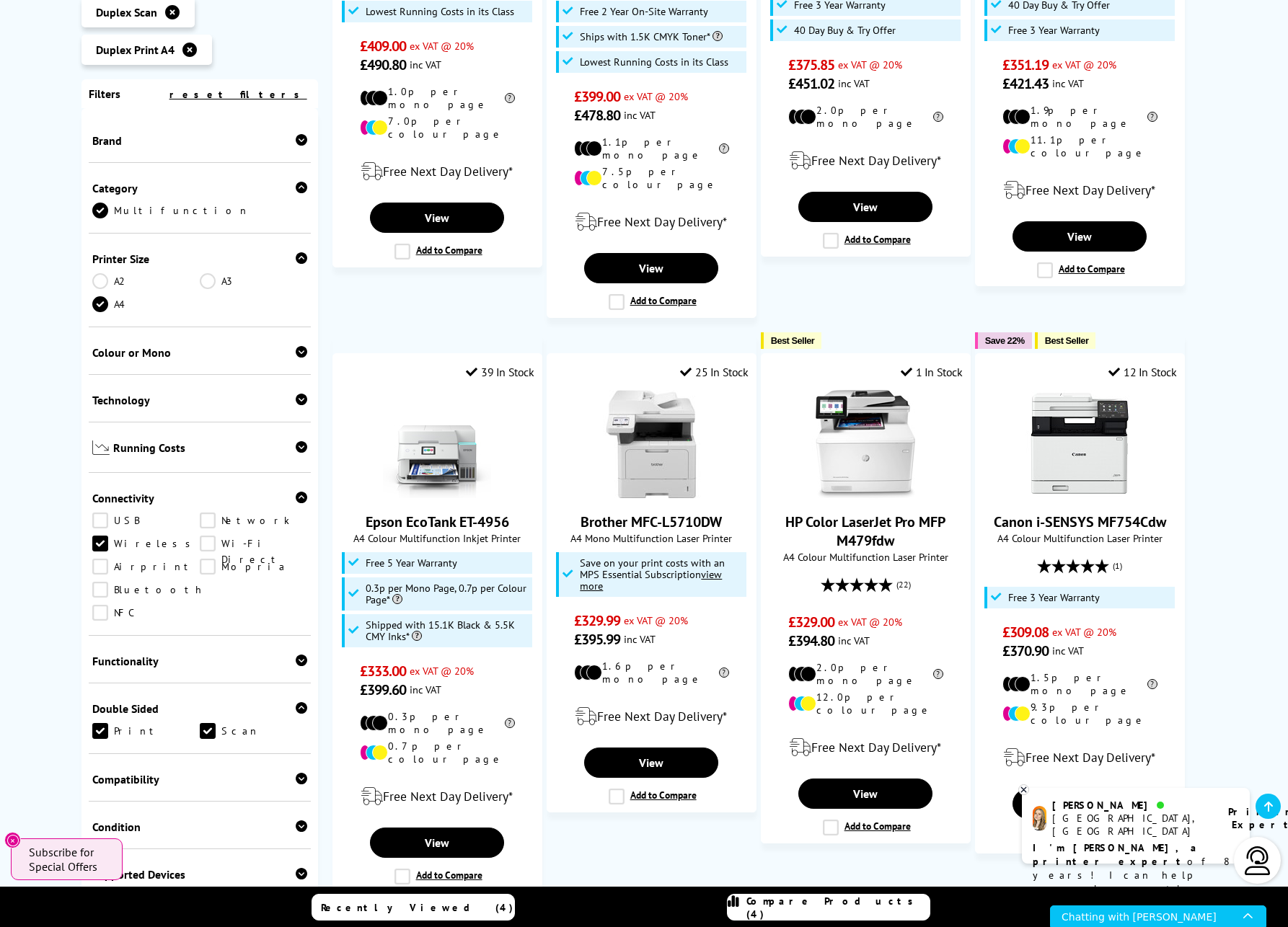
click at [805, 905] on span "Compare Products (4)" at bounding box center [837, 907] width 183 height 26
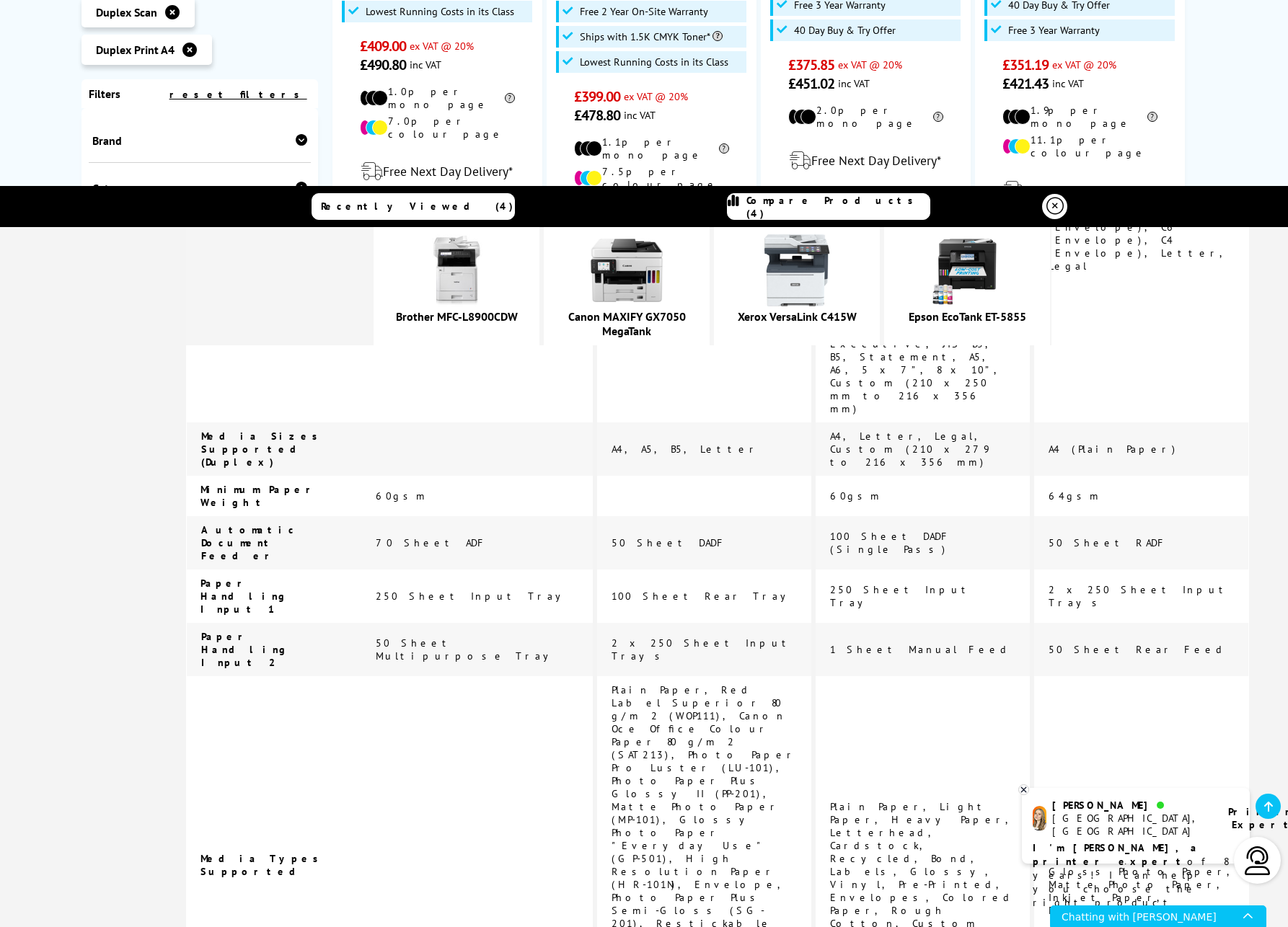
scroll to position [3448, 0]
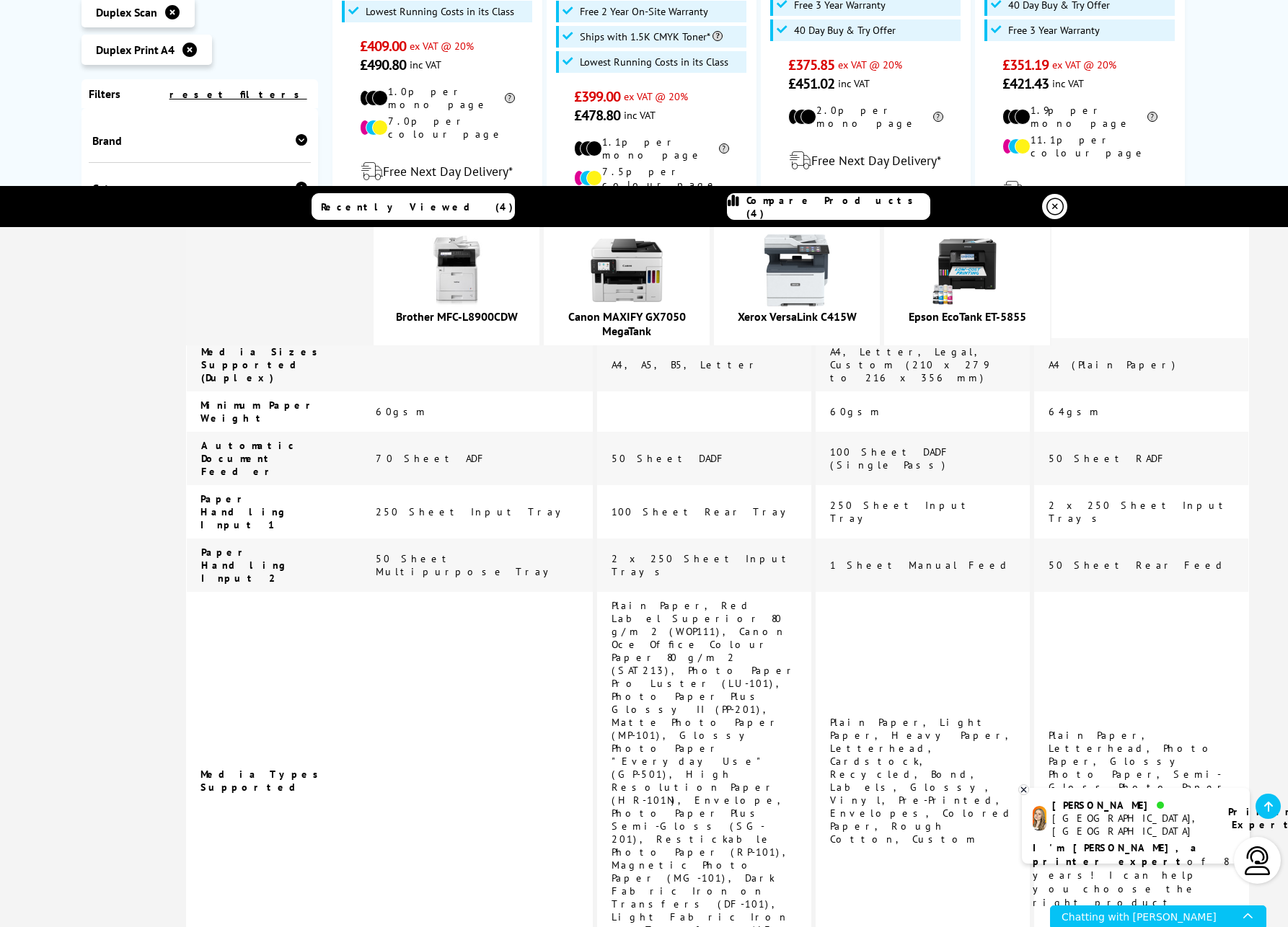
click at [1149, 918] on div "Chatting with Ashley" at bounding box center [1153, 916] width 182 height 20
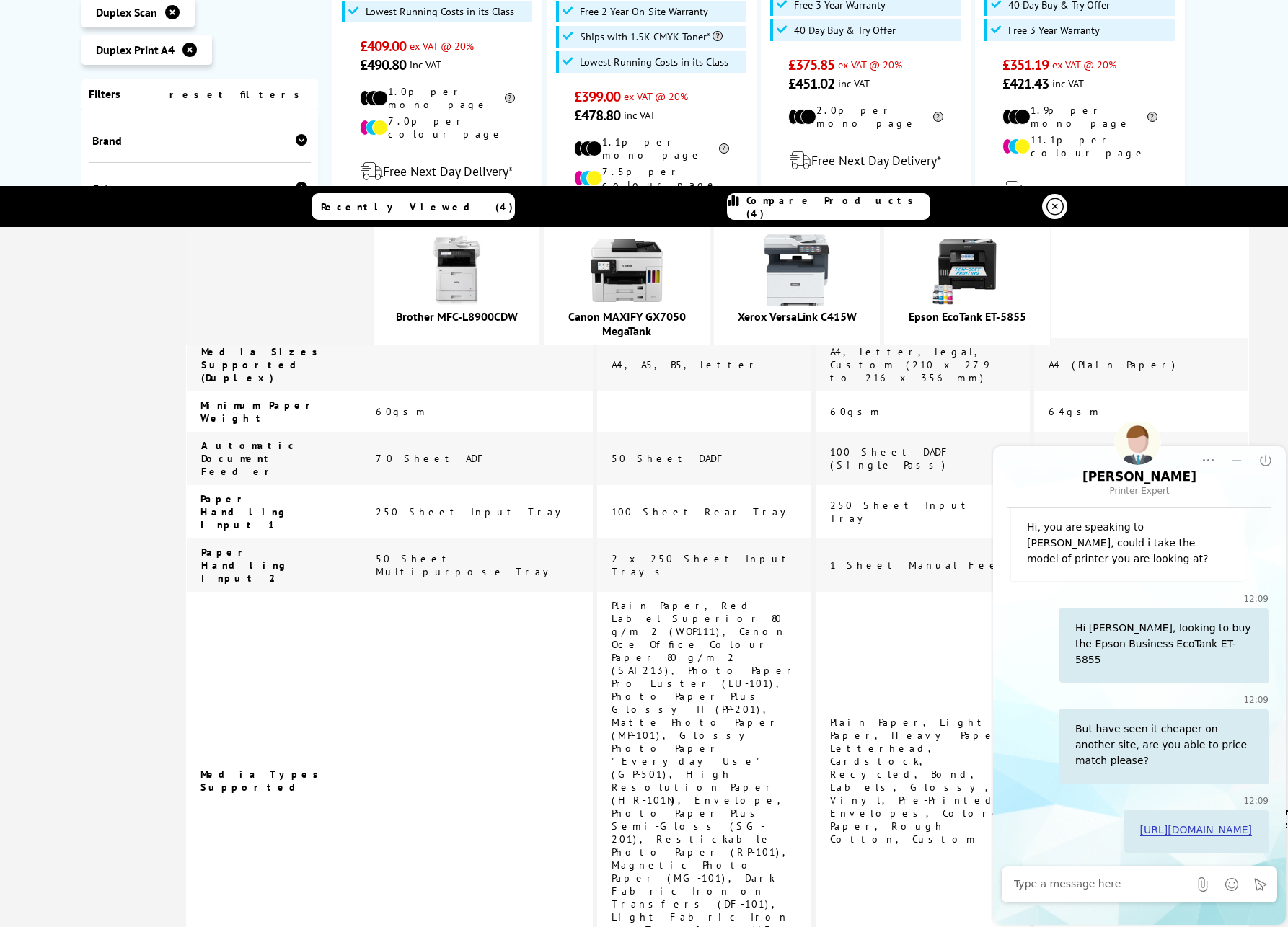
scroll to position [248, 0]
click at [1090, 887] on textarea at bounding box center [1101, 885] width 174 height 14
type textarea "Hi Ashley, are you there sorry"
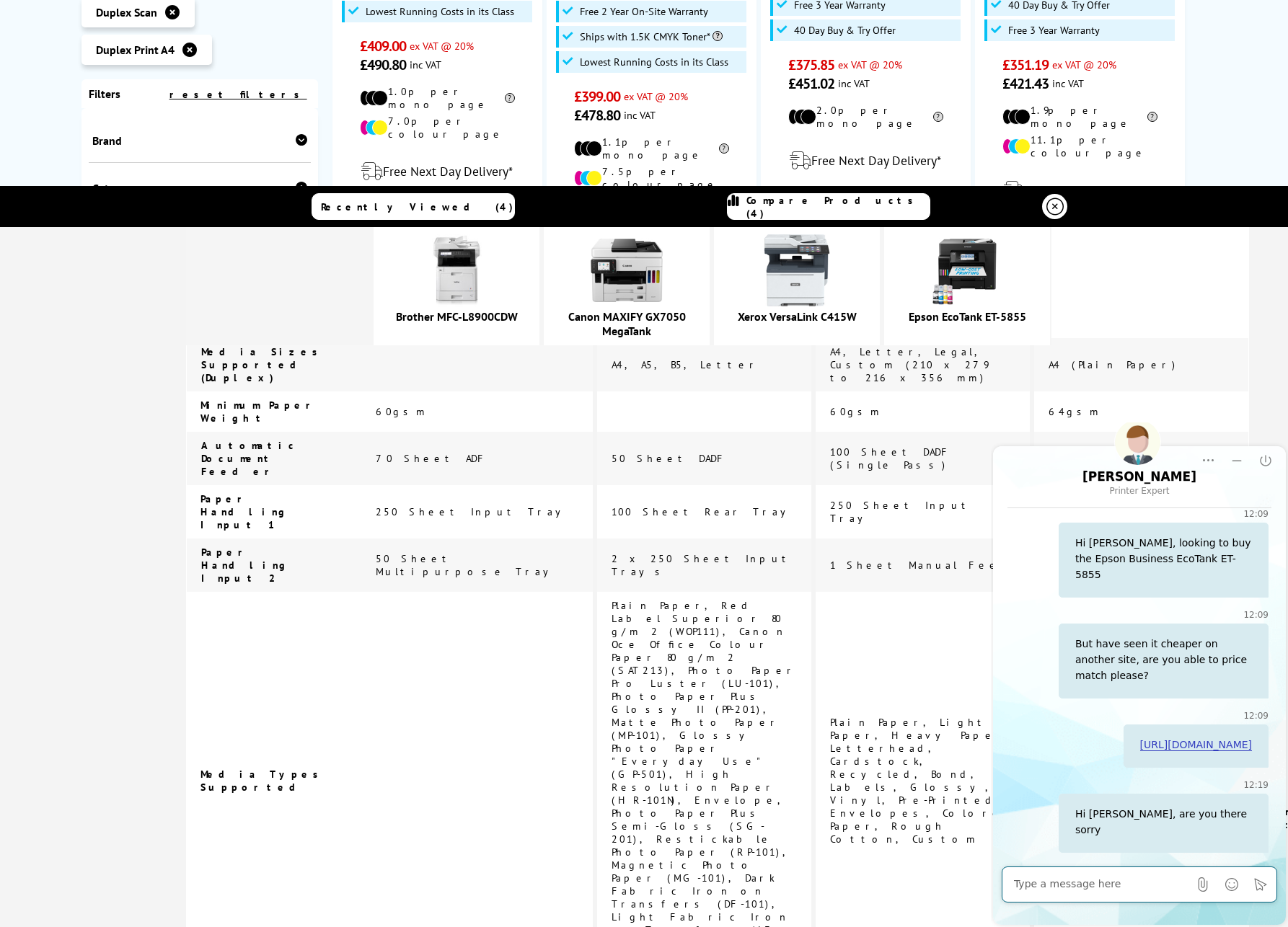
scroll to position [317, 0]
click at [995, 272] on img at bounding box center [967, 270] width 72 height 72
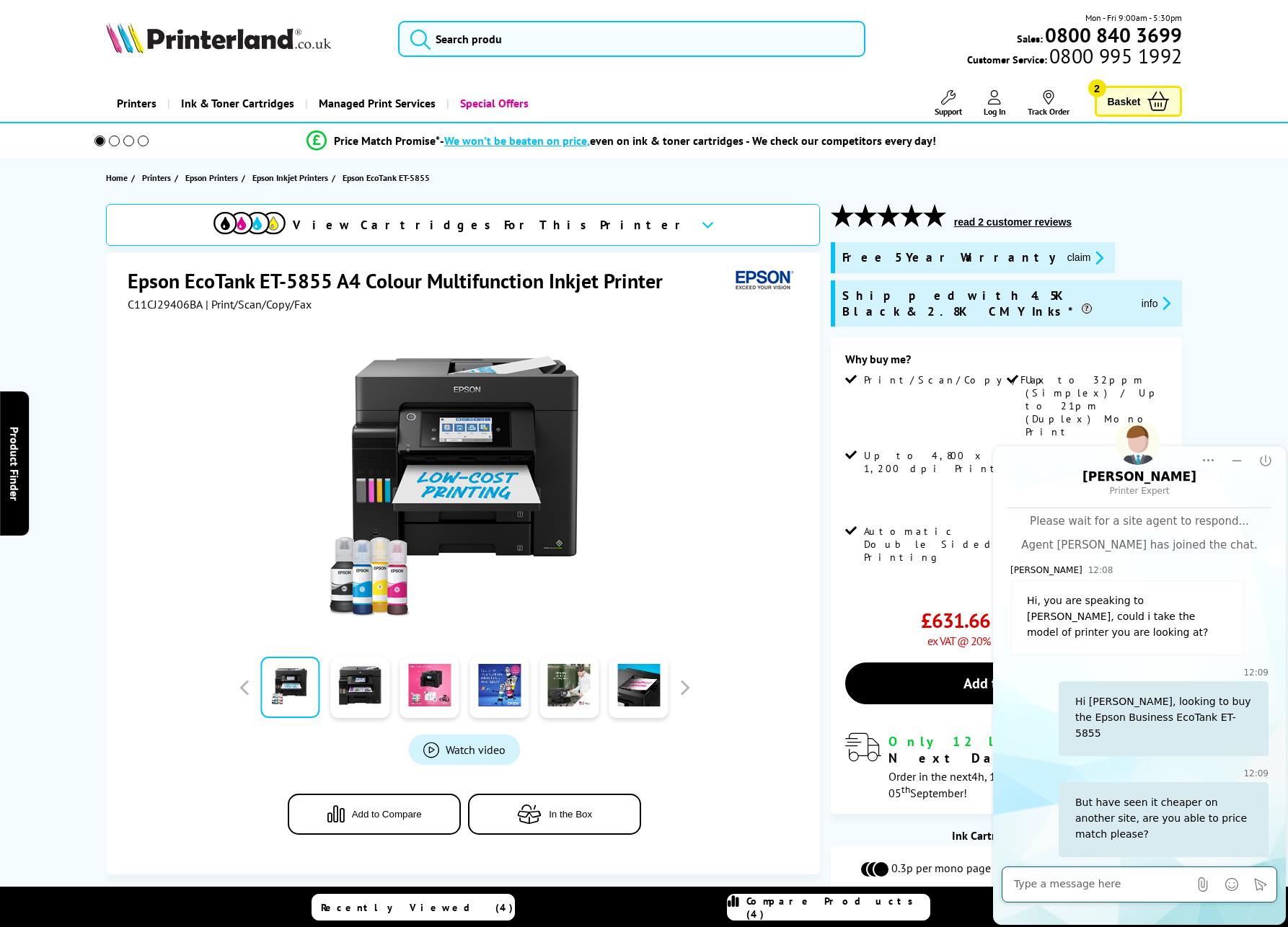
scroll to position [317, 0]
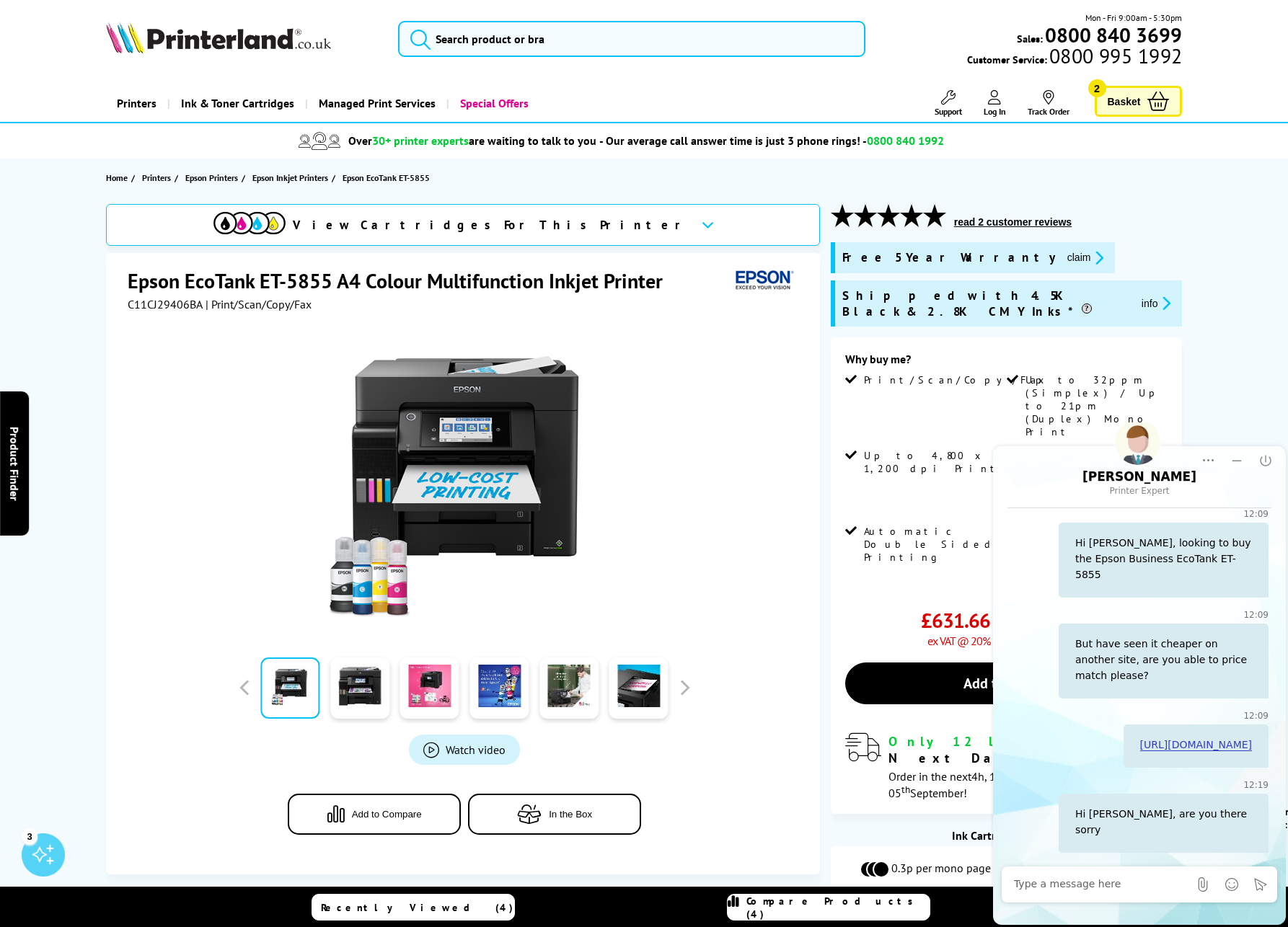
click at [37, 855] on div "3" at bounding box center [42, 855] width 43 height 43
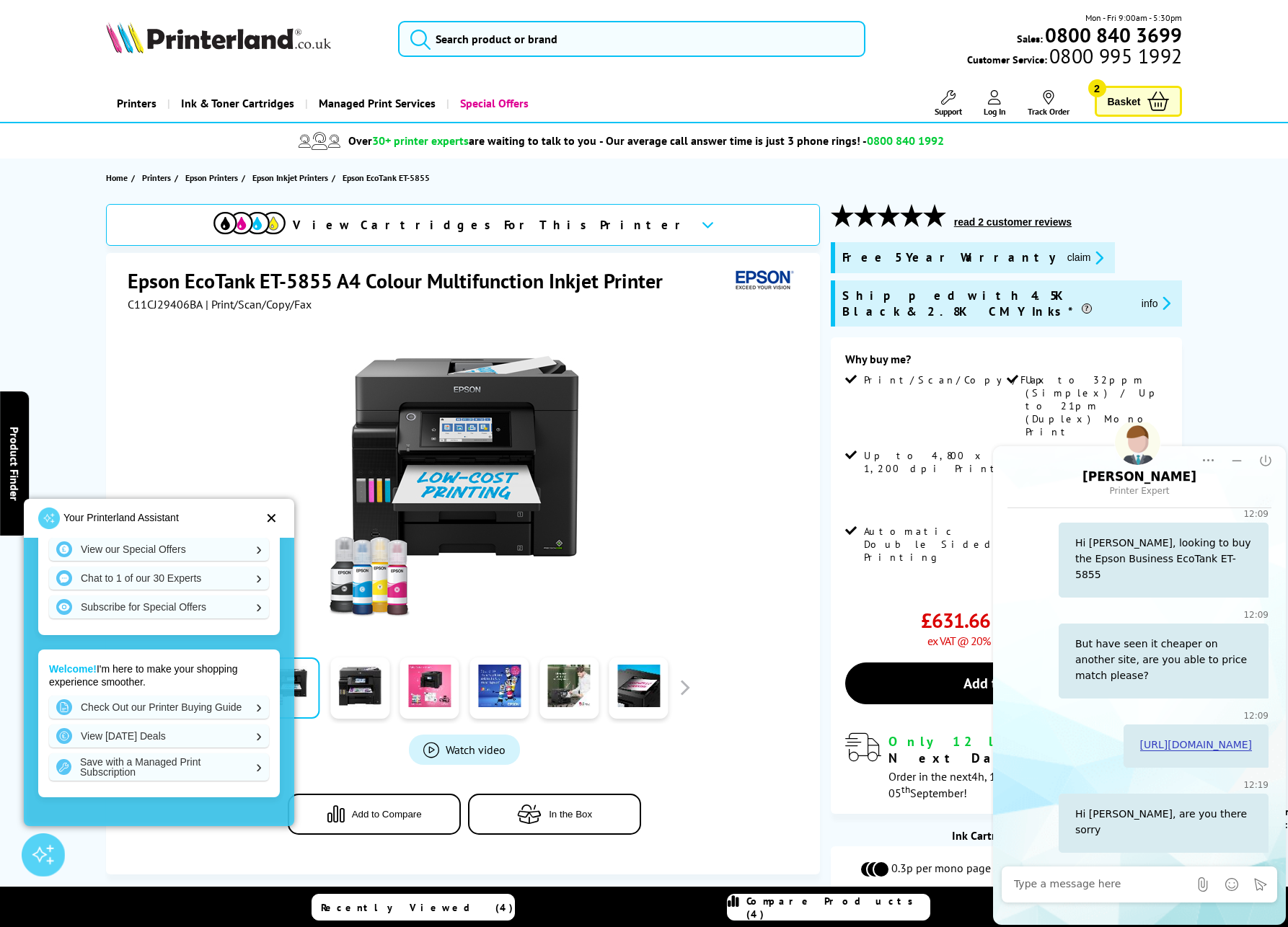
scroll to position [305, 0]
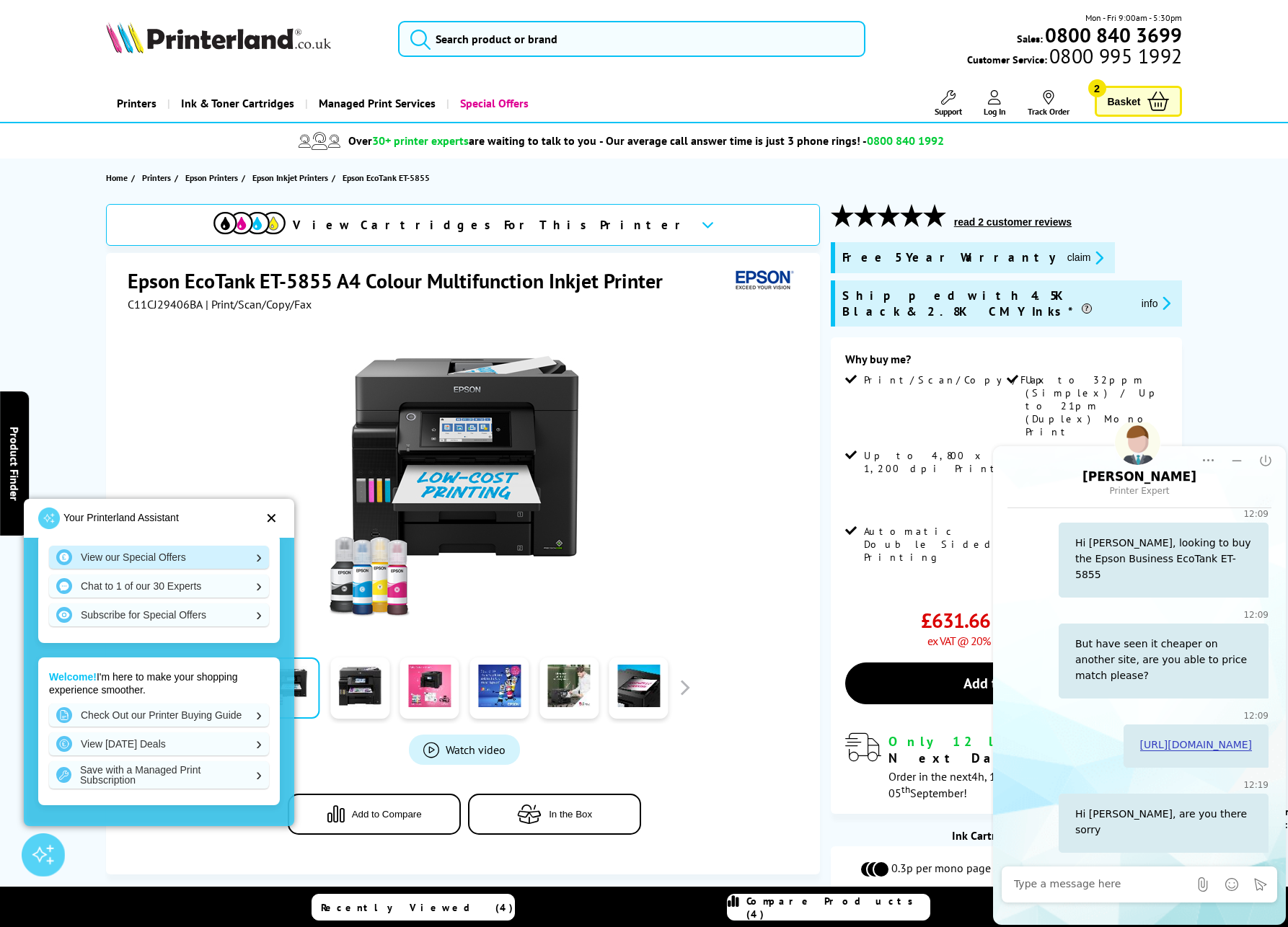
click at [166, 557] on link "View our Special Offers" at bounding box center [158, 557] width 220 height 23
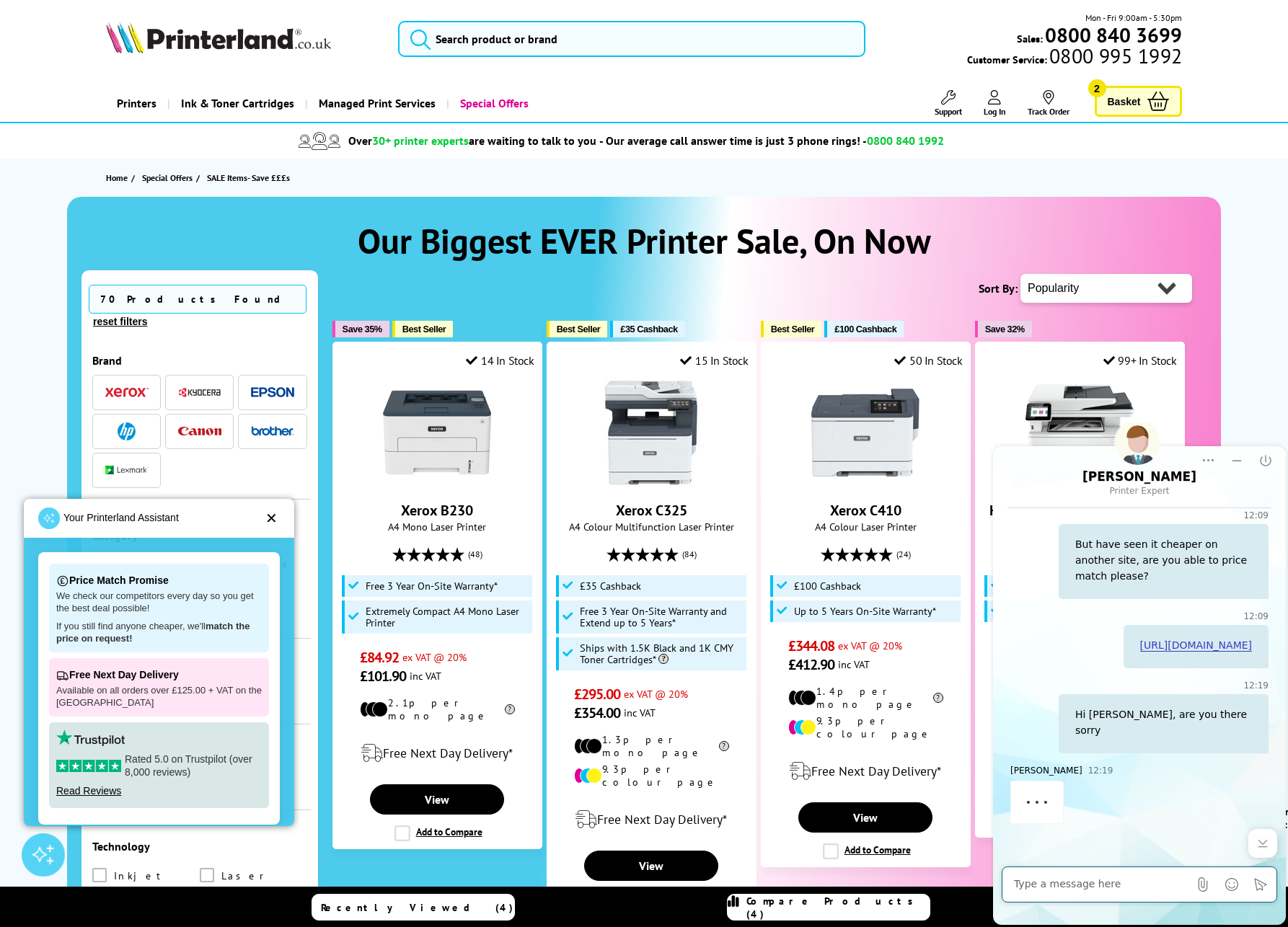
scroll to position [388, 0]
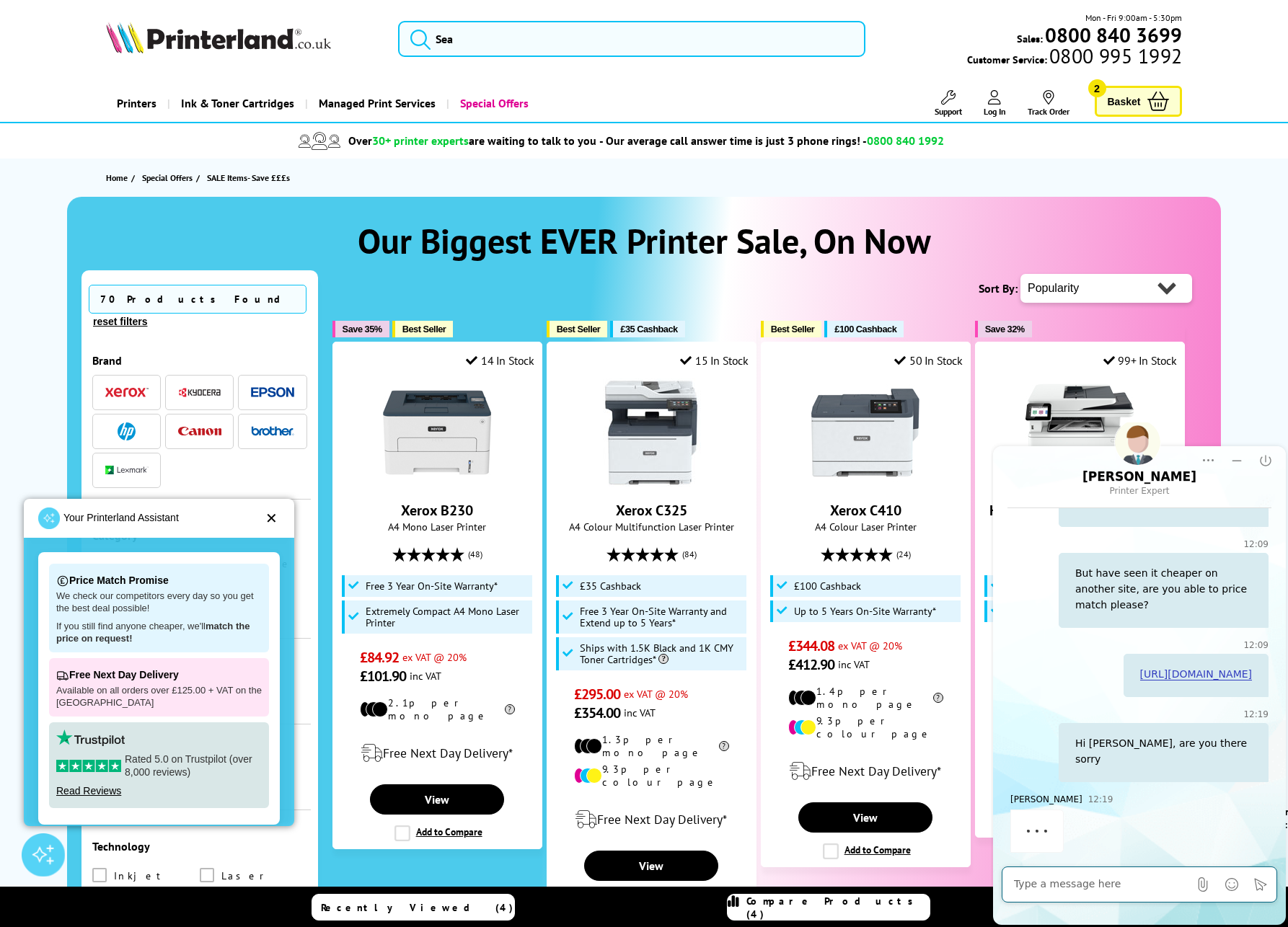
click at [270, 515] on div "✕" at bounding box center [271, 518] width 12 height 14
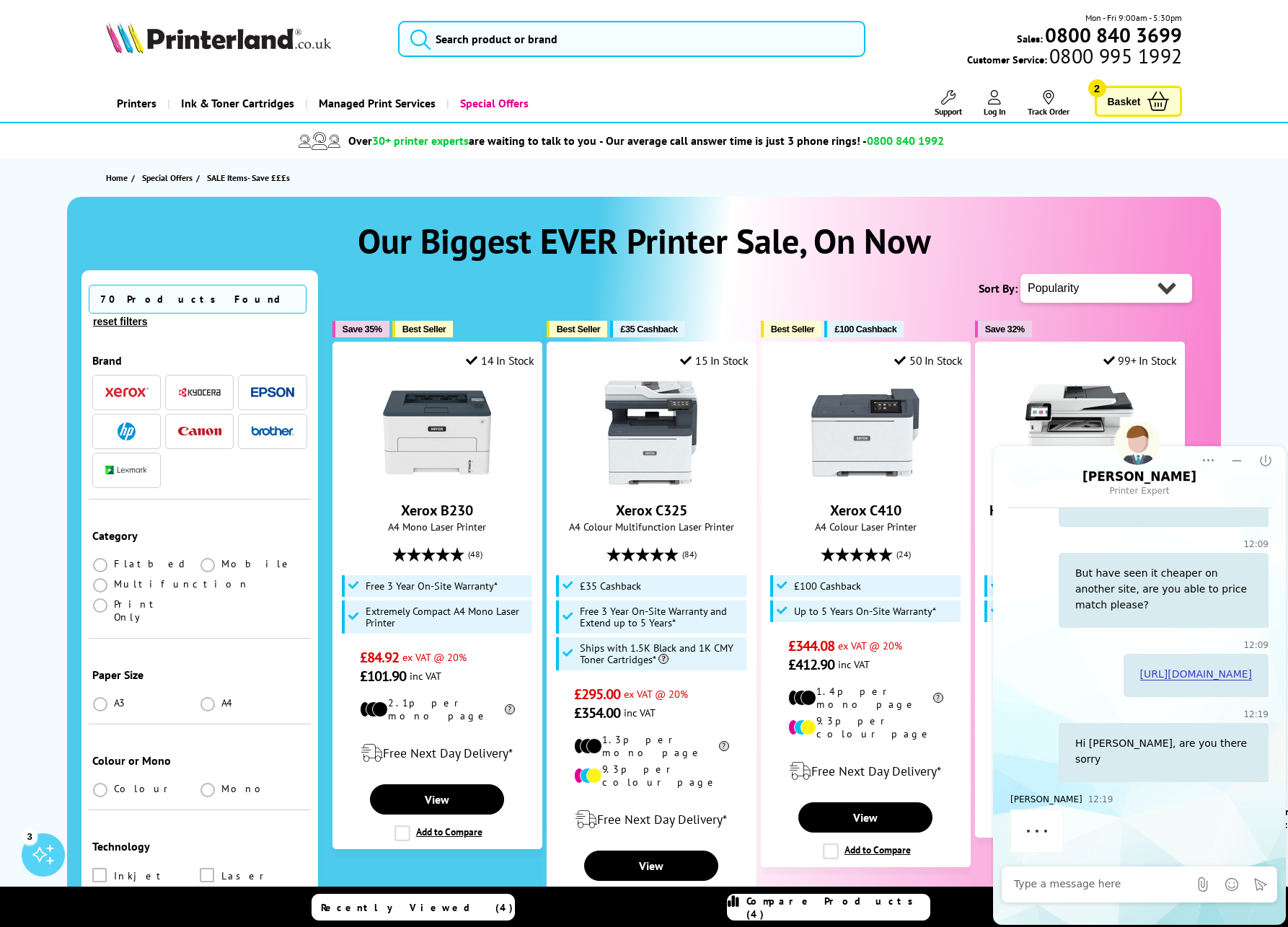
click at [1116, 103] on span "Basket" at bounding box center [1124, 102] width 34 height 19
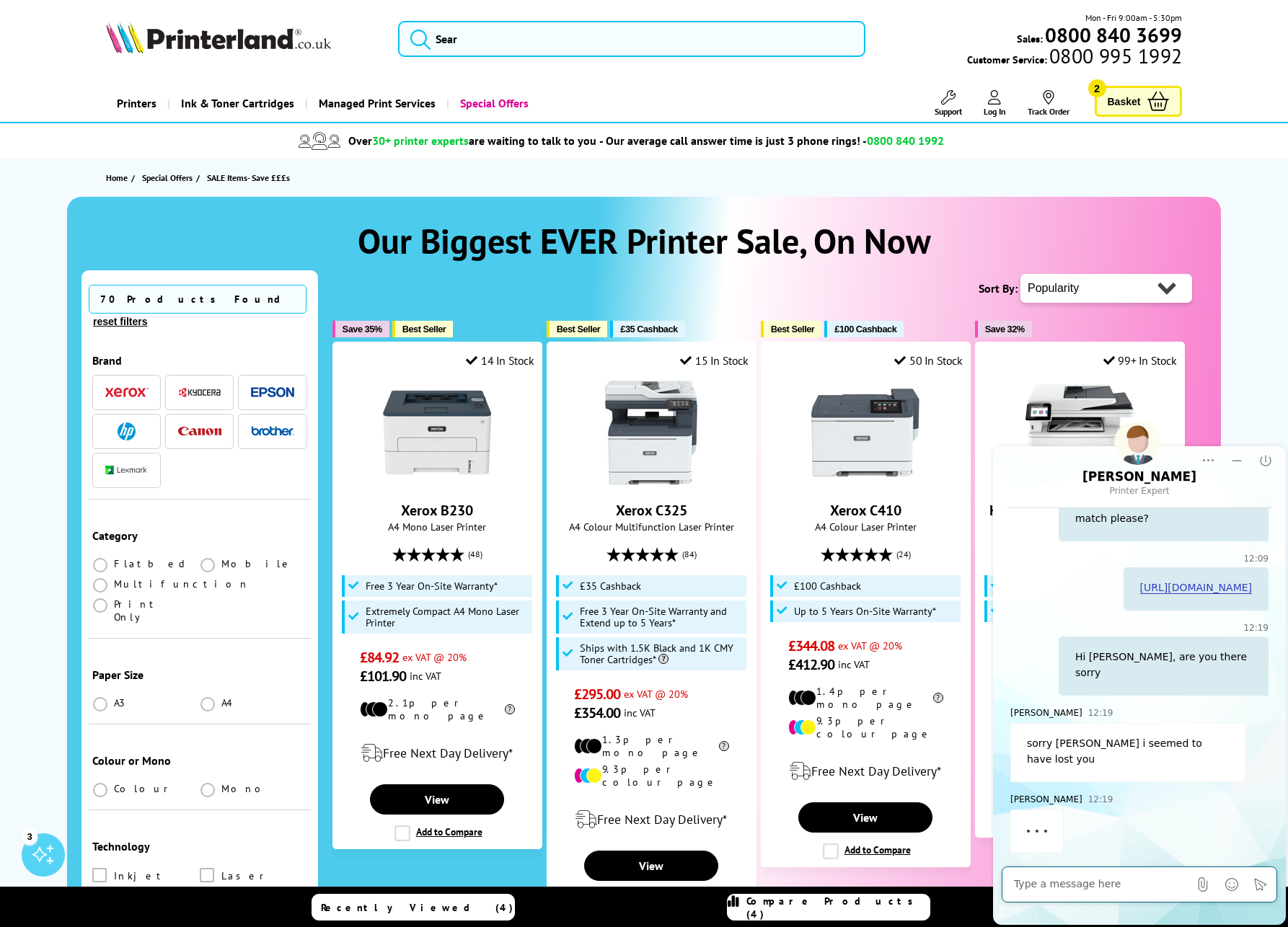
scroll to position [459, 0]
click at [1101, 874] on div at bounding box center [1101, 884] width 174 height 29
click at [1081, 882] on textarea at bounding box center [1101, 885] width 174 height 14
type textarea "That's ok :)"
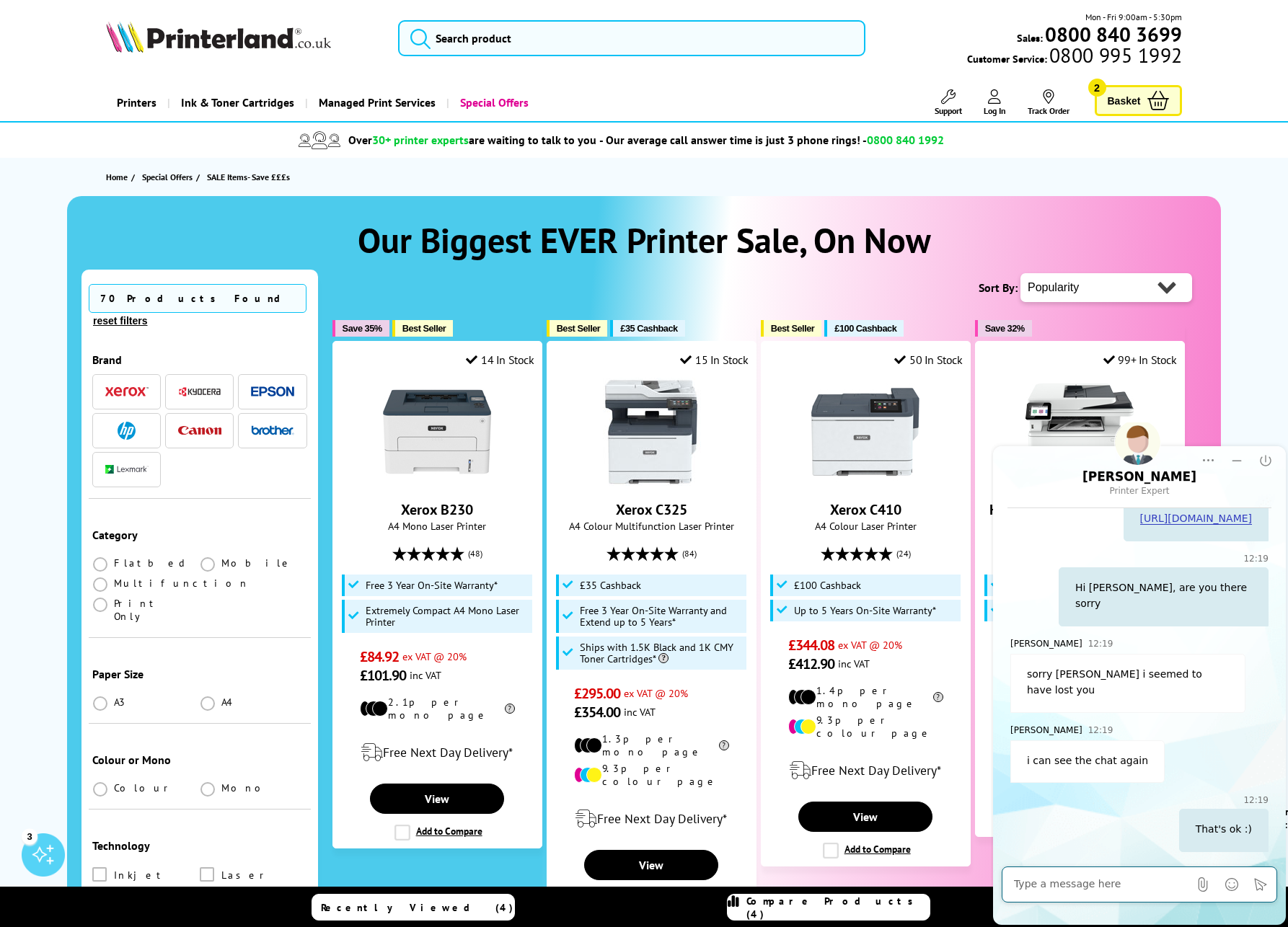
scroll to position [598, 0]
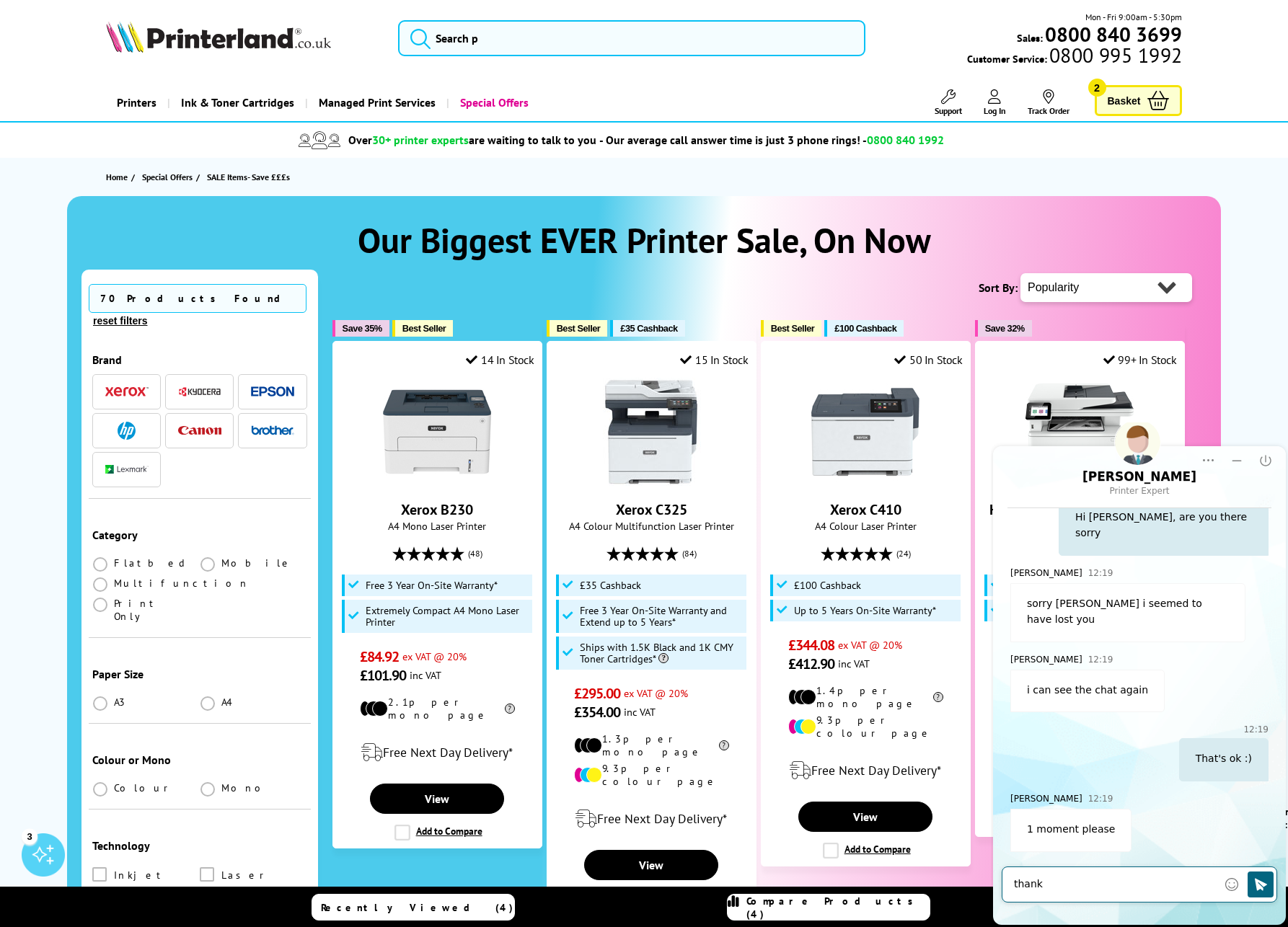
type textarea "thanks"
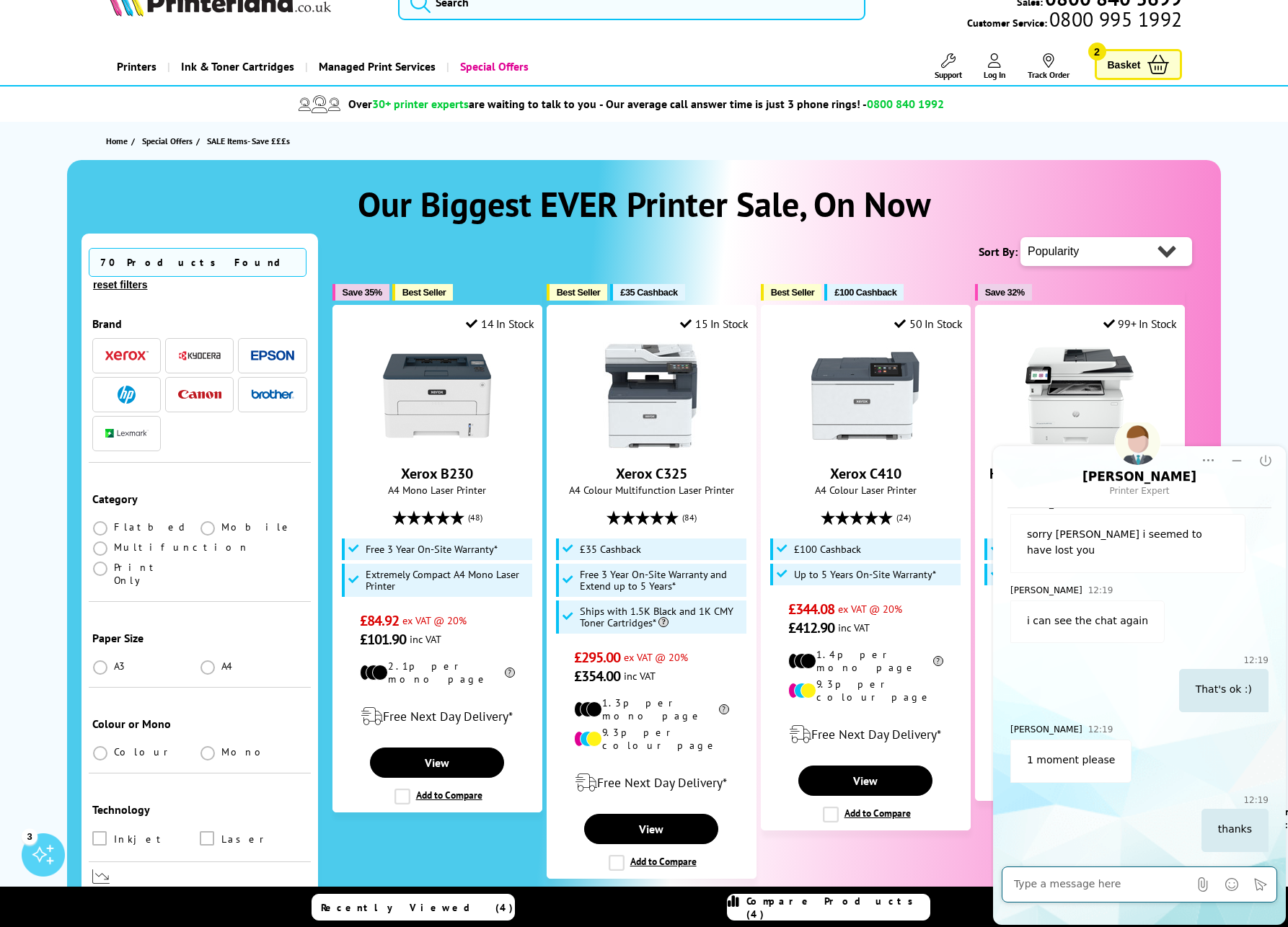
scroll to position [0, 0]
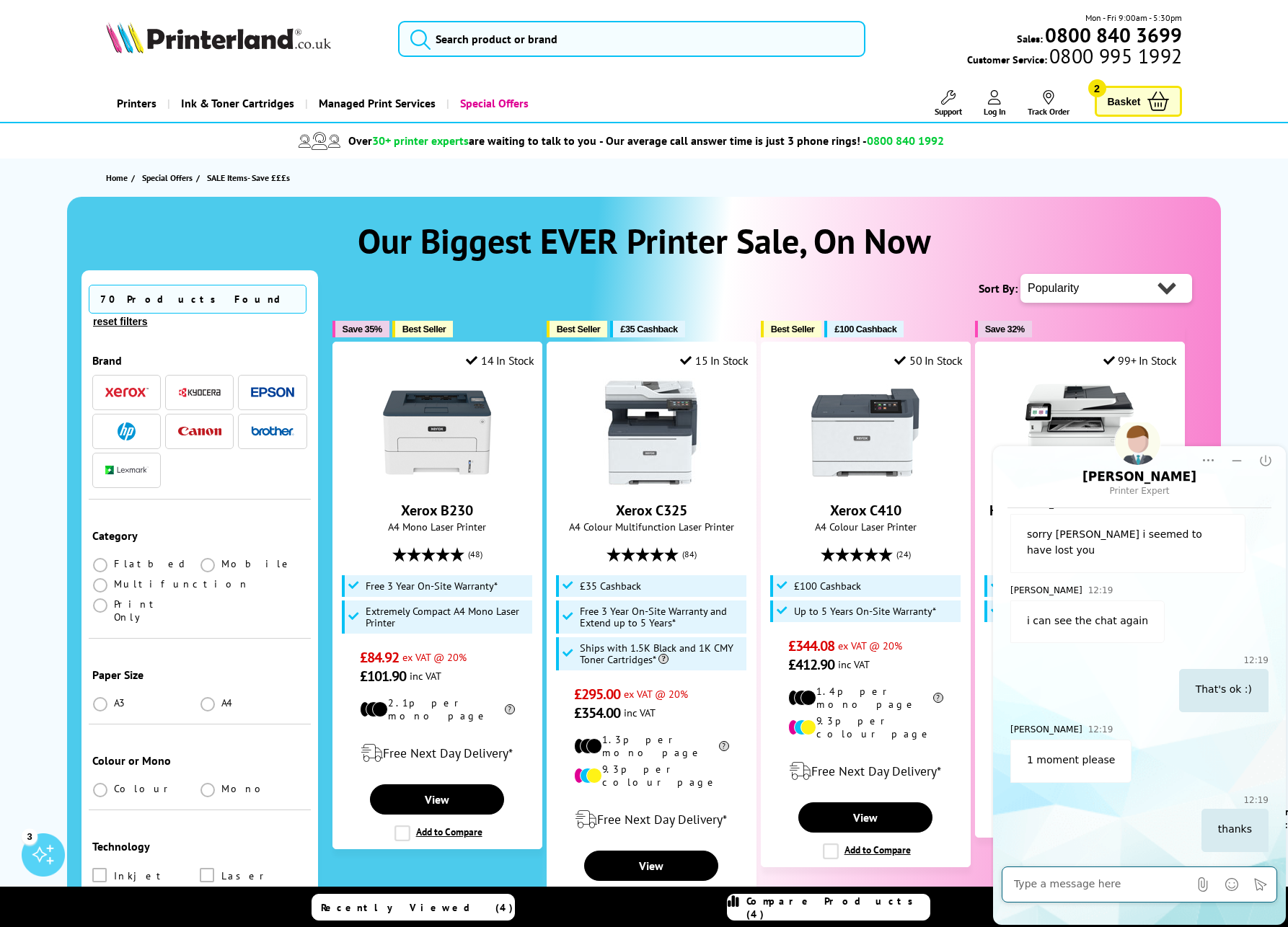
click at [1086, 874] on div at bounding box center [1101, 884] width 174 height 29
click at [1081, 882] on textarea at bounding box center [1101, 885] width 174 height 14
type textarea "hey"
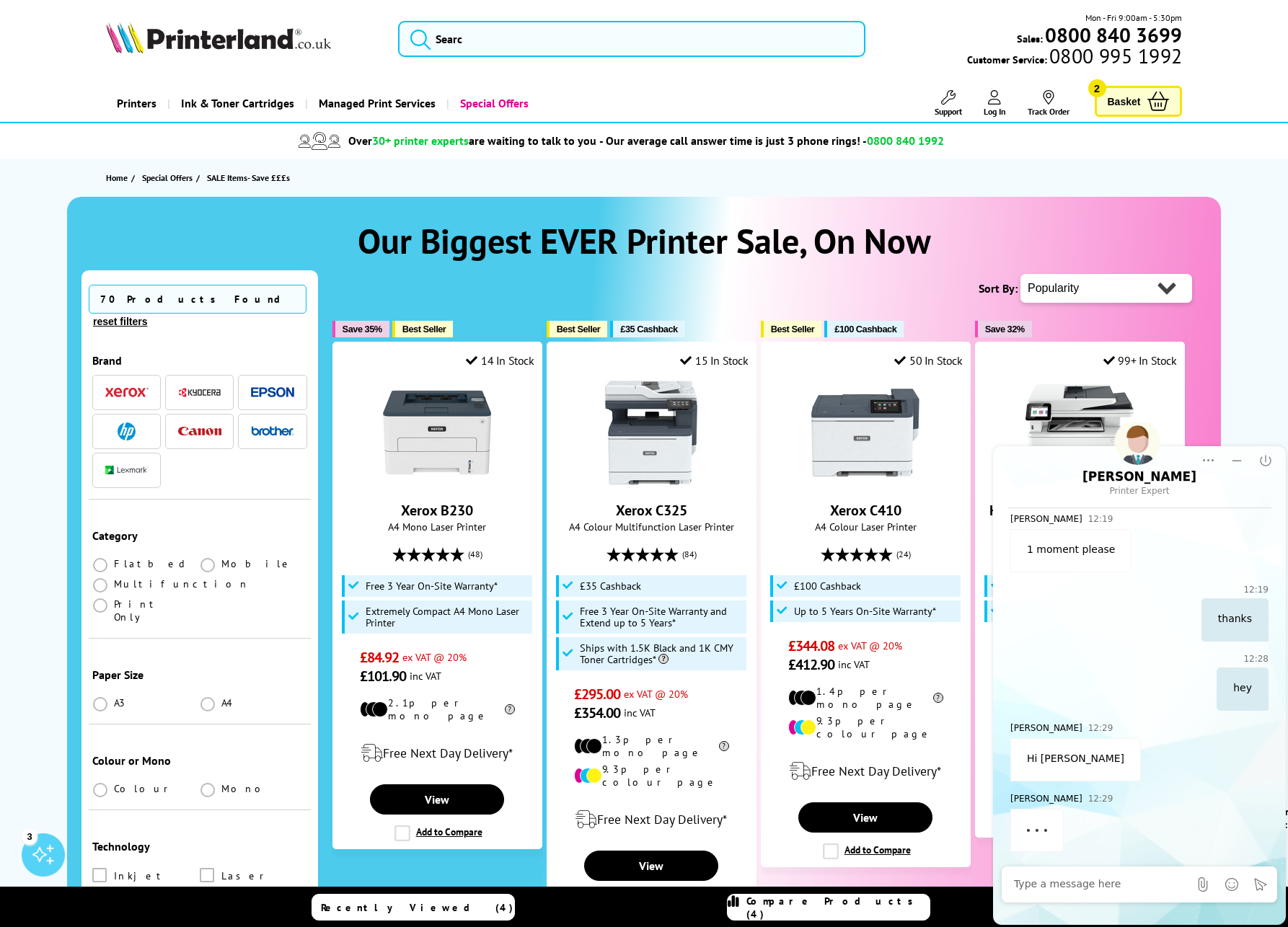
scroll to position [878, 0]
click at [1109, 885] on textarea at bounding box center [1101, 885] width 174 height 14
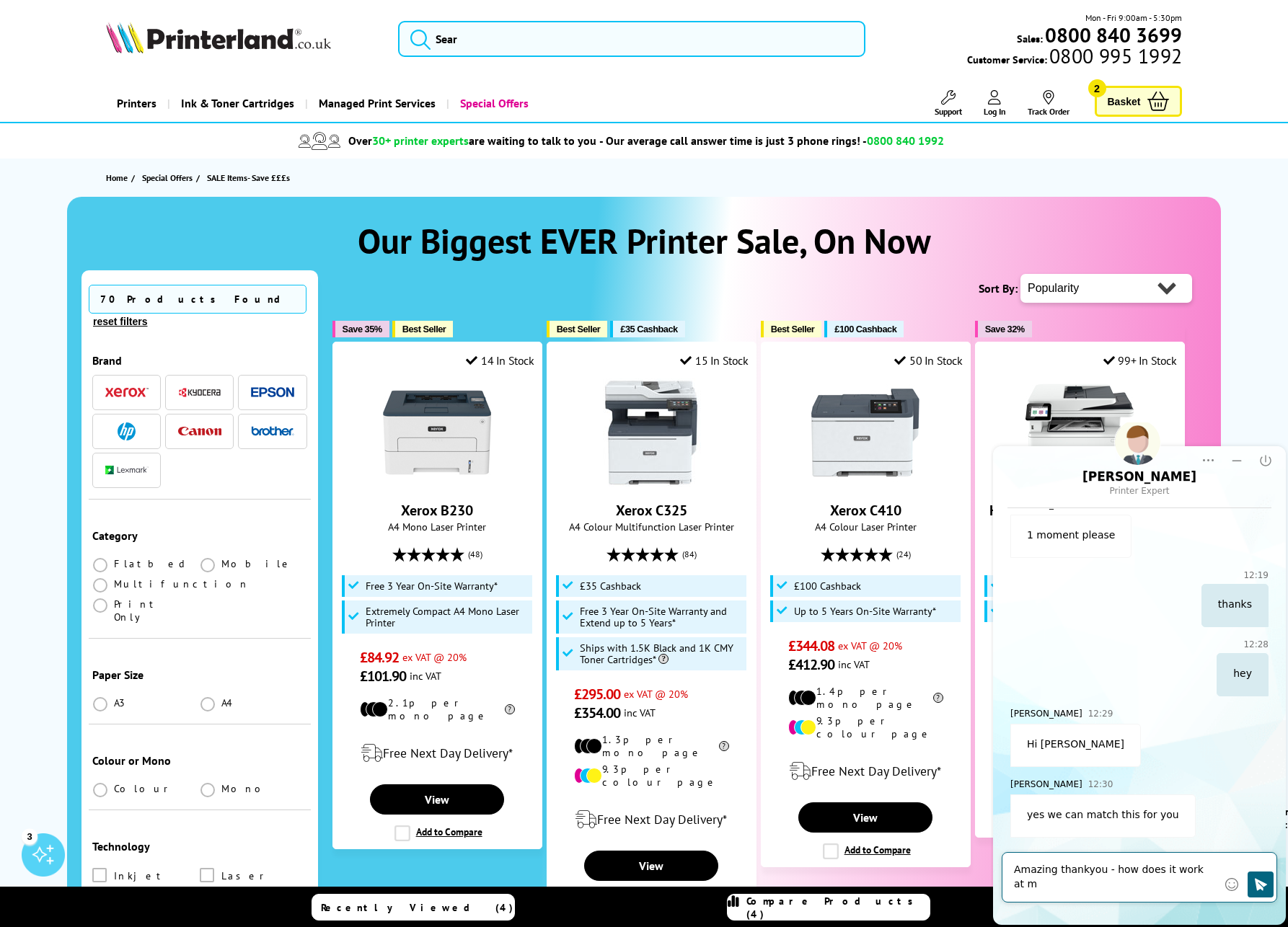
scroll to position [893, 0]
type textarea "Amazing thankyou - how does it work at my end please for the match"
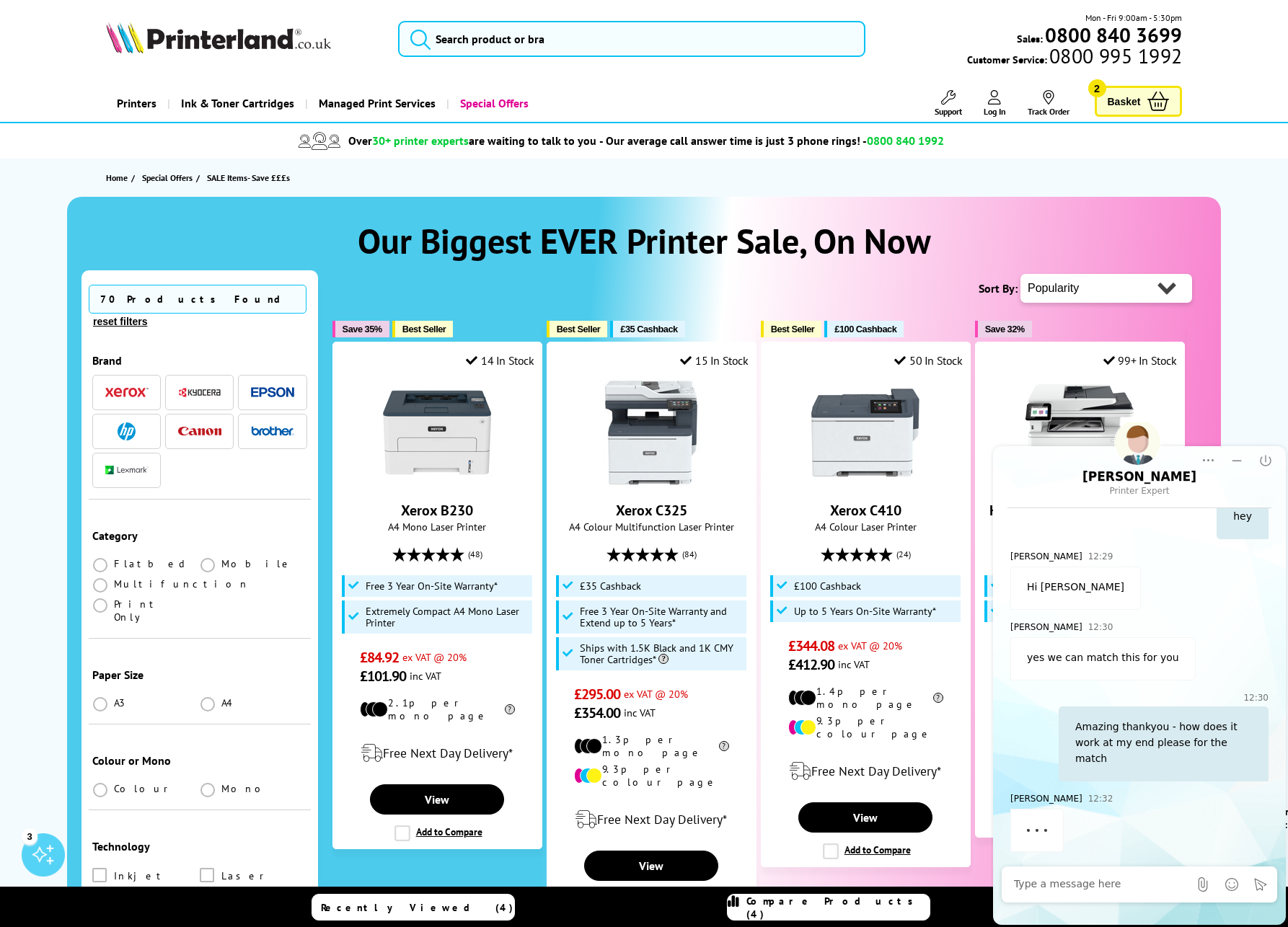
scroll to position [1034, 0]
click at [1076, 887] on textarea at bounding box center [1101, 885] width 174 height 14
type textarea "I don't think so"
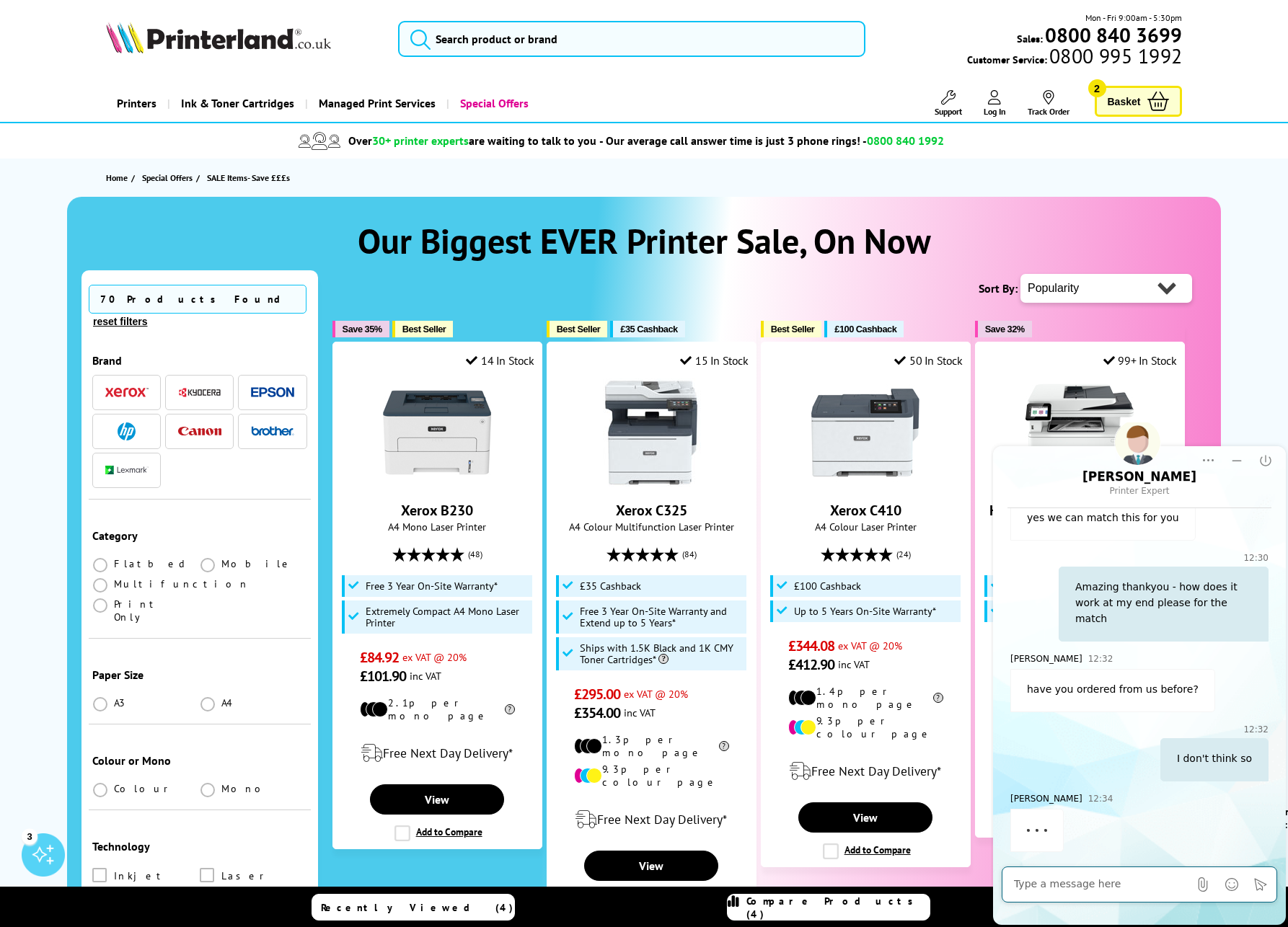
scroll to position [1173, 0]
click at [1076, 888] on textarea at bounding box center [1101, 885] width 174 height 14
type textarea "LS6 2EB"
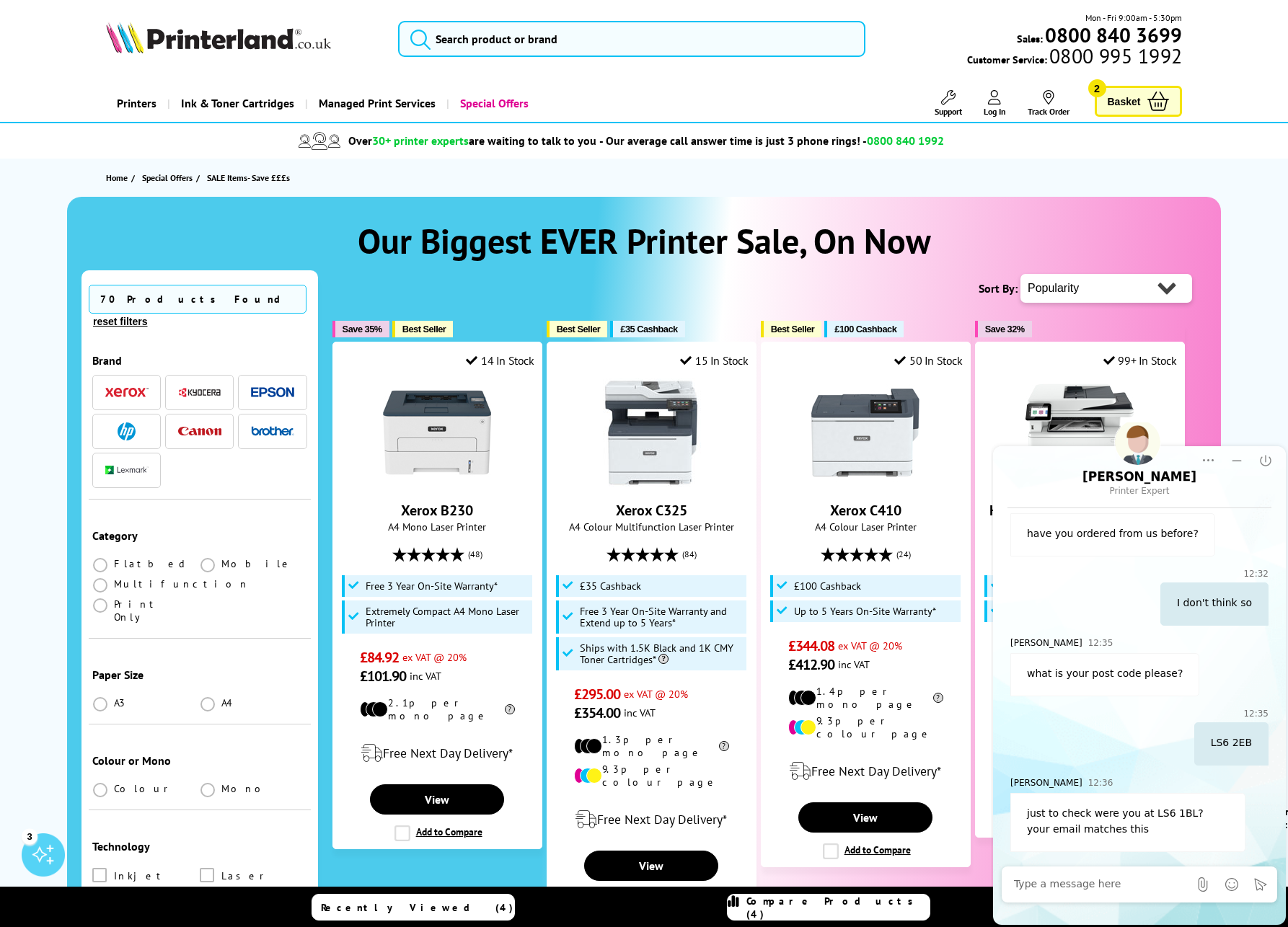
scroll to position [1328, 0]
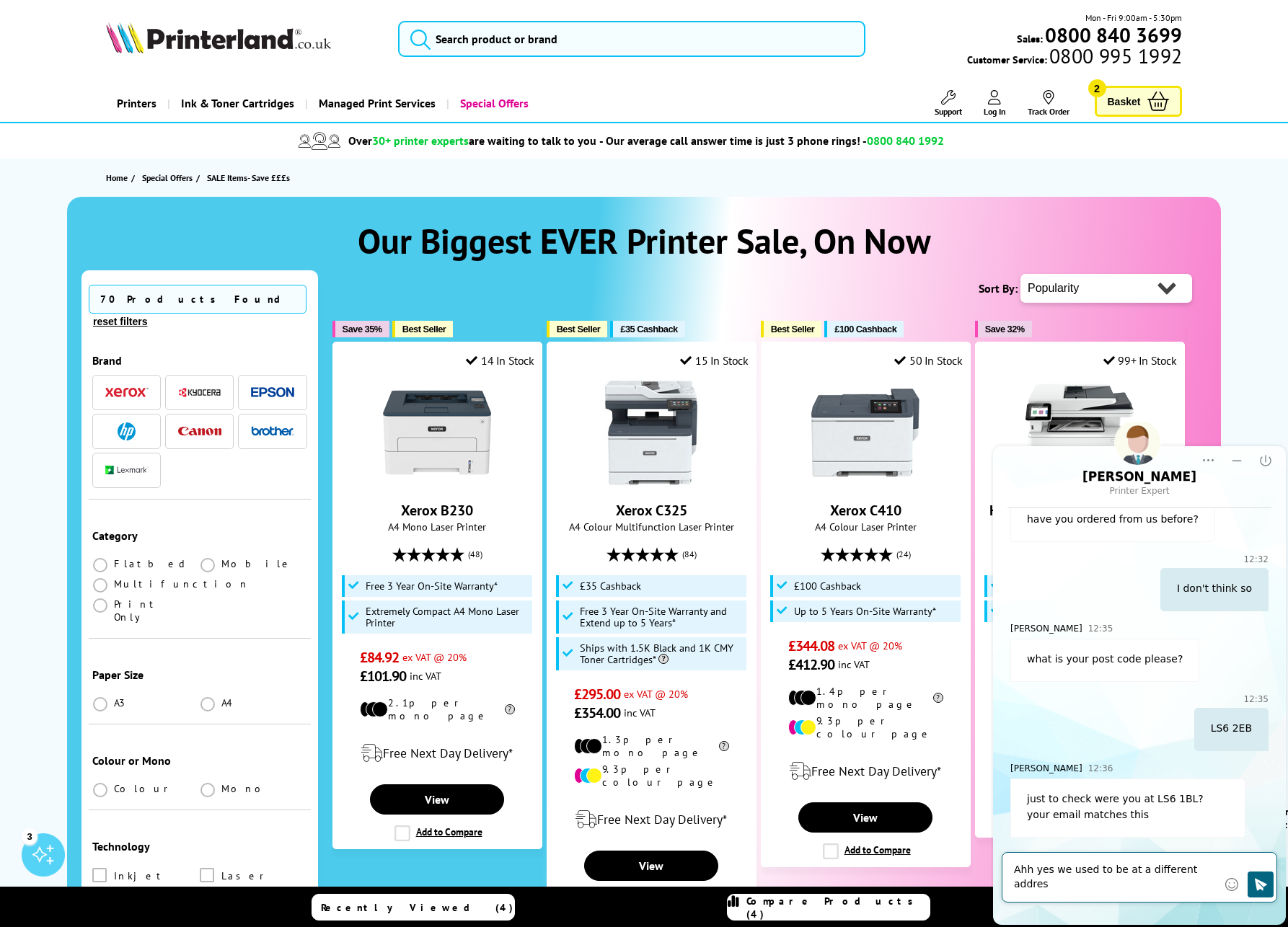
type textarea "Ahh yes we used to be at a different address"
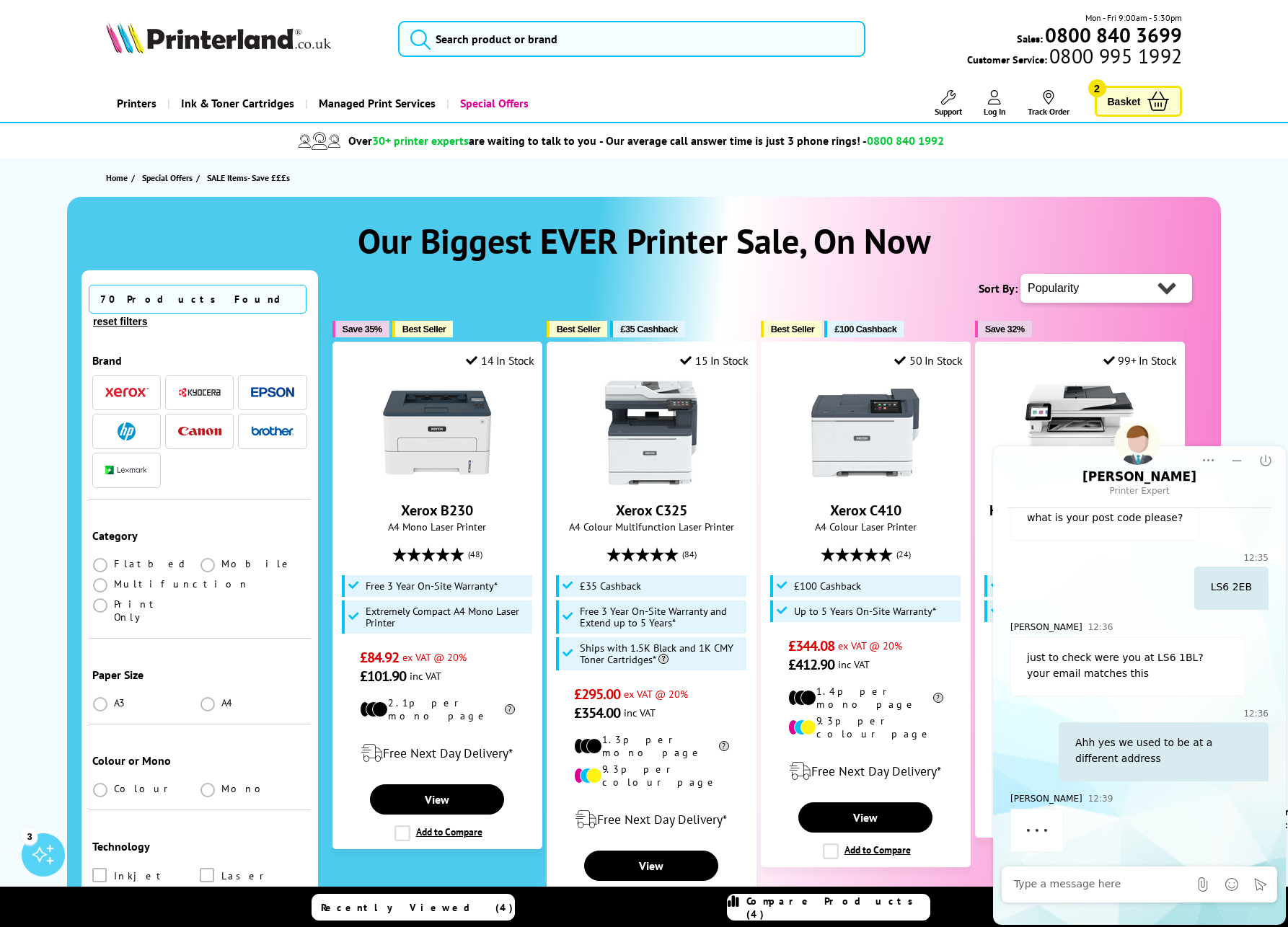
scroll to position [1484, 0]
type textarea "[STREET_ADDRESS]"
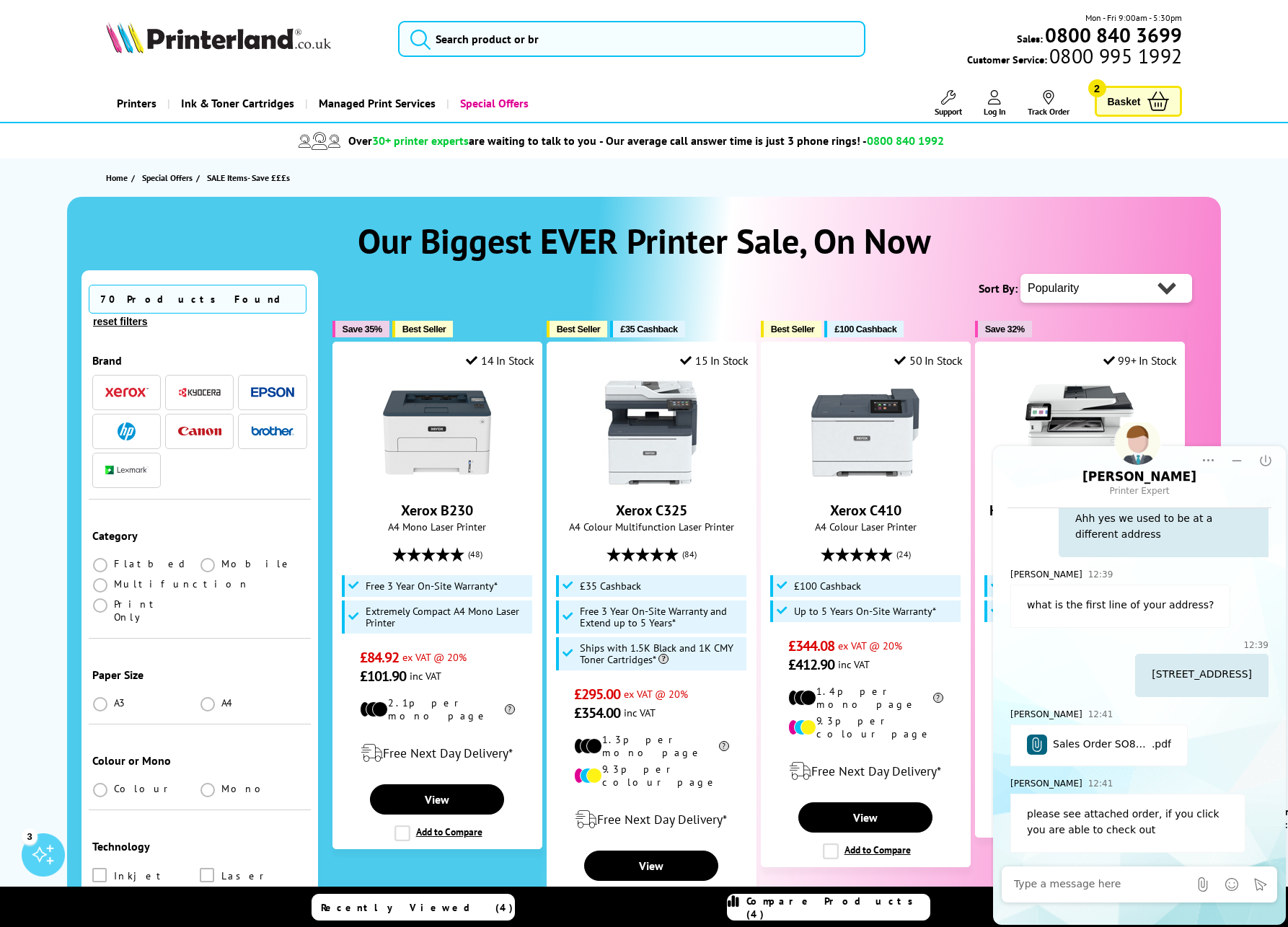
scroll to position [1709, 0]
click at [1095, 743] on span "Sales Order SO825760" at bounding box center [1102, 745] width 99 height 16
click at [1031, 878] on textarea at bounding box center [1101, 885] width 174 height 14
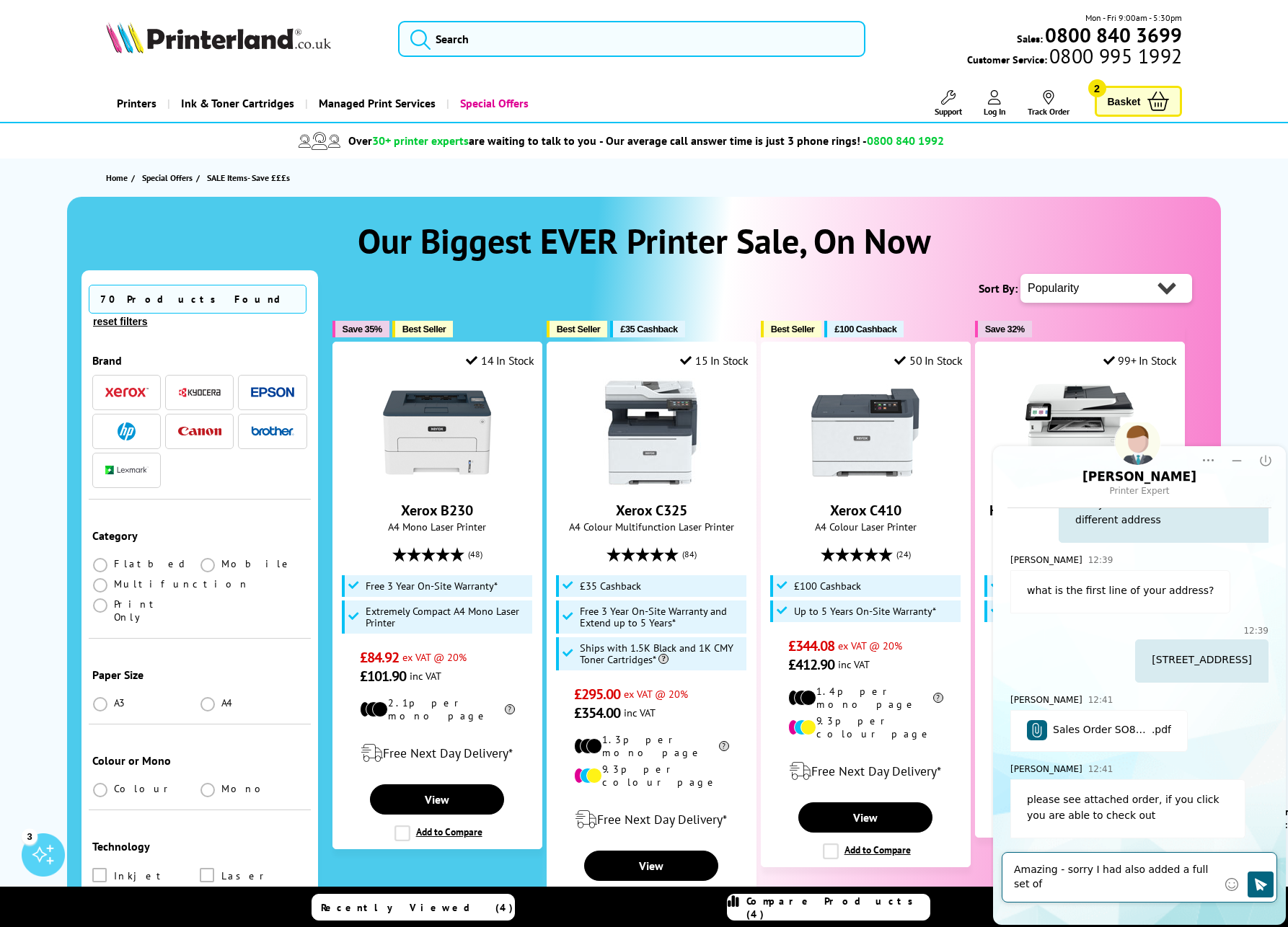
scroll to position [1723, 0]
type textarea "Amazing - sorry I had also added a full set of inks"
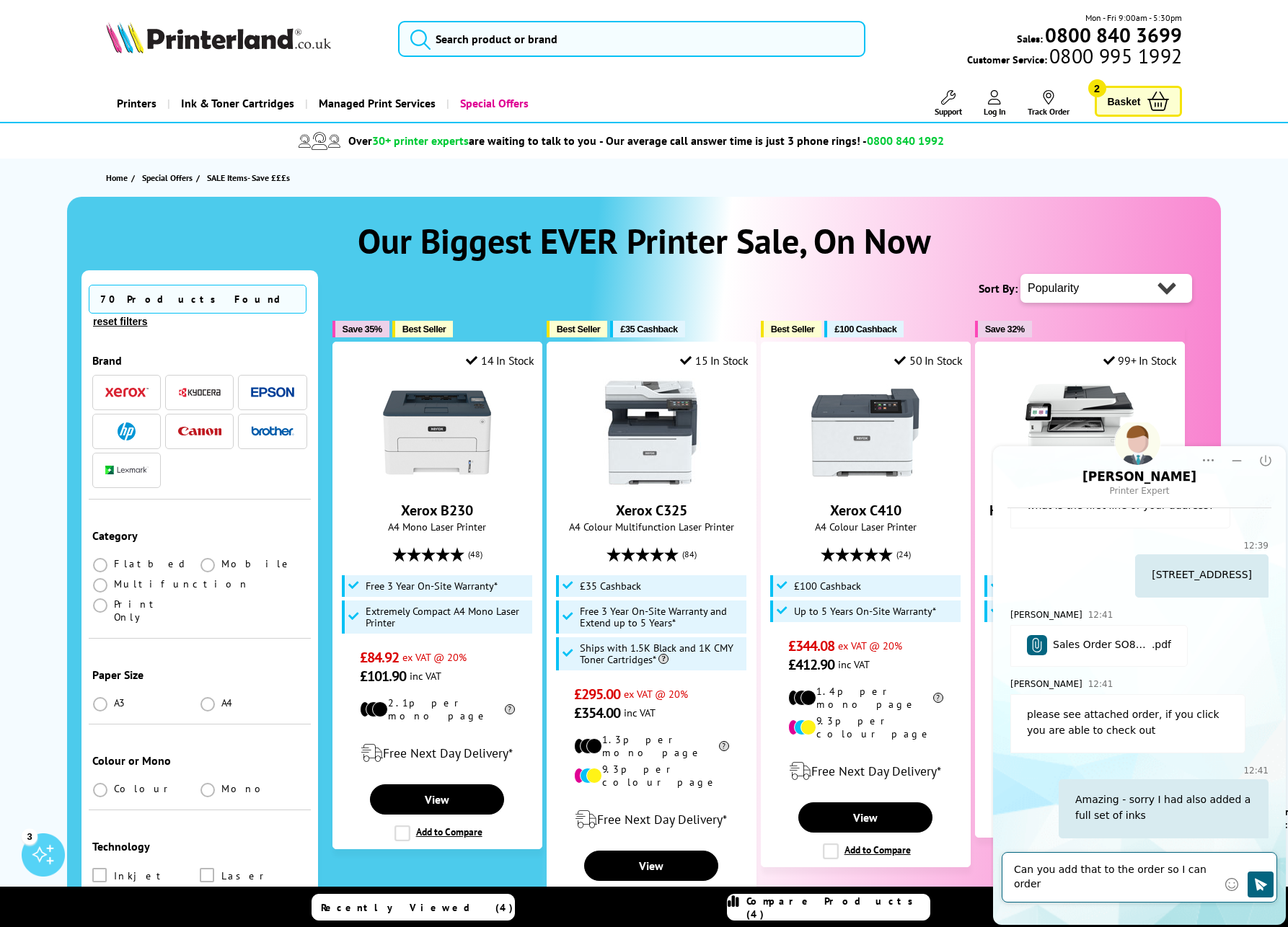
scroll to position [1808, 0]
type textarea "Can you add that to the order so I can order both together please"
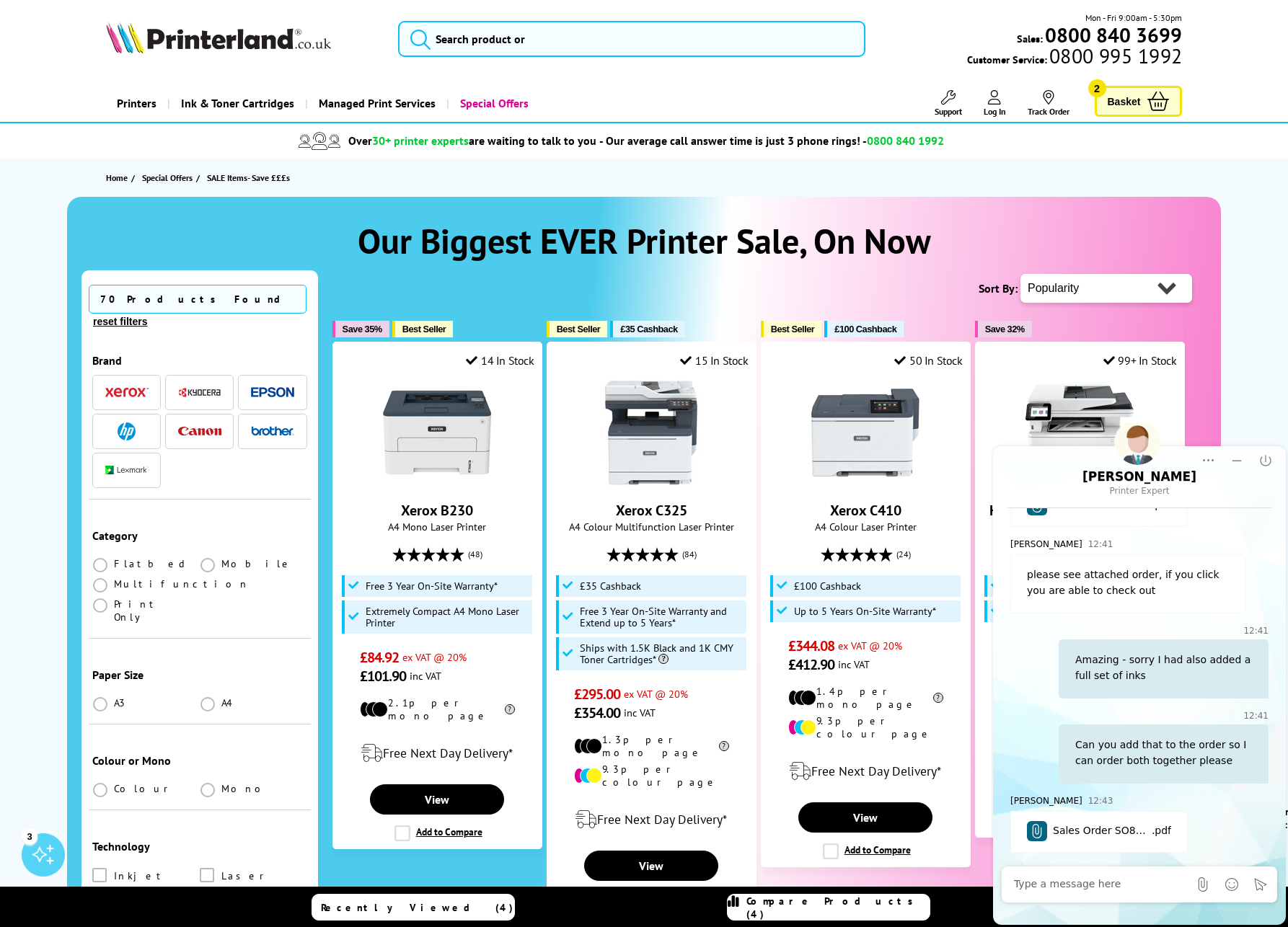
scroll to position [1949, 0]
click at [1093, 831] on span "Sales Order SO825760" at bounding box center [1102, 831] width 99 height 16
click at [1101, 886] on textarea at bounding box center [1101, 885] width 174 height 14
type textarea "Thanks all paid :)"
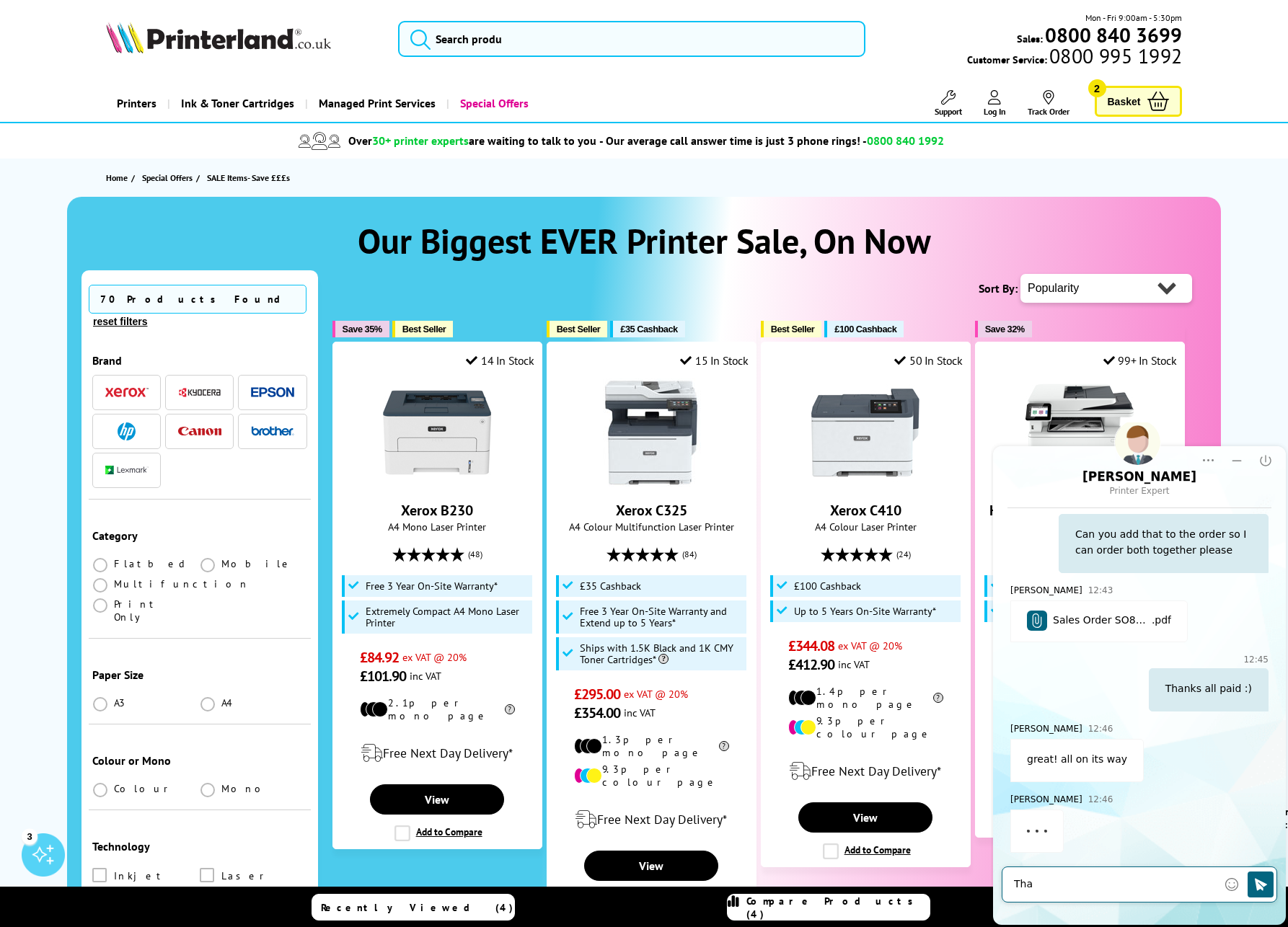
scroll to position [2159, 0]
type textarea "Thanks for your help and have a great day"
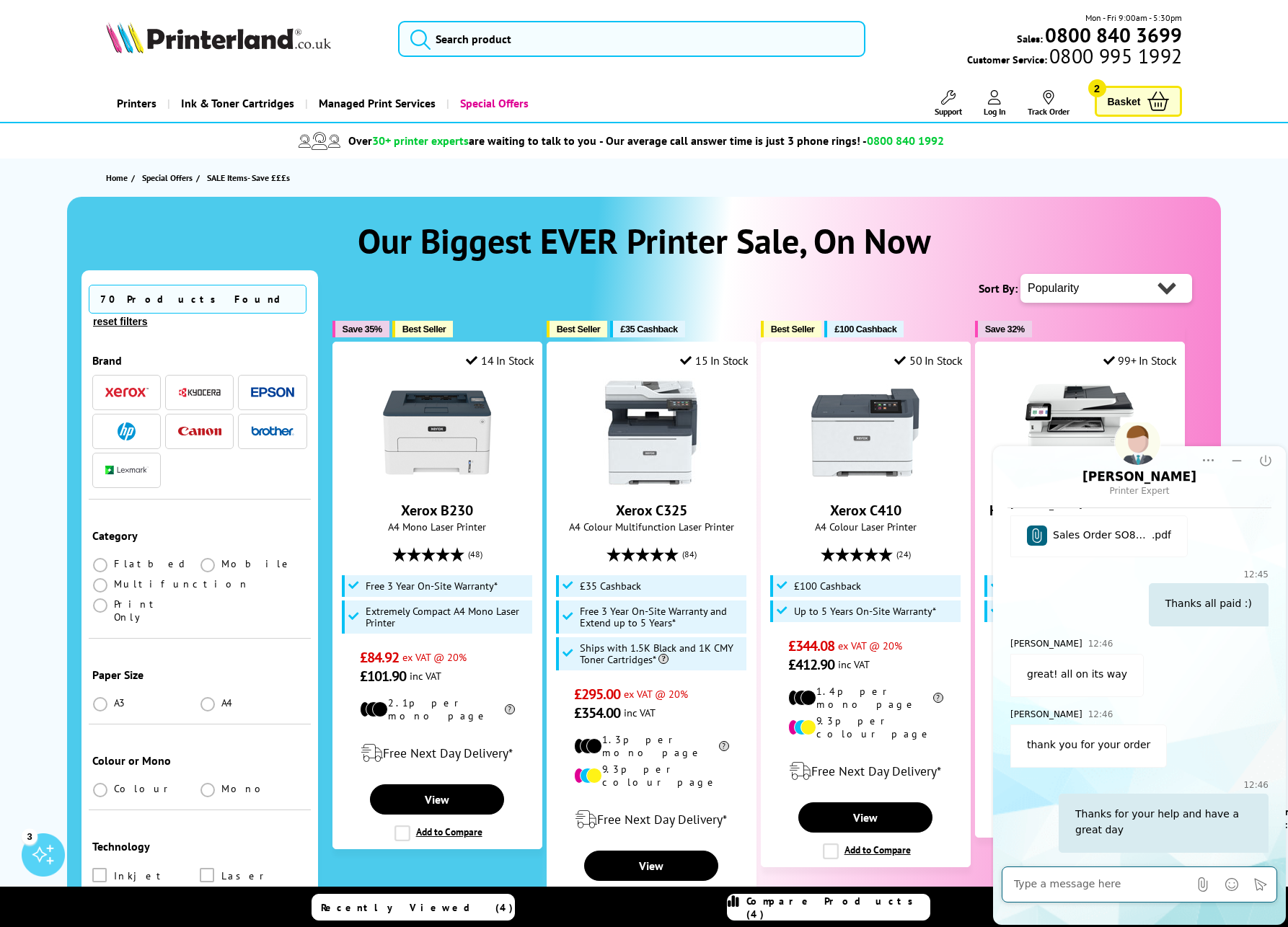
scroll to position [2244, 0]
